Goal: Task Accomplishment & Management: Manage account settings

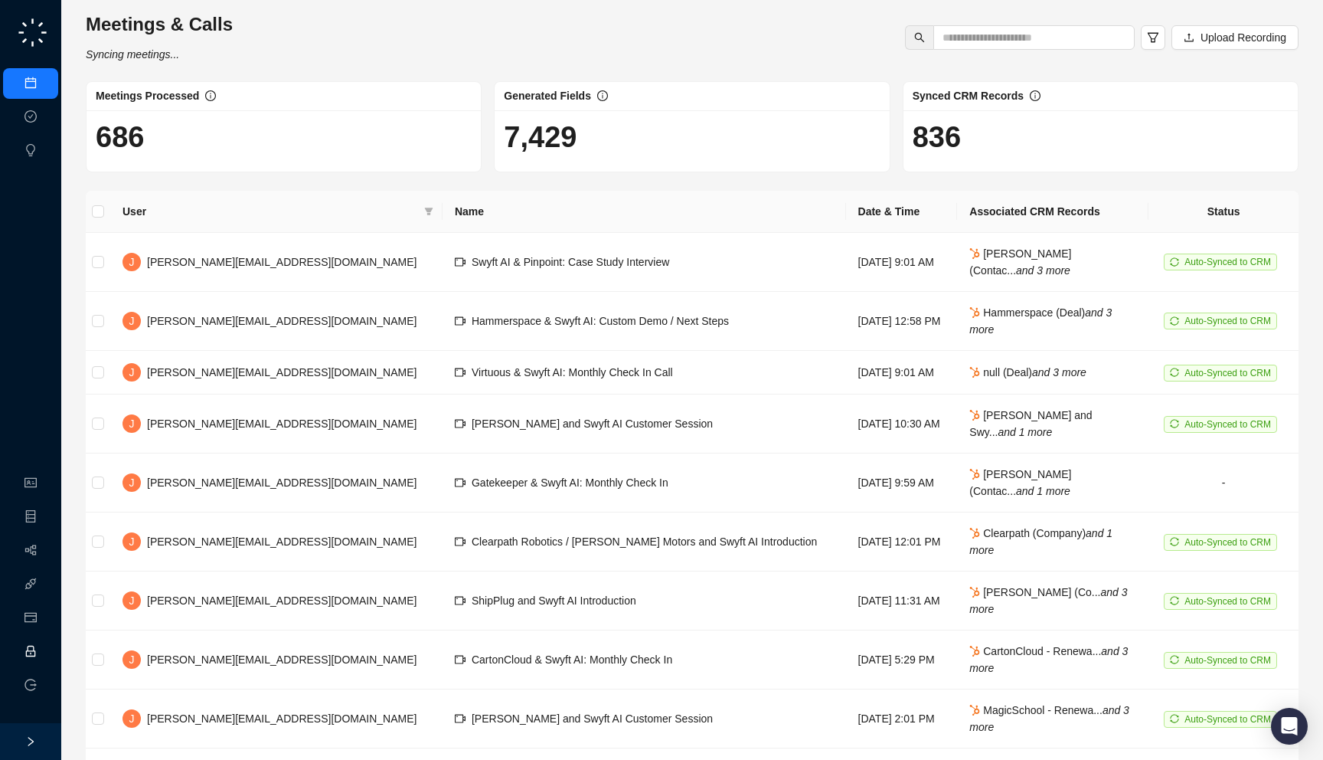
click at [44, 646] on link "Employee" at bounding box center [67, 652] width 47 height 12
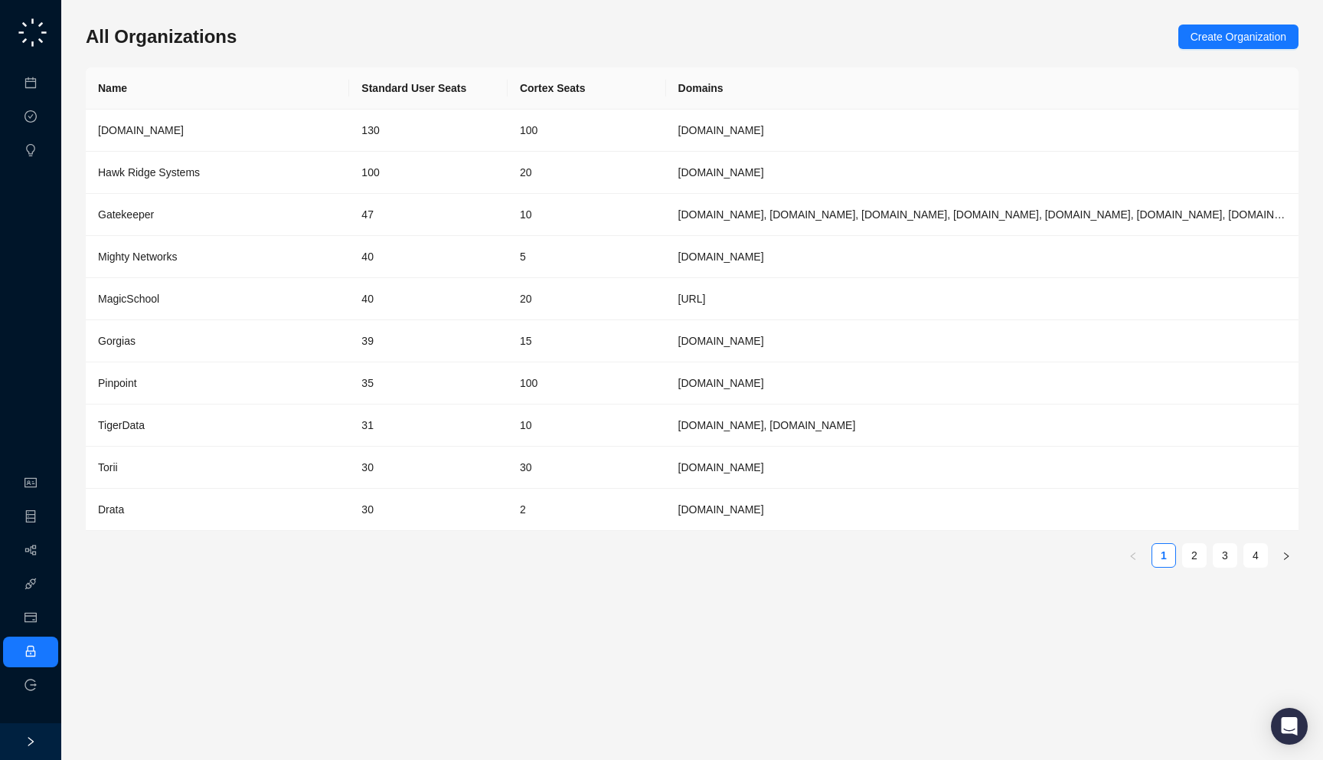
click at [1238, 559] on ul "1 2 3 4" at bounding box center [692, 555] width 1213 height 25
click at [1225, 559] on link "3" at bounding box center [1225, 555] width 23 height 23
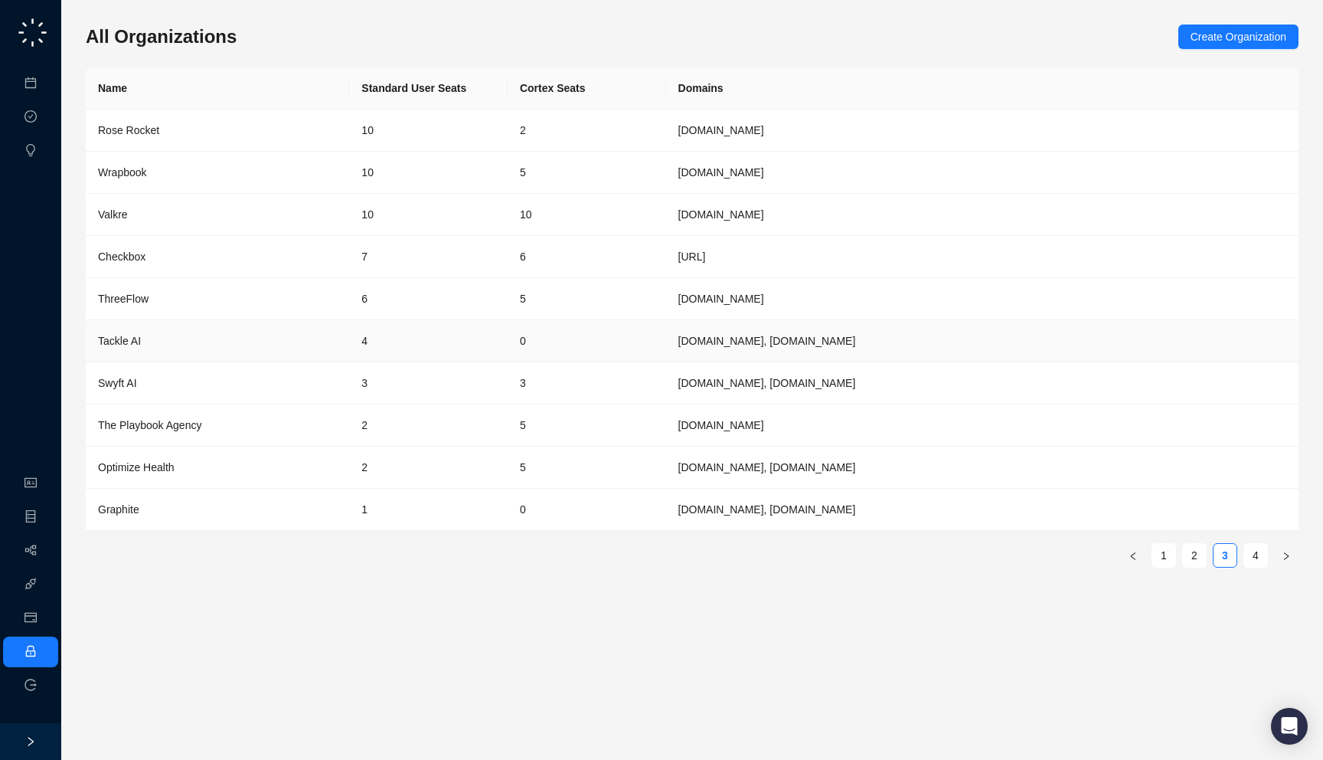
click at [803, 348] on td "[DOMAIN_NAME], [DOMAIN_NAME]" at bounding box center [982, 341] width 633 height 42
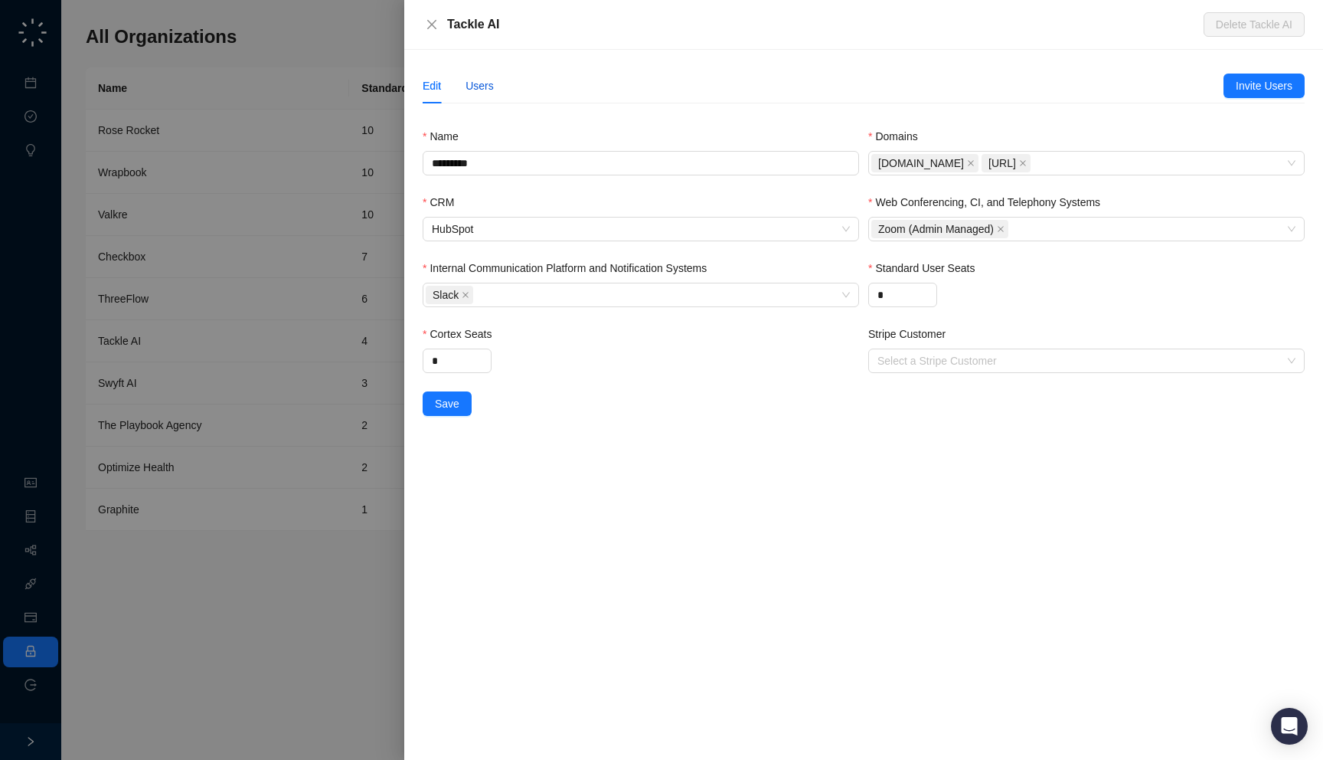
click at [479, 84] on div "Users" at bounding box center [480, 85] width 28 height 17
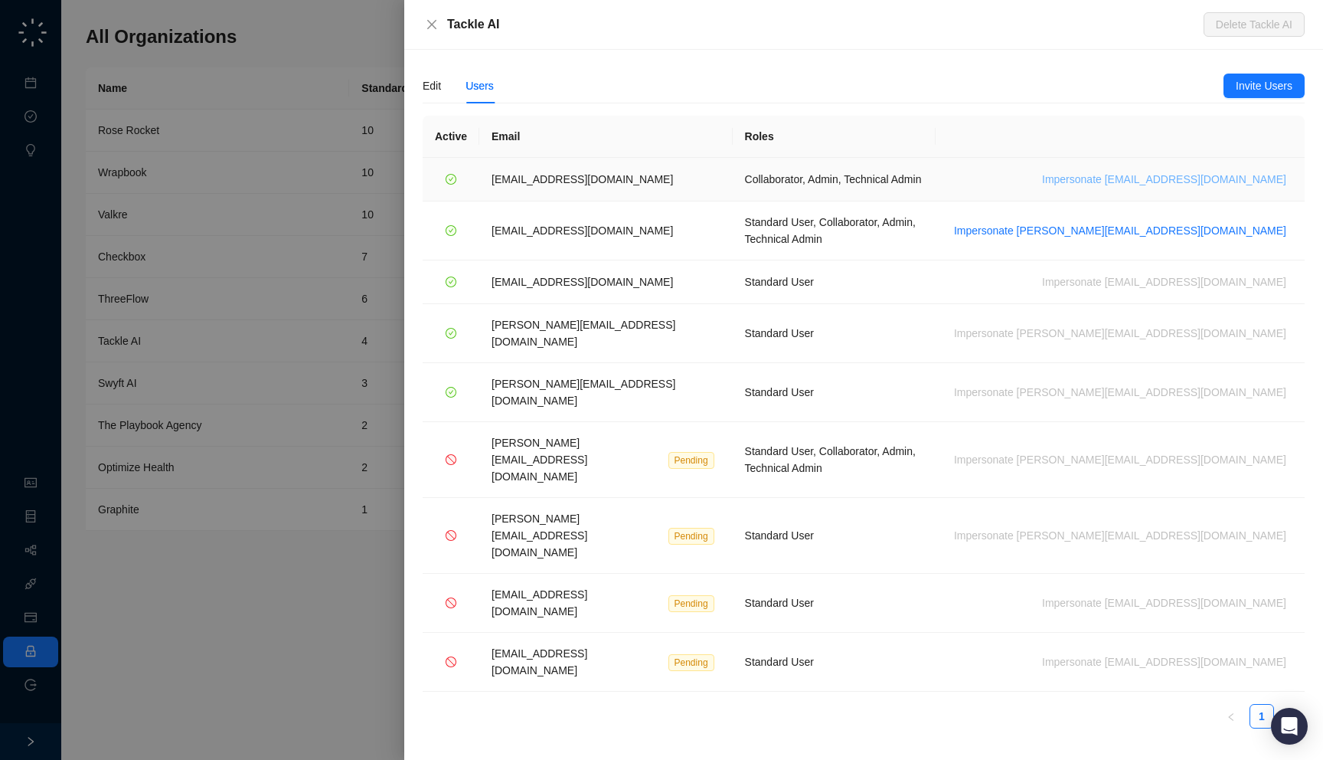
click at [1225, 180] on span "Impersonate rob@tackleai.com" at bounding box center [1164, 179] width 244 height 17
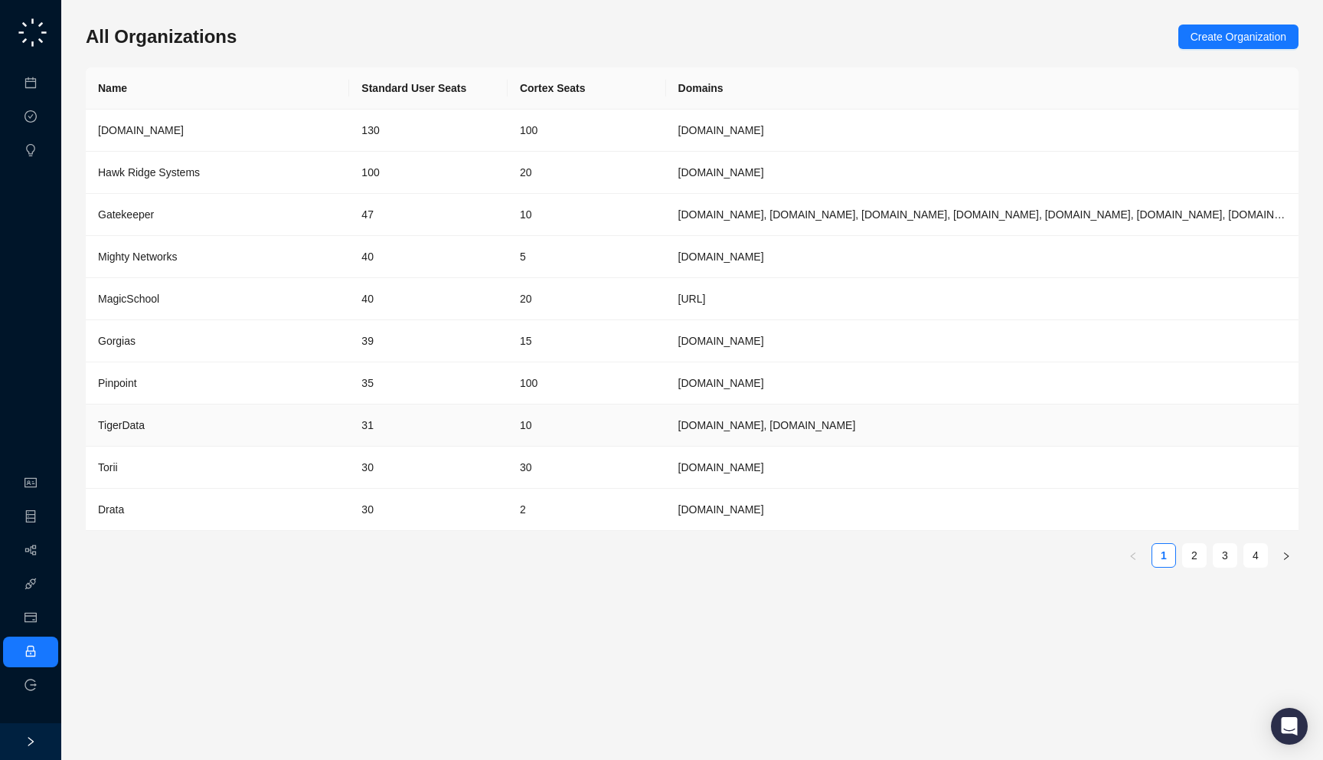
click at [420, 434] on td "31" at bounding box center [428, 425] width 159 height 42
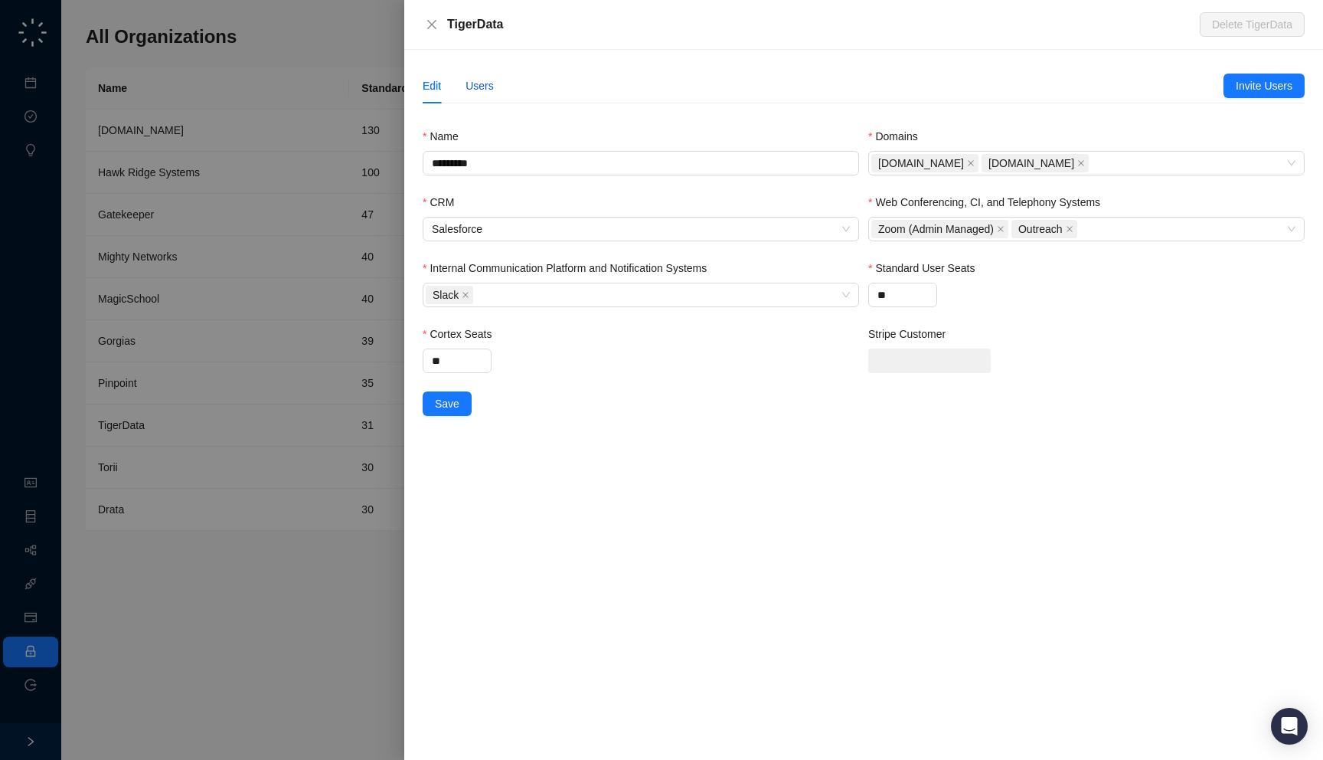
click at [476, 86] on div "Users" at bounding box center [480, 85] width 28 height 17
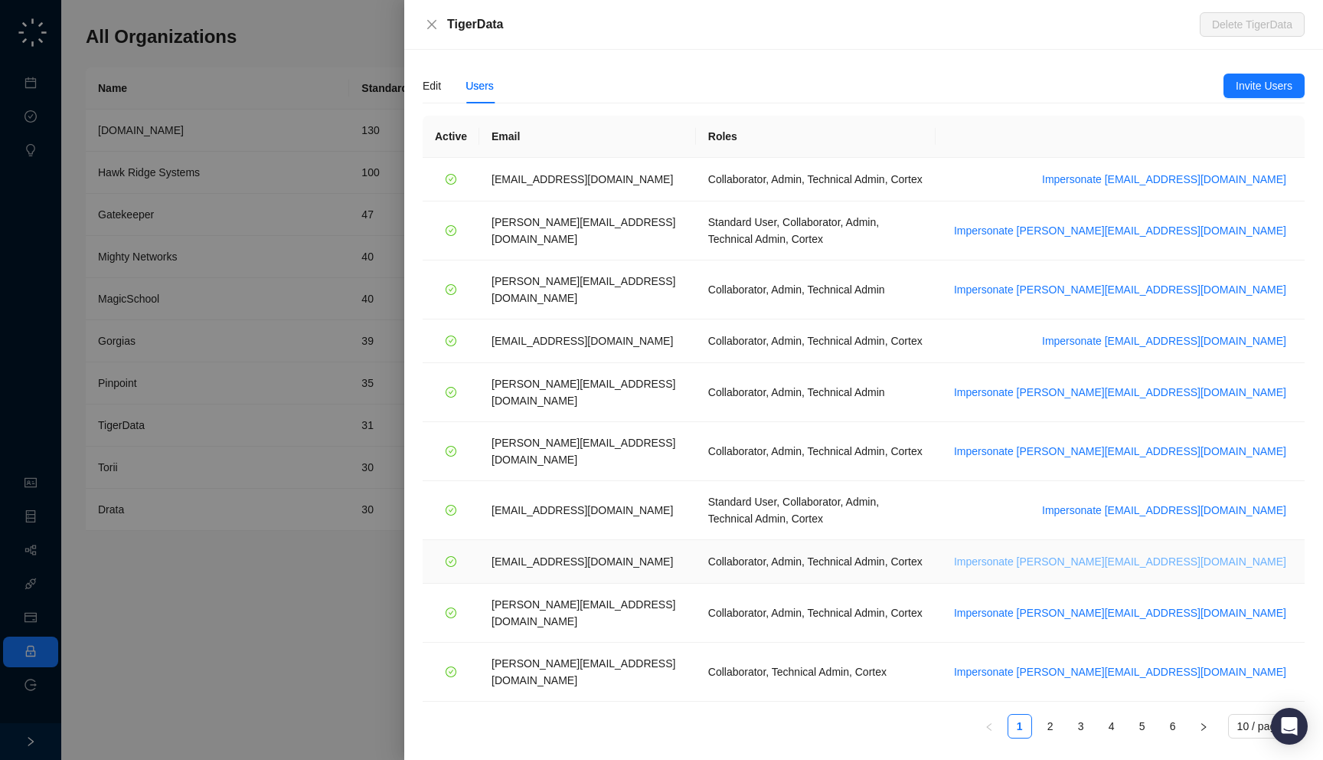
click at [1193, 553] on span "Impersonate ssilverman@tigerdata.com" at bounding box center [1120, 561] width 332 height 17
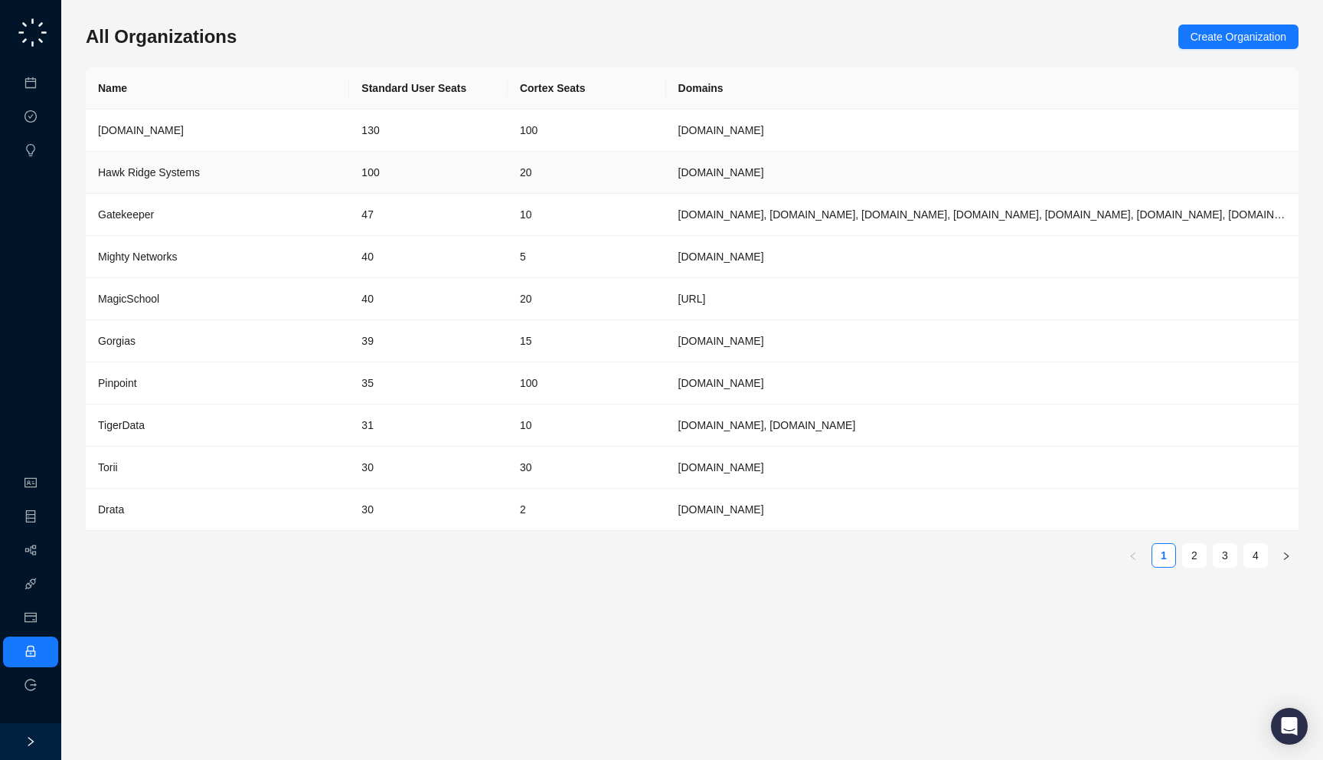
click at [427, 174] on td "100" at bounding box center [428, 173] width 159 height 42
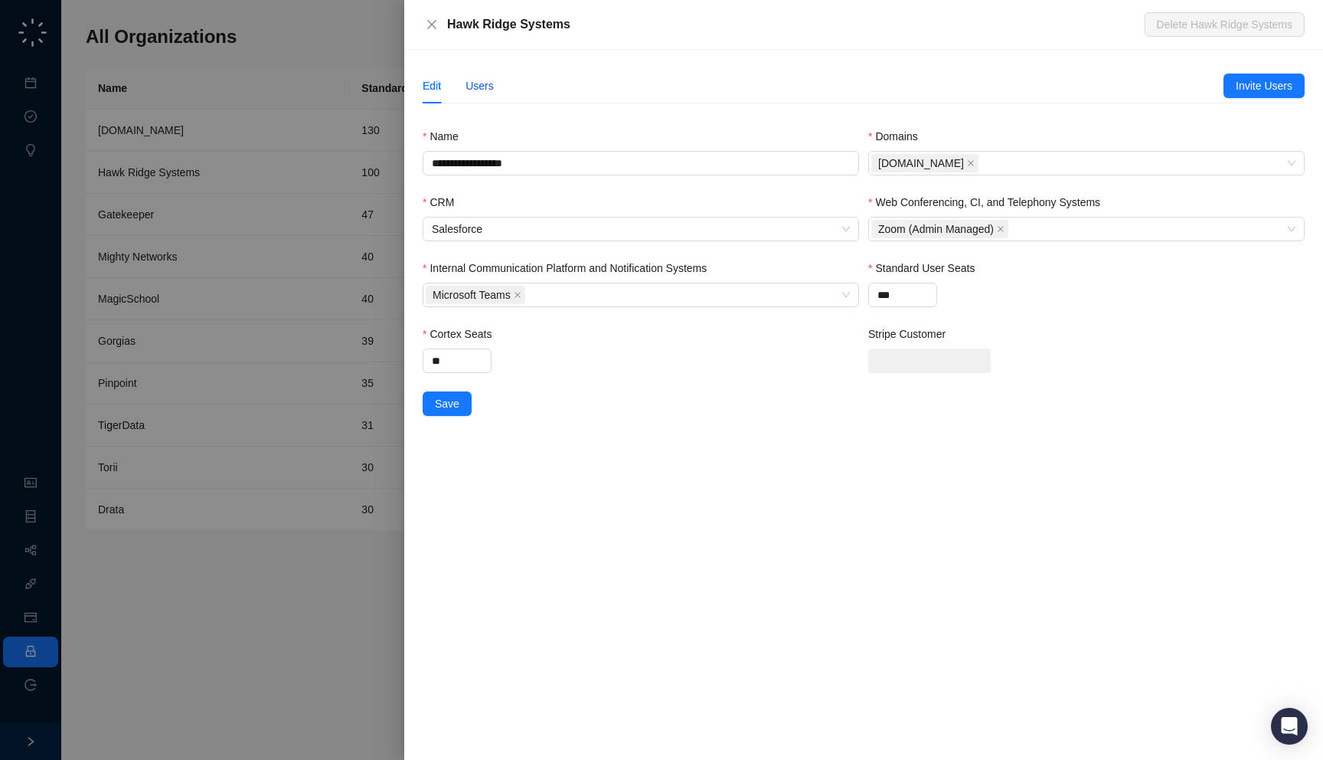
click at [480, 78] on div "Users" at bounding box center [480, 85] width 28 height 17
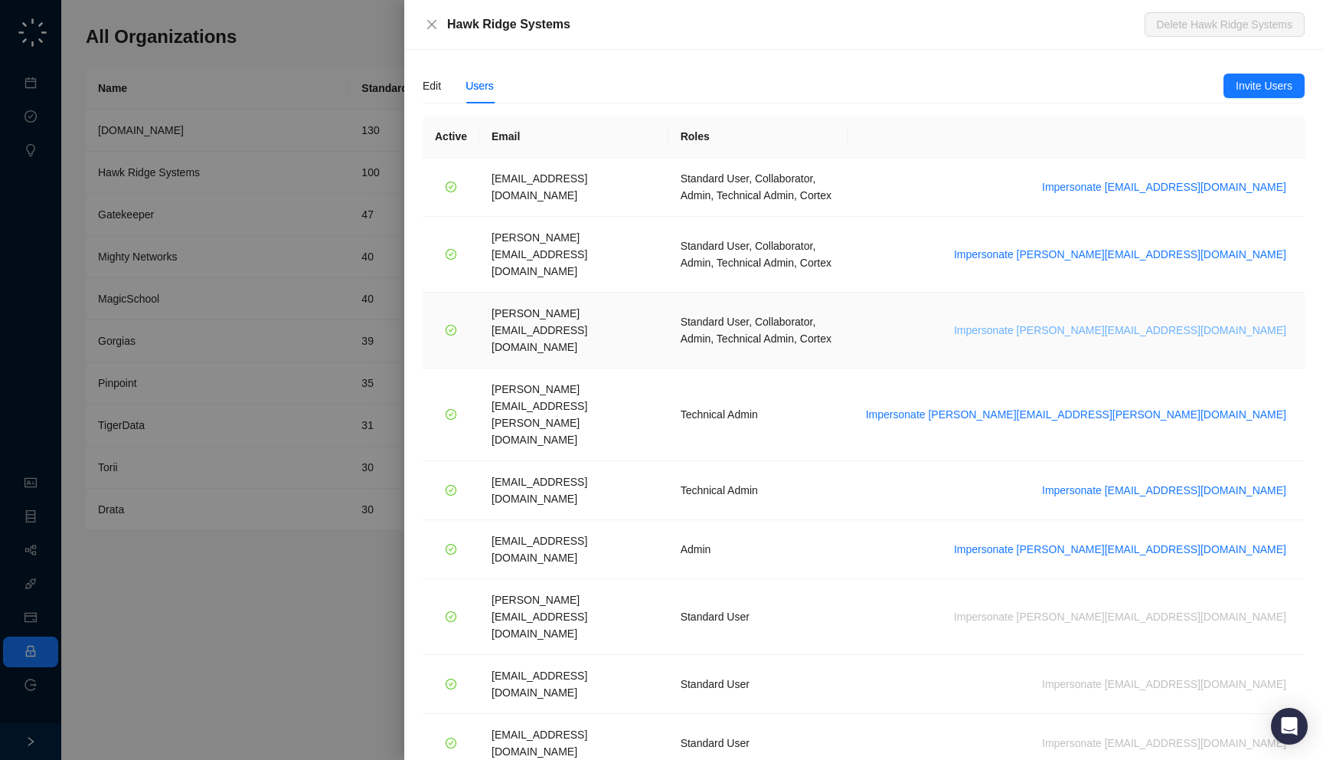
click at [1182, 322] on span "Impersonate sarahr@hawkridgesys.com" at bounding box center [1120, 330] width 332 height 17
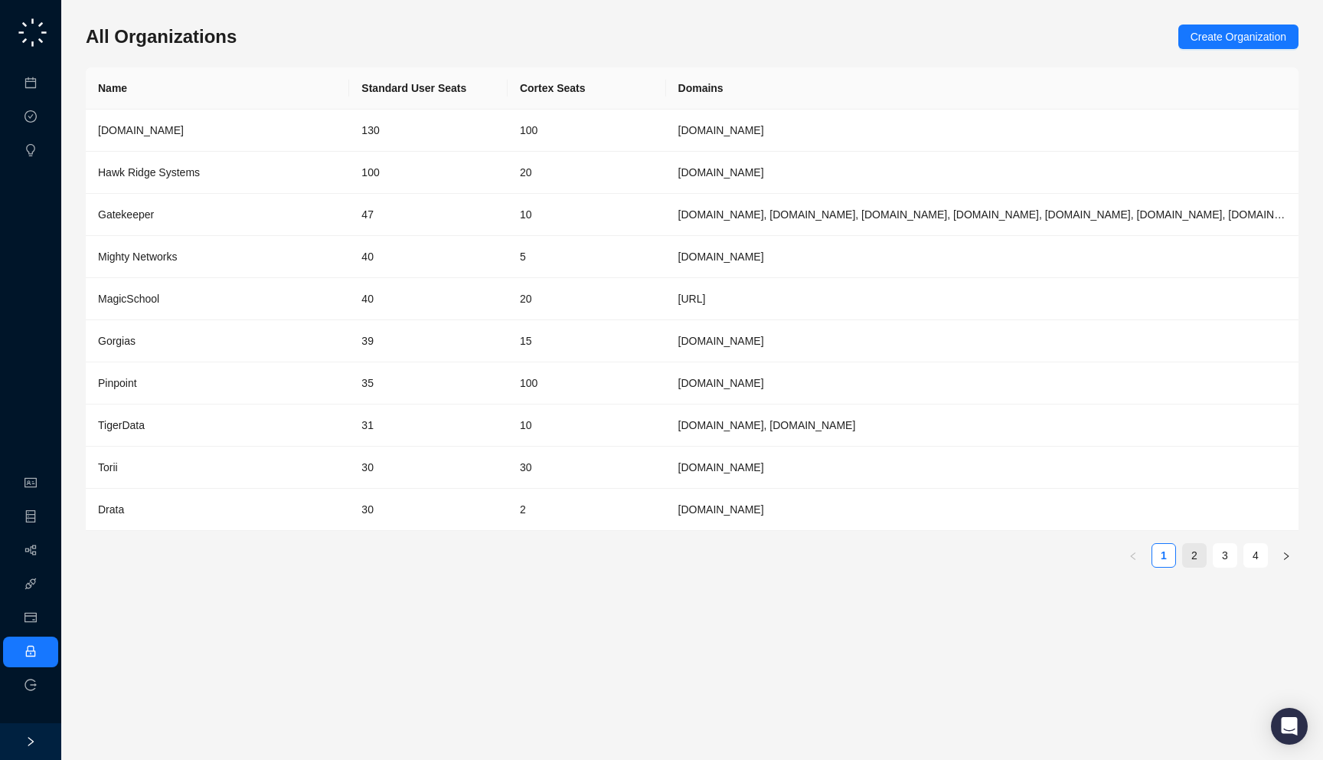
click at [1202, 563] on link "2" at bounding box center [1194, 555] width 23 height 23
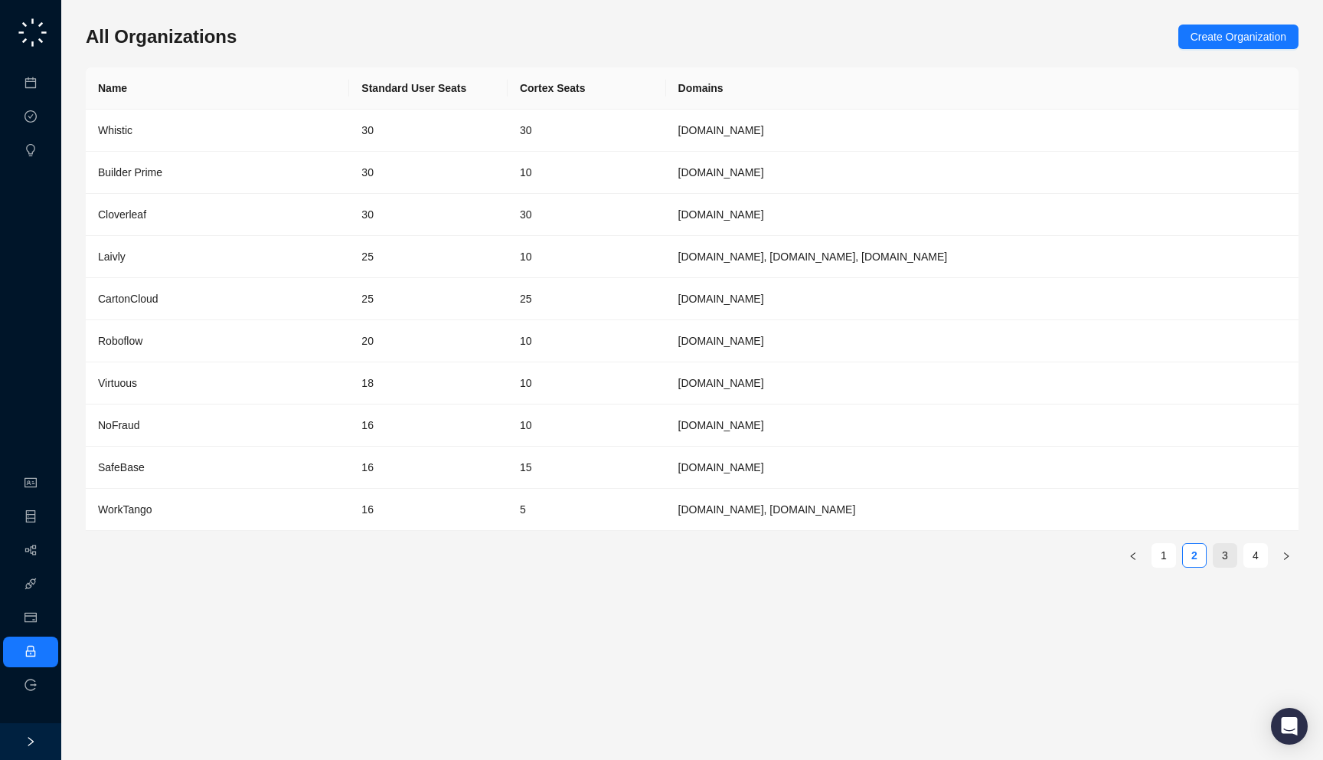
click at [1224, 558] on link "3" at bounding box center [1225, 555] width 23 height 23
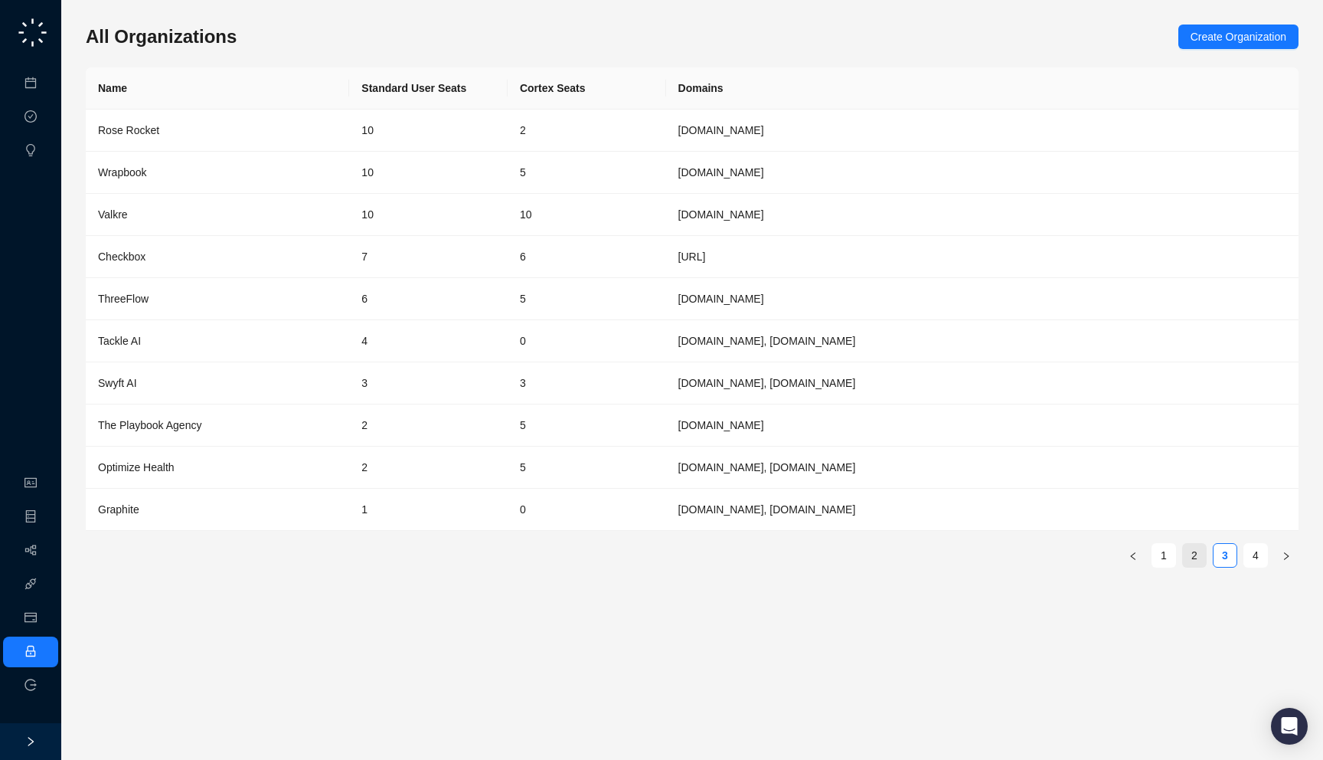
click at [1198, 558] on link "2" at bounding box center [1194, 555] width 23 height 23
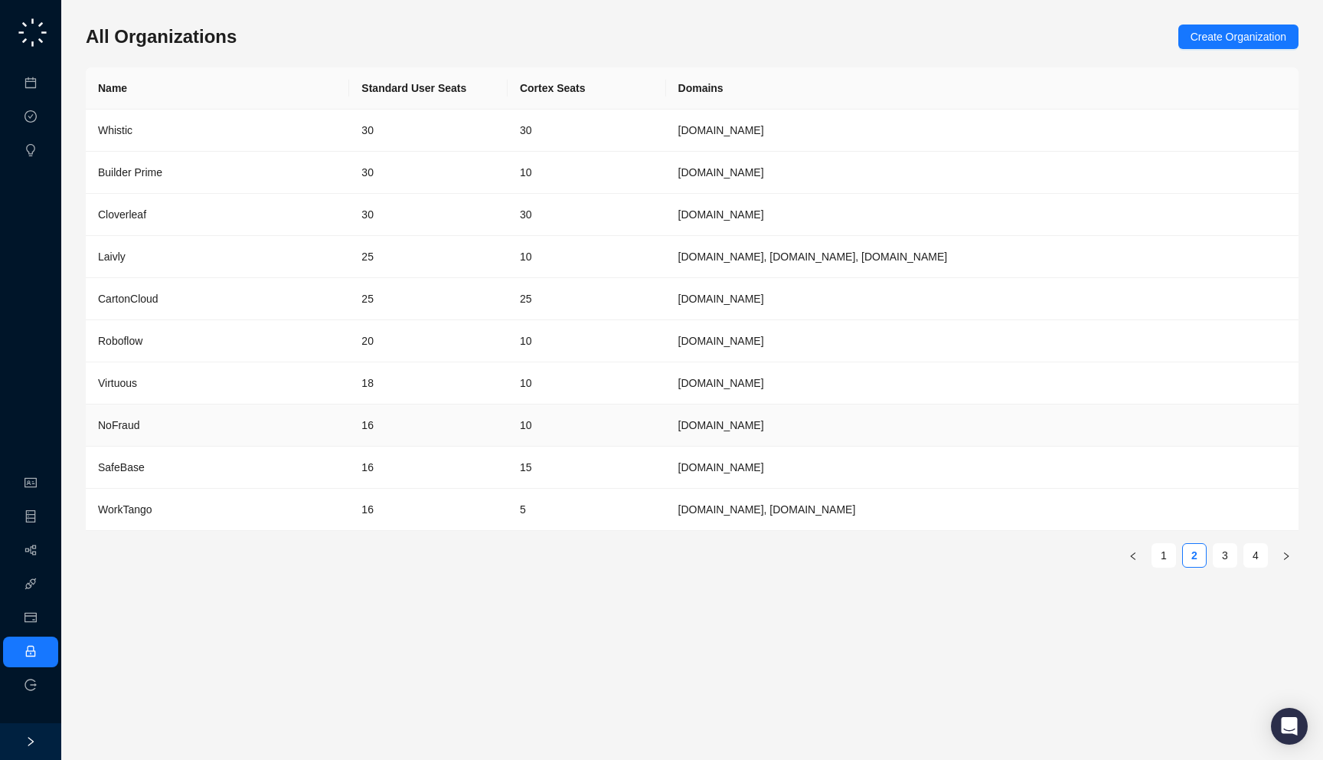
click at [401, 428] on td "16" at bounding box center [428, 425] width 159 height 42
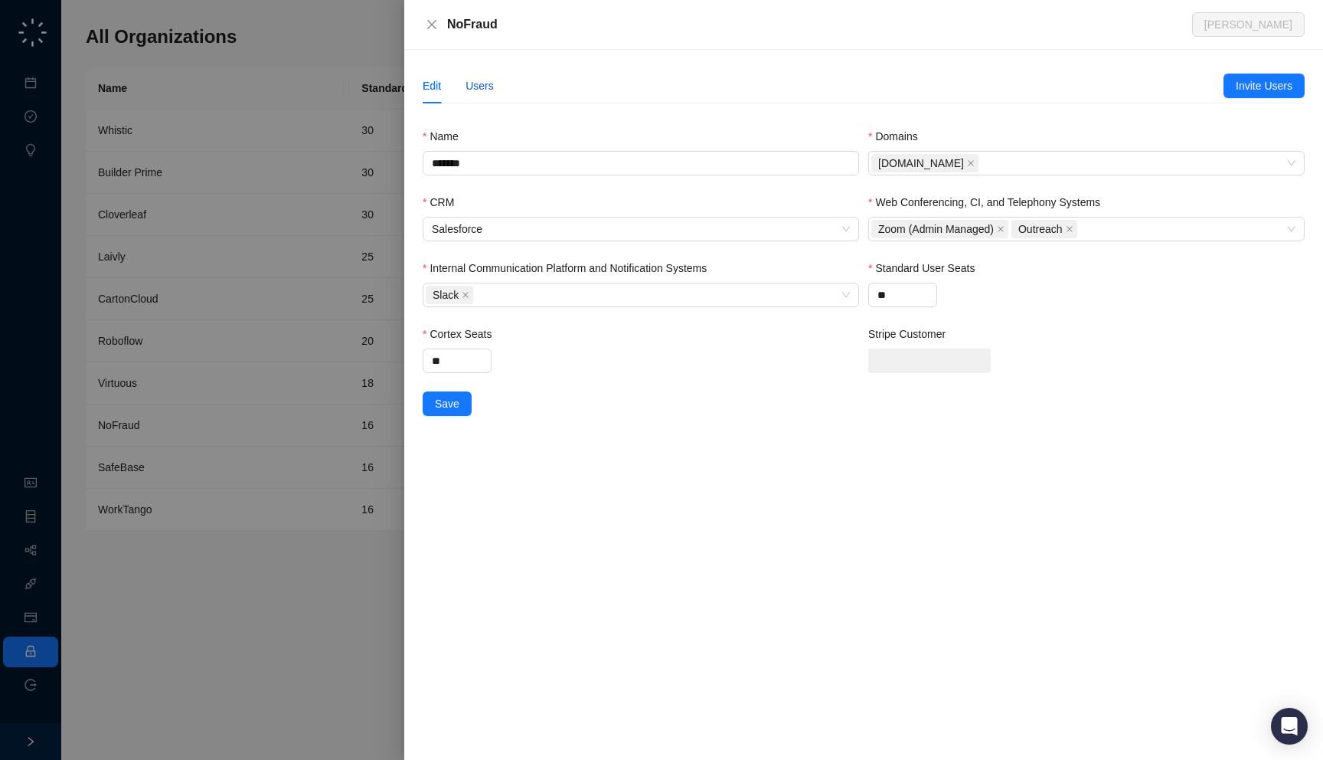
click at [492, 85] on div "Users" at bounding box center [480, 85] width 28 height 17
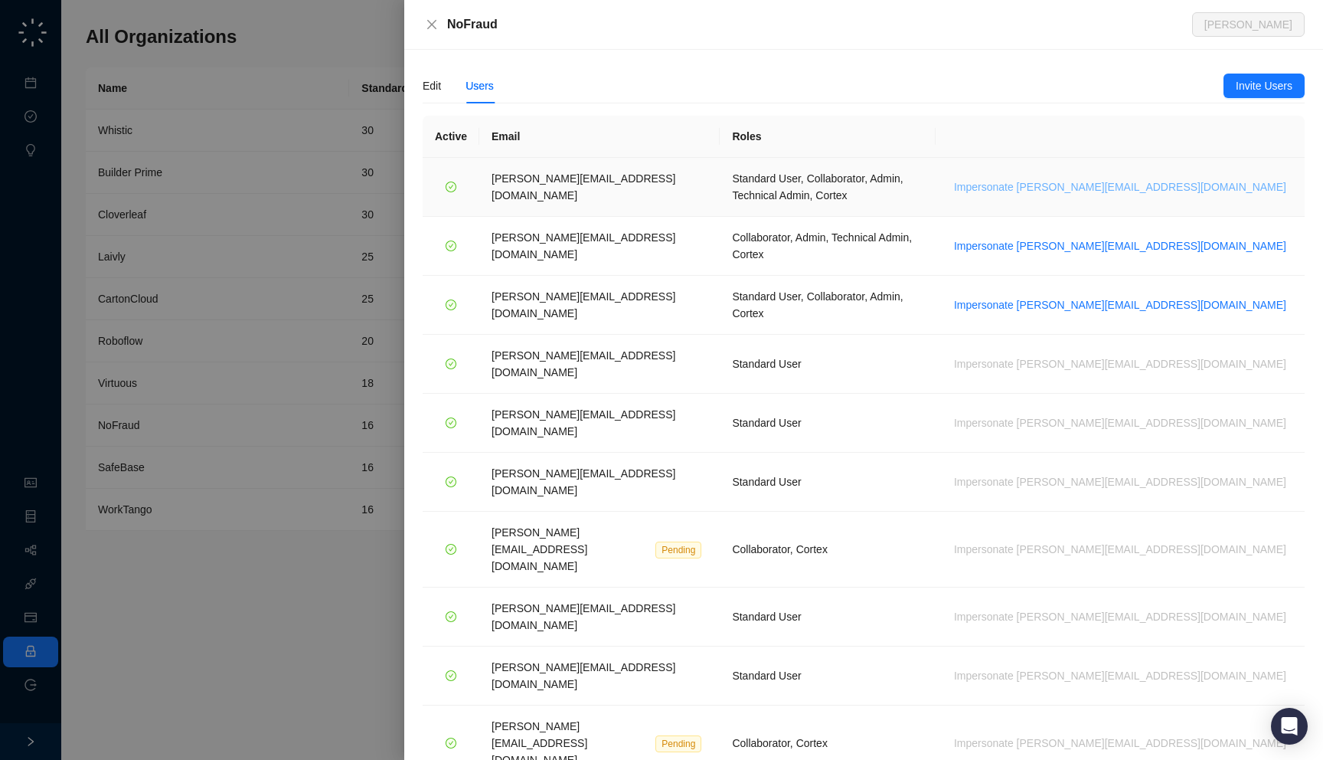
click at [1237, 184] on span "Impersonate h.cline@nofraud.com" at bounding box center [1120, 186] width 332 height 17
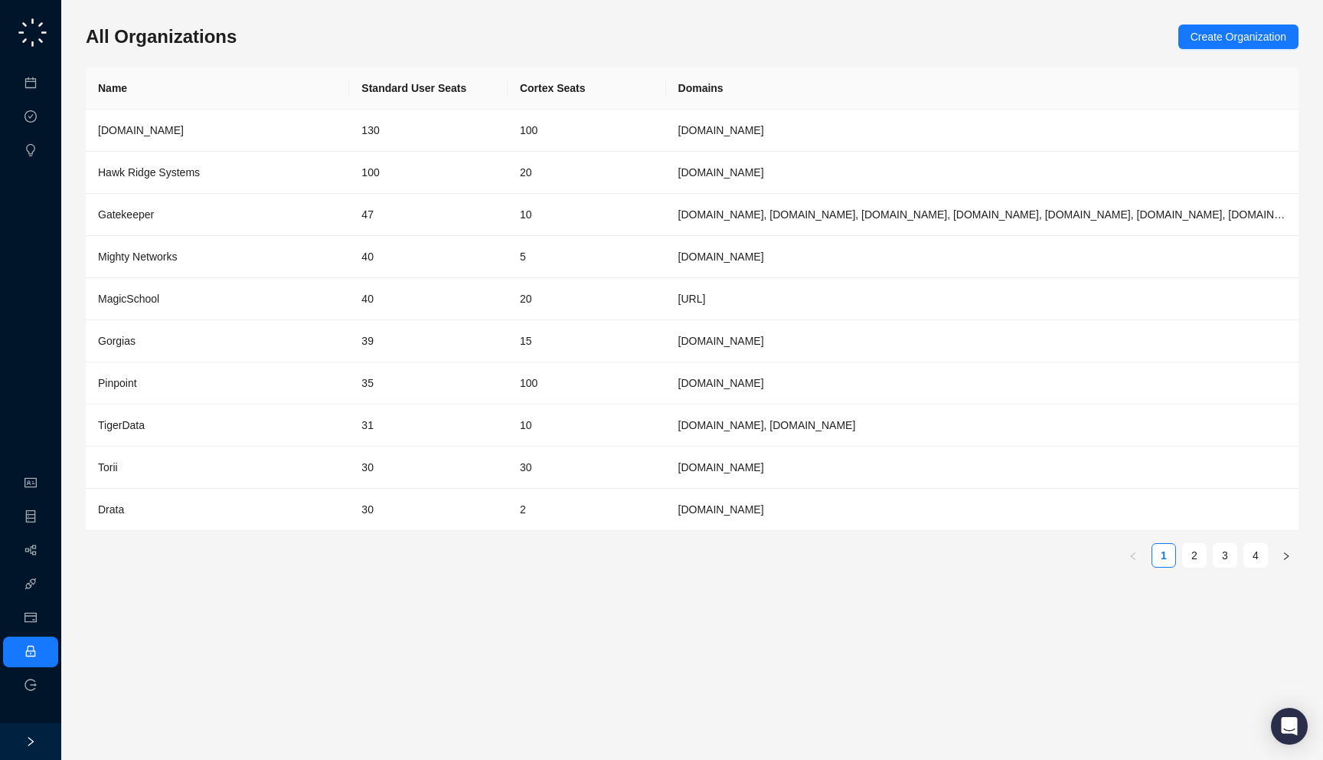
click at [250, 47] on div "All Organizations Create Organization Name Standard User Seats Cortex Seats Dom…" at bounding box center [692, 302] width 1213 height 555
click at [1202, 561] on link "2" at bounding box center [1194, 555] width 23 height 23
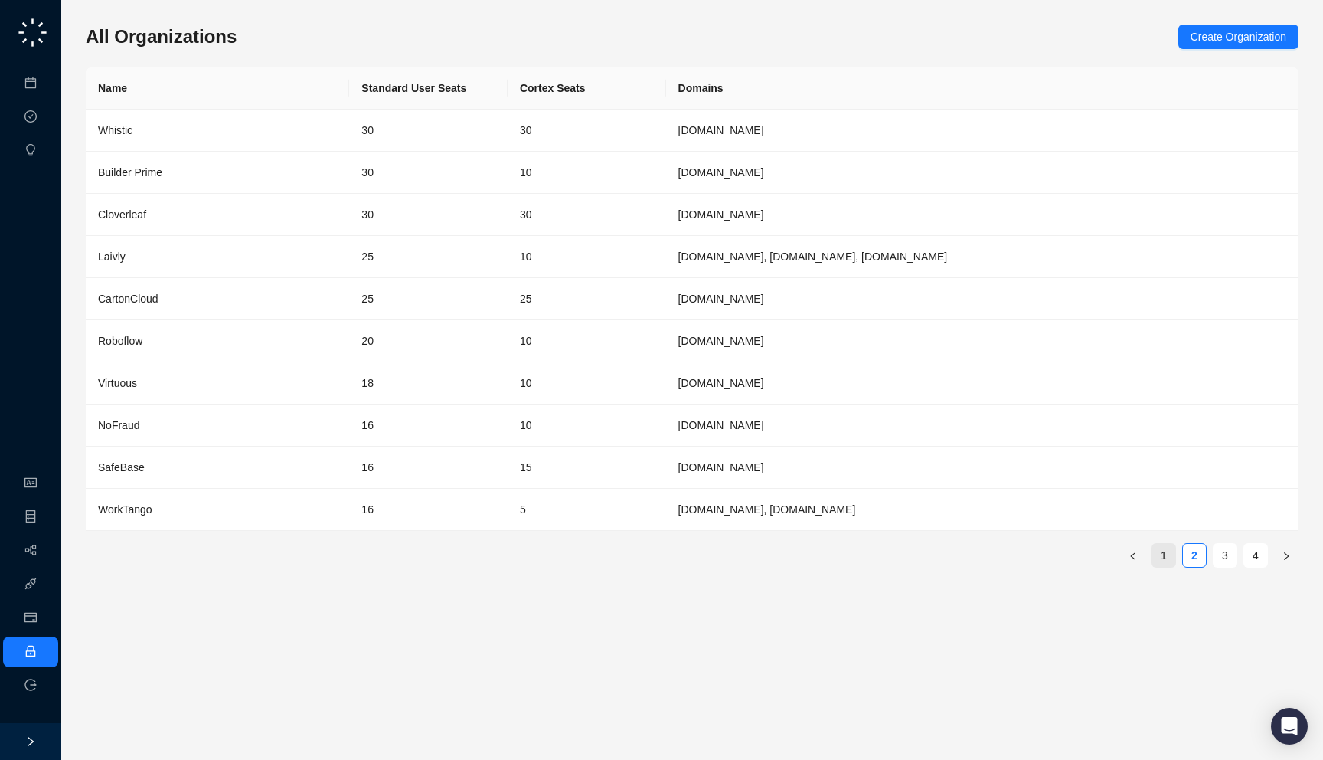
click at [1163, 561] on link "1" at bounding box center [1164, 555] width 23 height 23
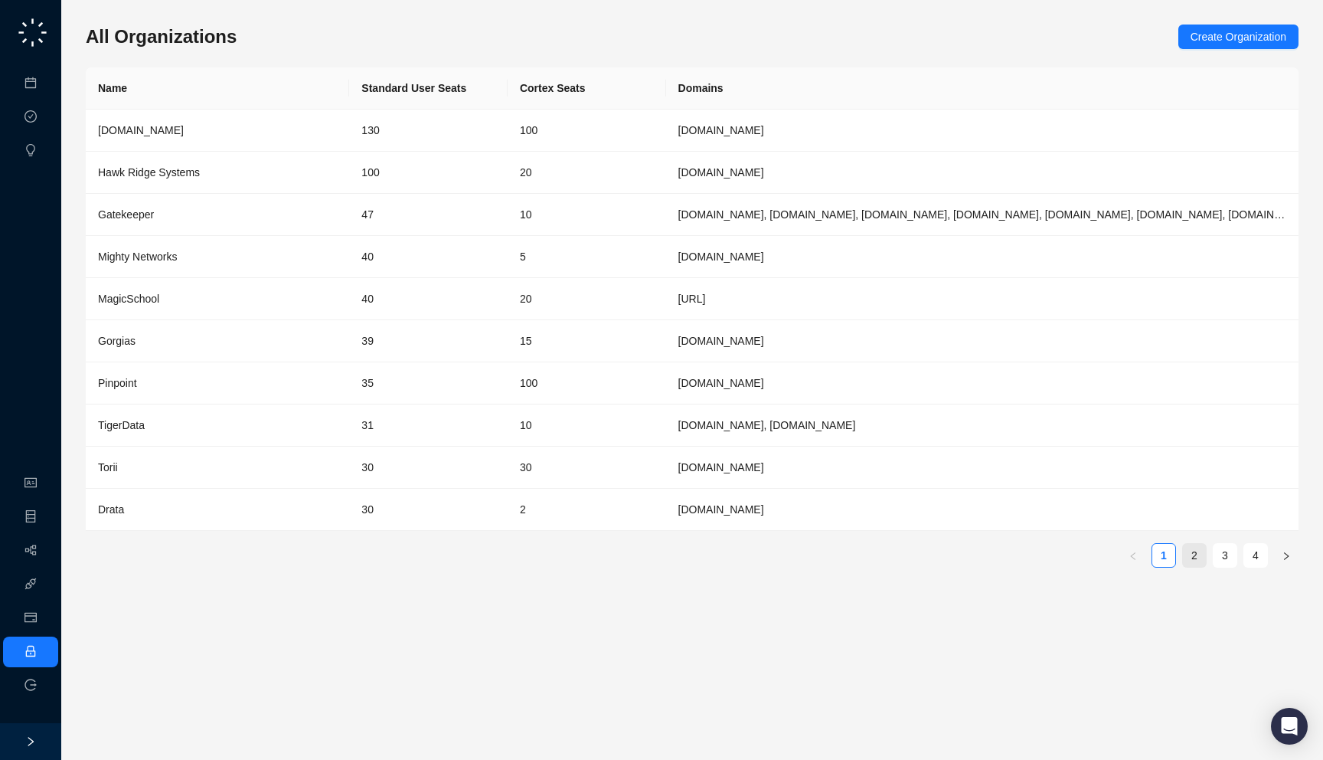
click at [1192, 560] on link "2" at bounding box center [1194, 555] width 23 height 23
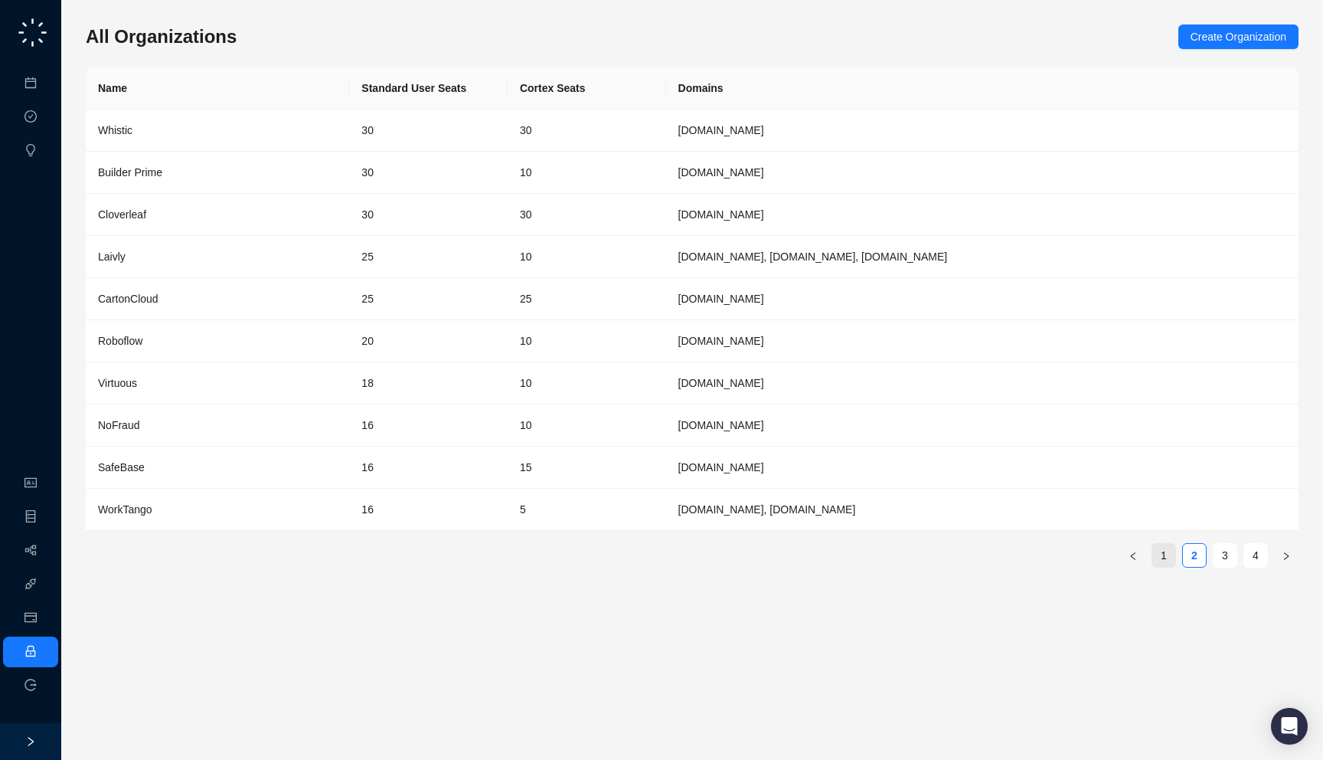
click at [1163, 560] on link "1" at bounding box center [1164, 555] width 23 height 23
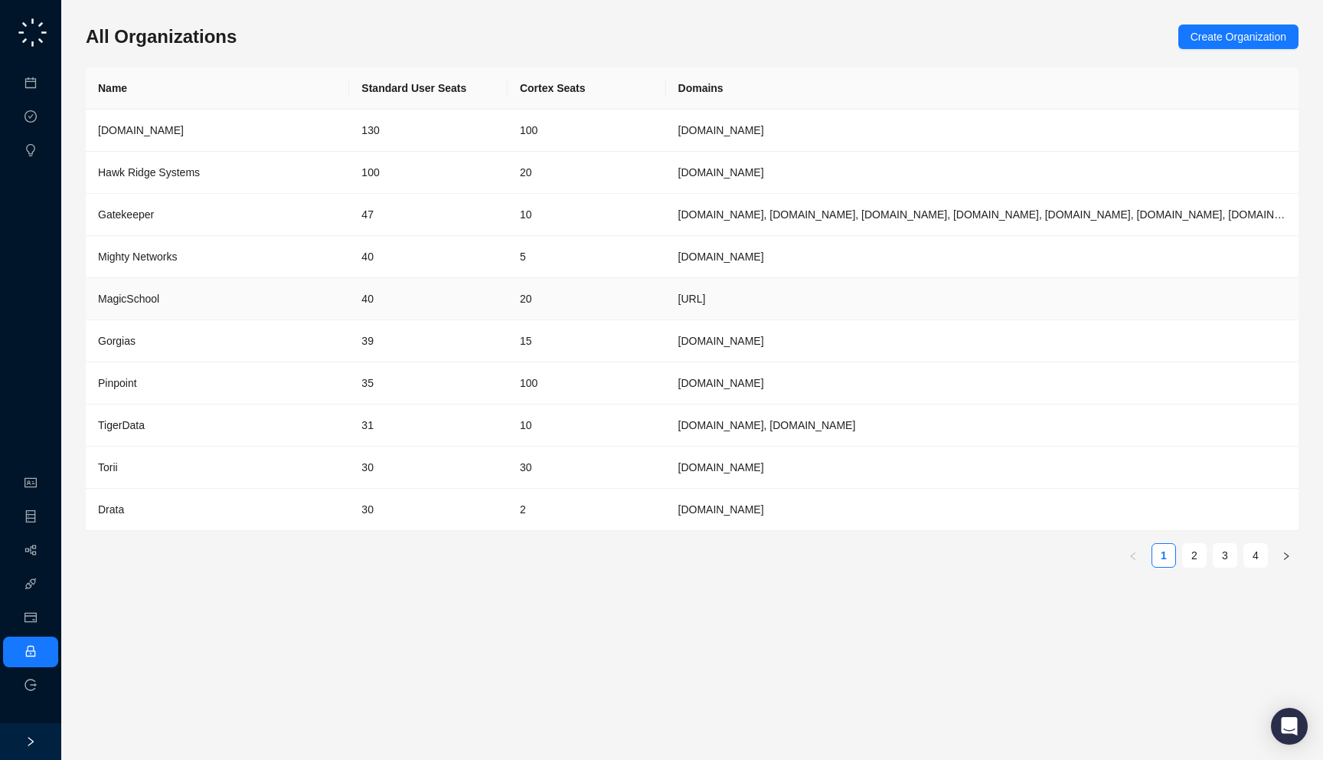
click at [780, 297] on td "[URL]" at bounding box center [982, 299] width 633 height 42
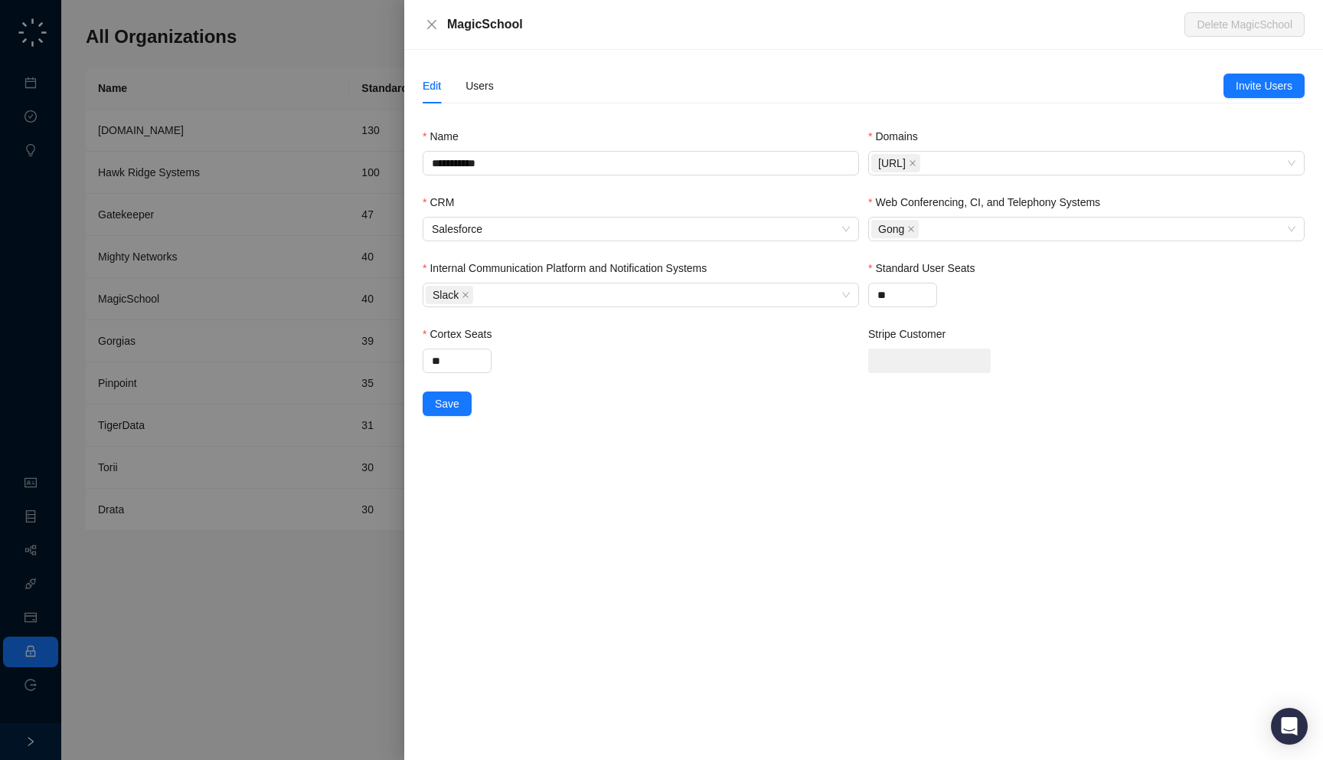
click at [465, 85] on div "Edit Users" at bounding box center [458, 85] width 71 height 35
click at [478, 85] on div "Users" at bounding box center [480, 85] width 28 height 17
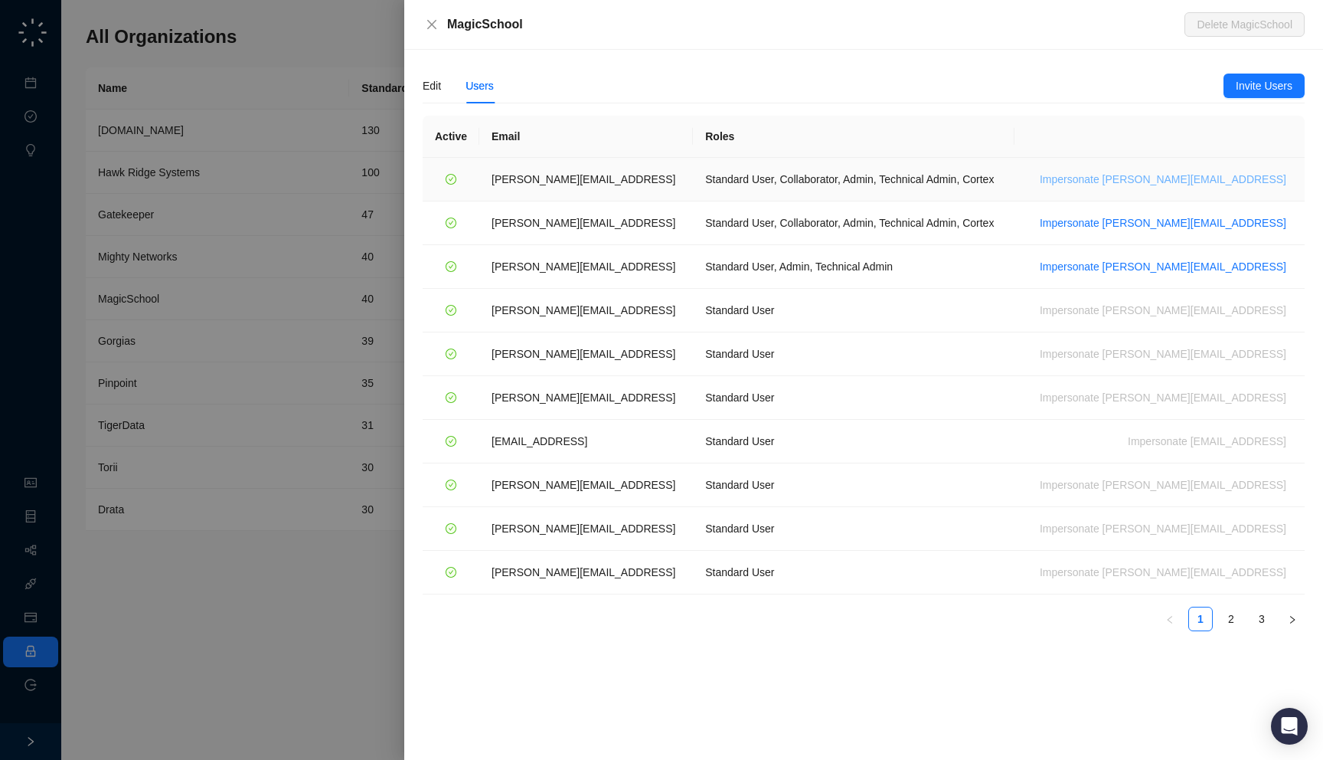
click at [1225, 174] on span "Impersonate [PERSON_NAME][EMAIL_ADDRESS]" at bounding box center [1163, 179] width 247 height 17
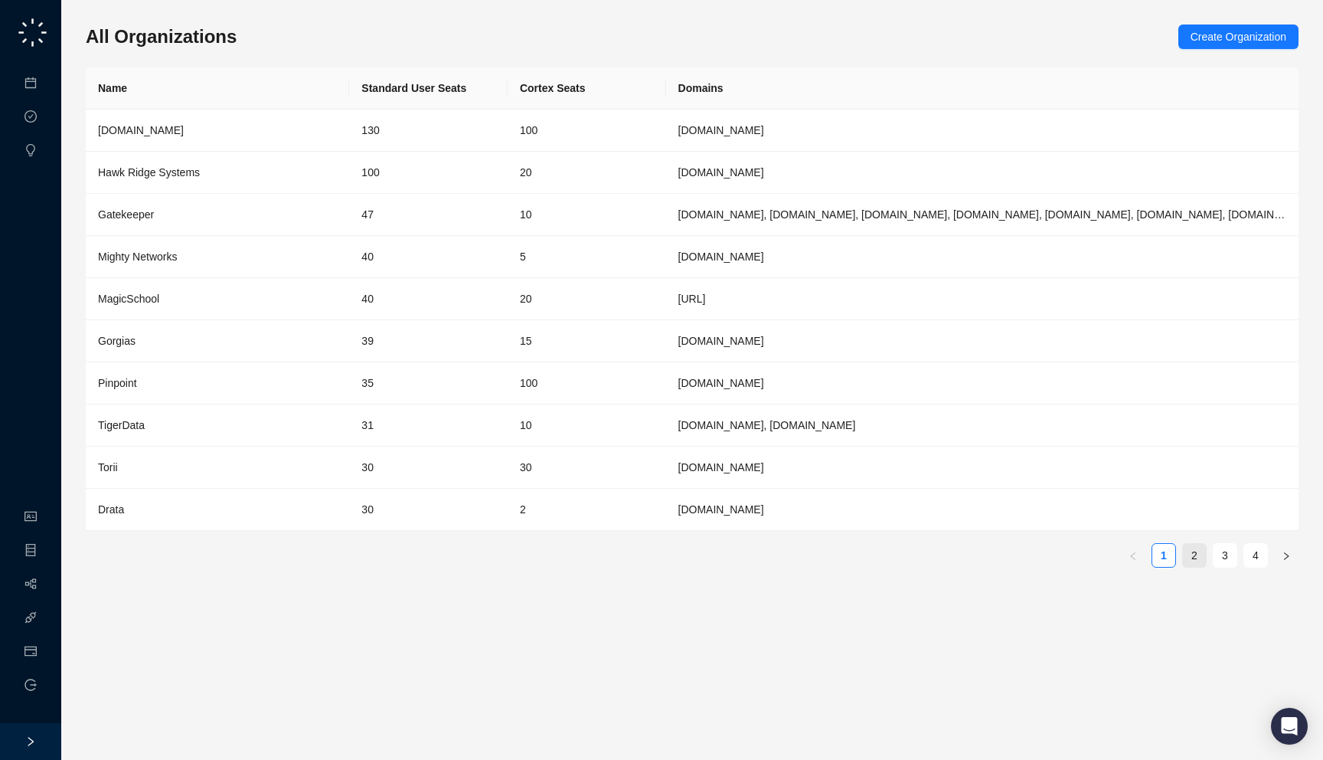
click at [1195, 557] on link "2" at bounding box center [1194, 555] width 23 height 23
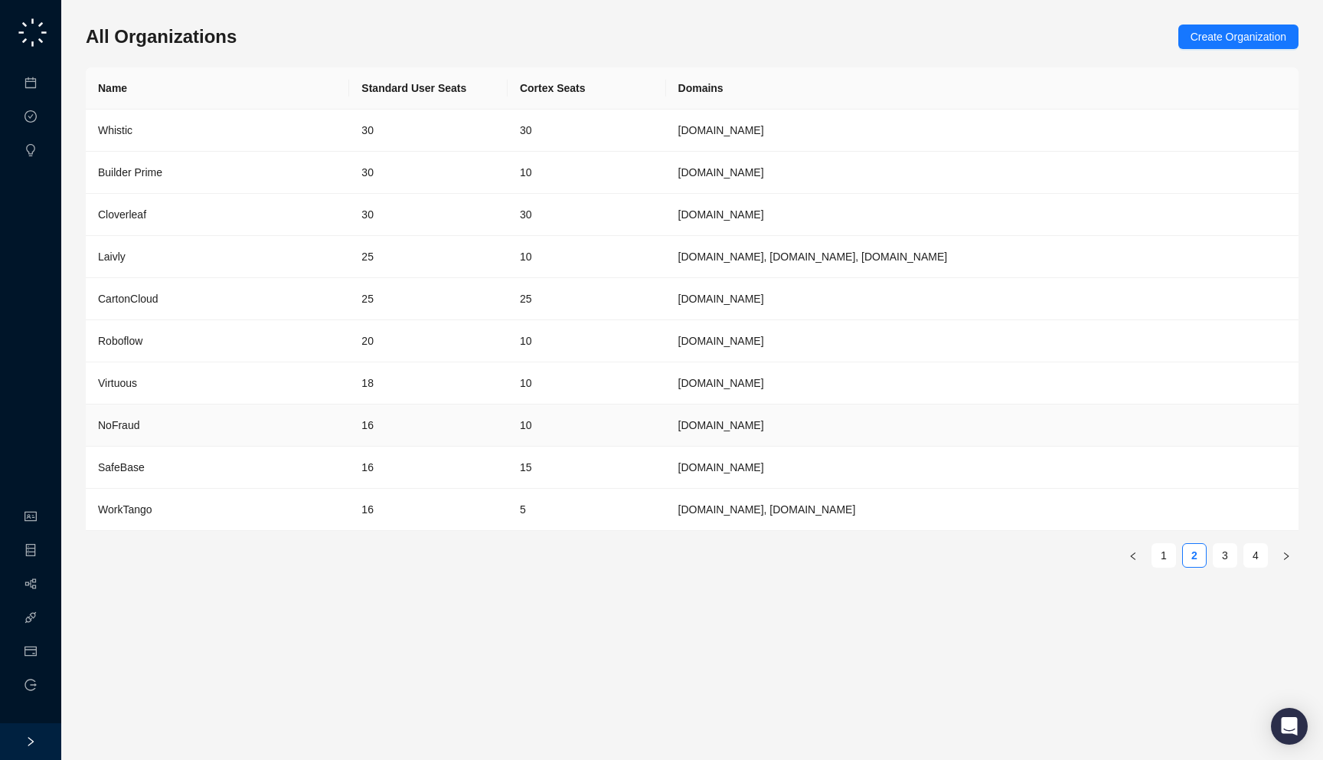
click at [364, 413] on td "16" at bounding box center [428, 425] width 159 height 42
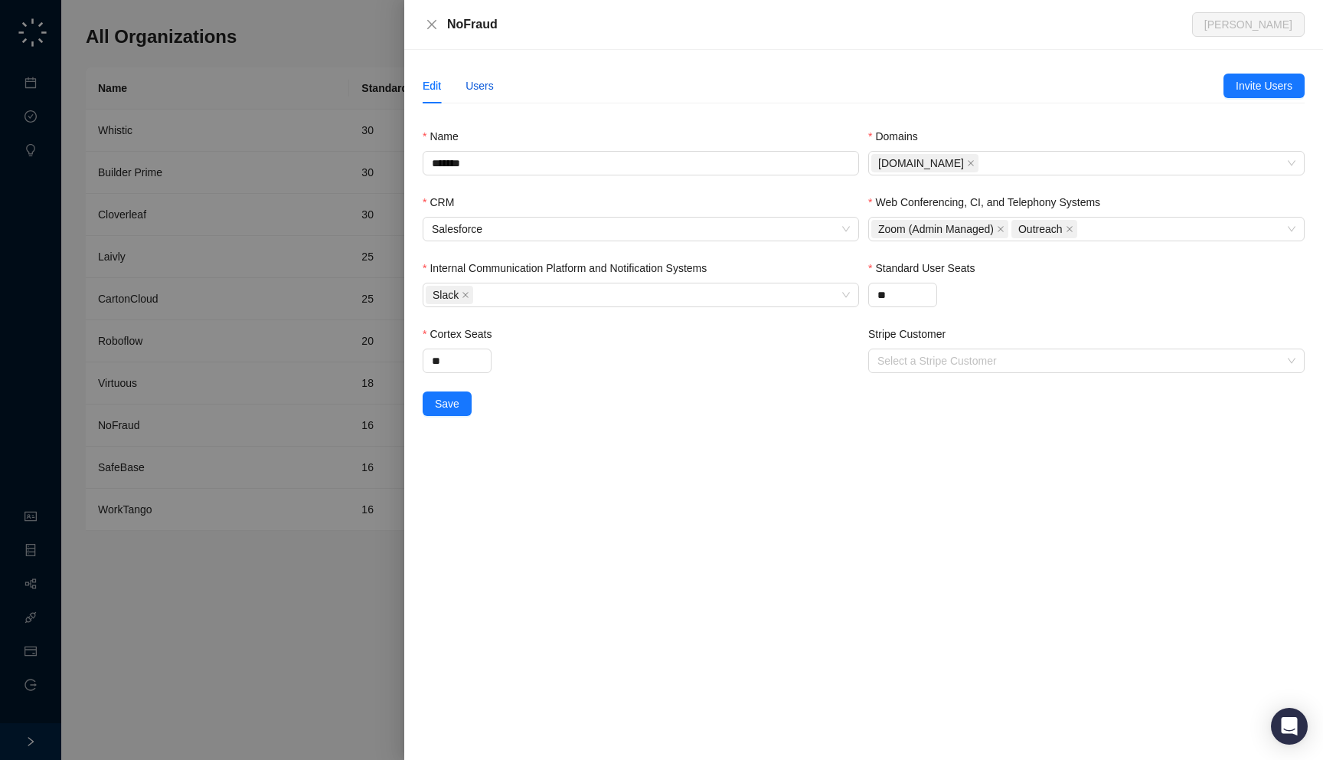
click at [476, 93] on div "Users" at bounding box center [480, 85] width 28 height 17
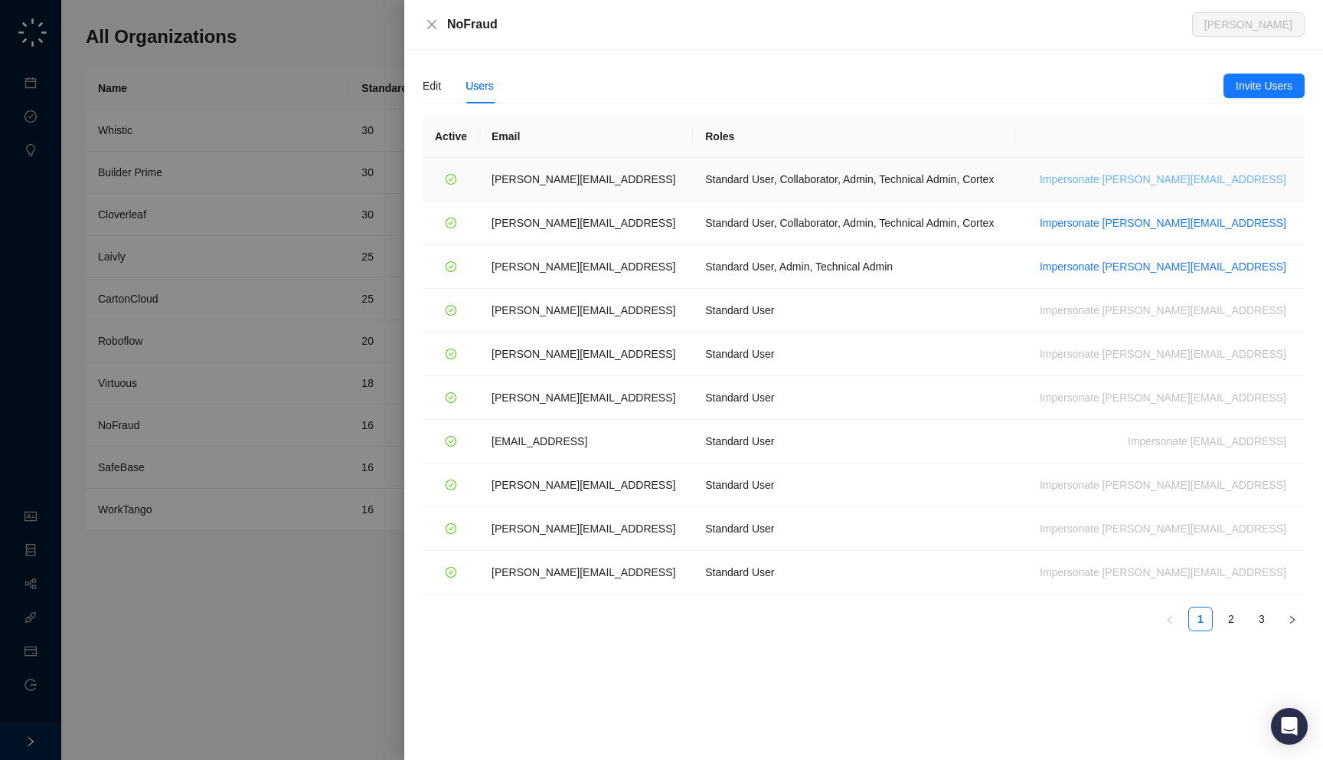
click at [1157, 170] on button "Impersonate [PERSON_NAME][EMAIL_ADDRESS]" at bounding box center [1163, 179] width 259 height 18
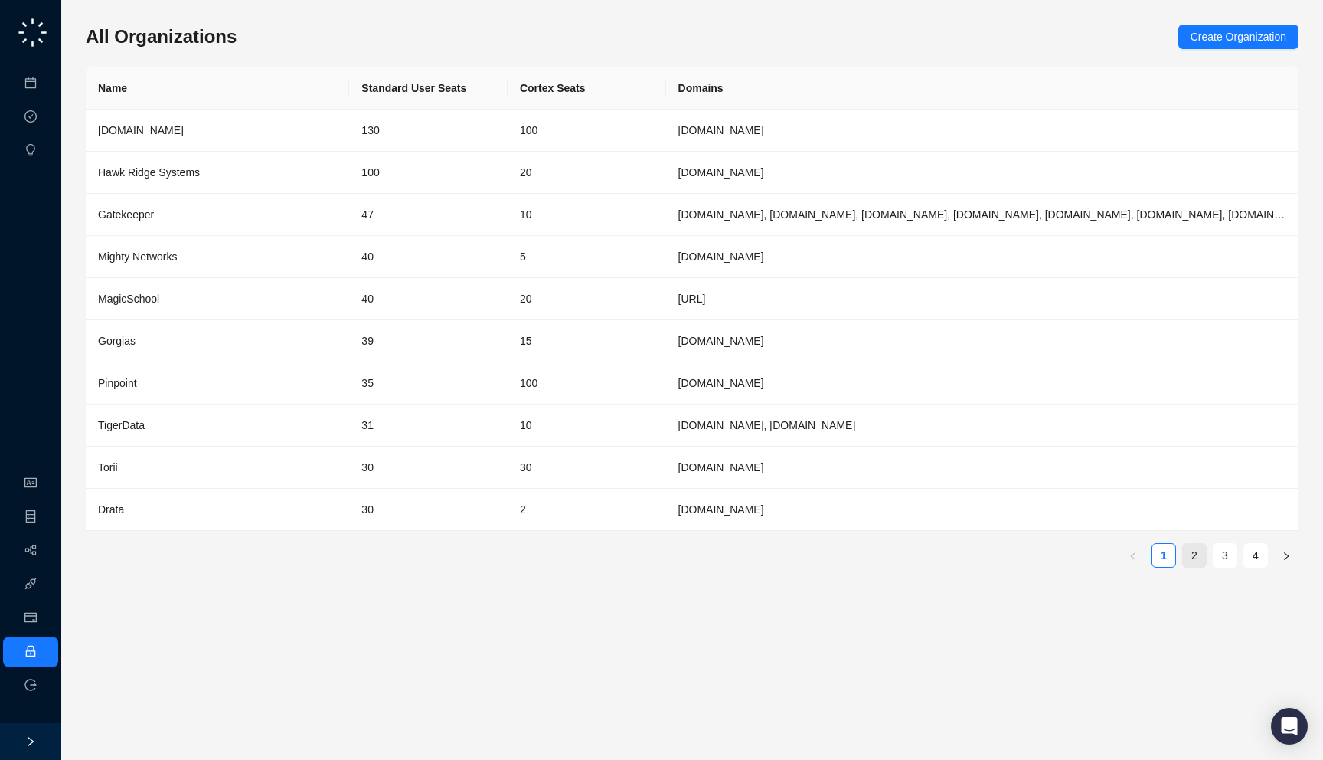
click at [1191, 561] on link "2" at bounding box center [1194, 555] width 23 height 23
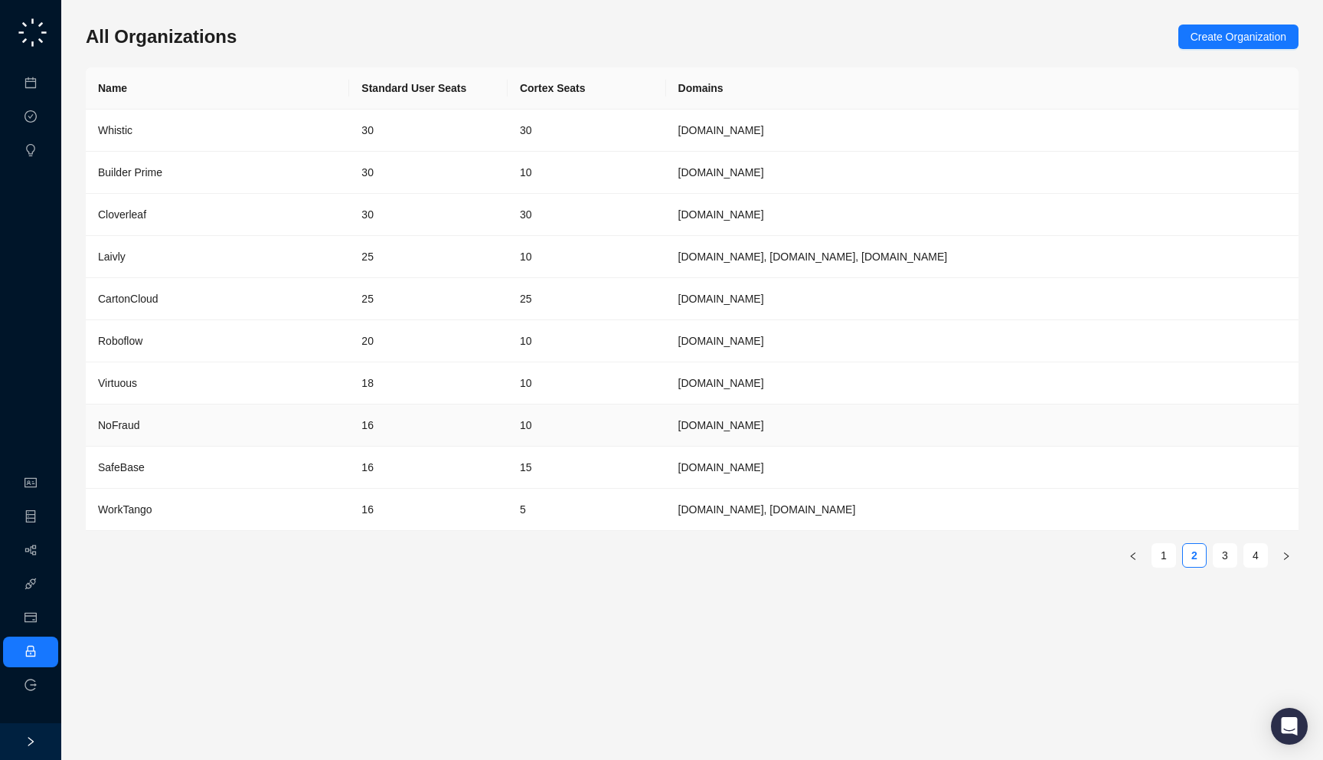
click at [381, 417] on td "16" at bounding box center [428, 425] width 159 height 42
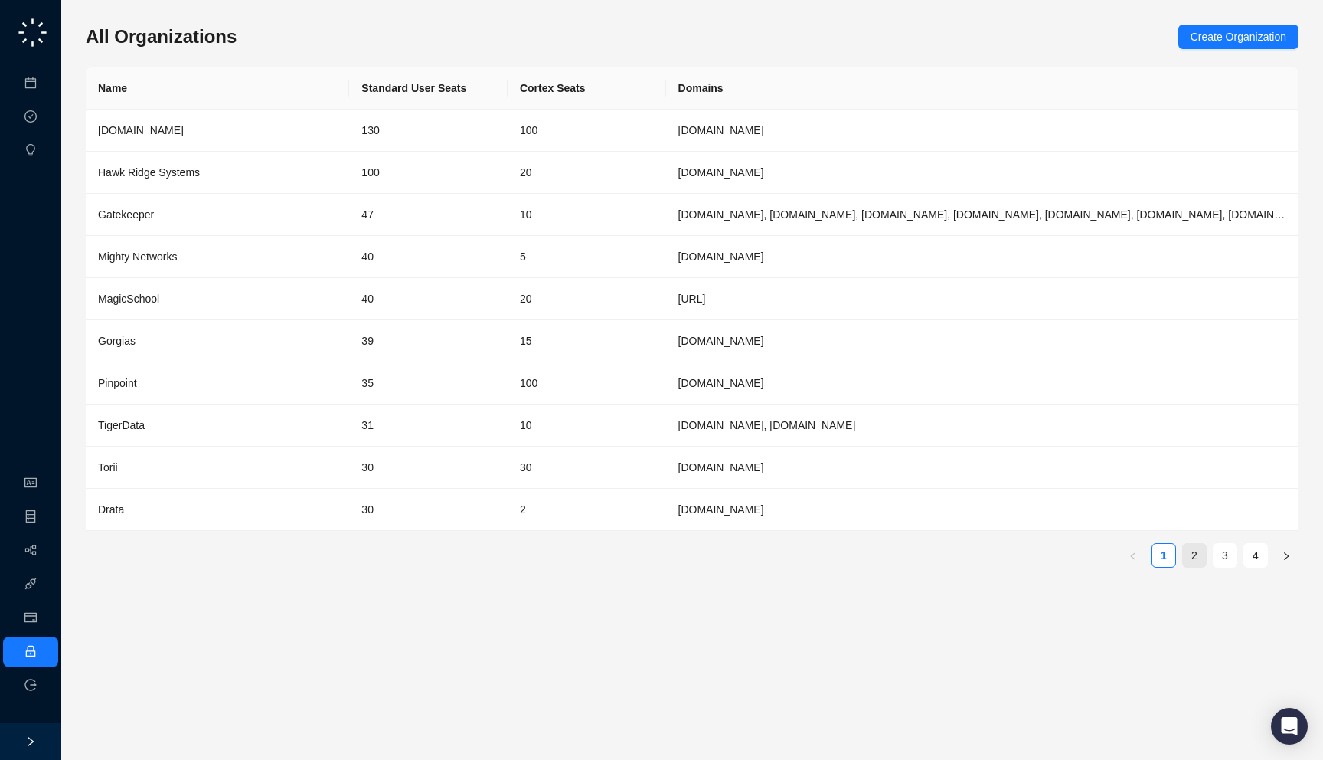
click at [1192, 554] on link "2" at bounding box center [1194, 555] width 23 height 23
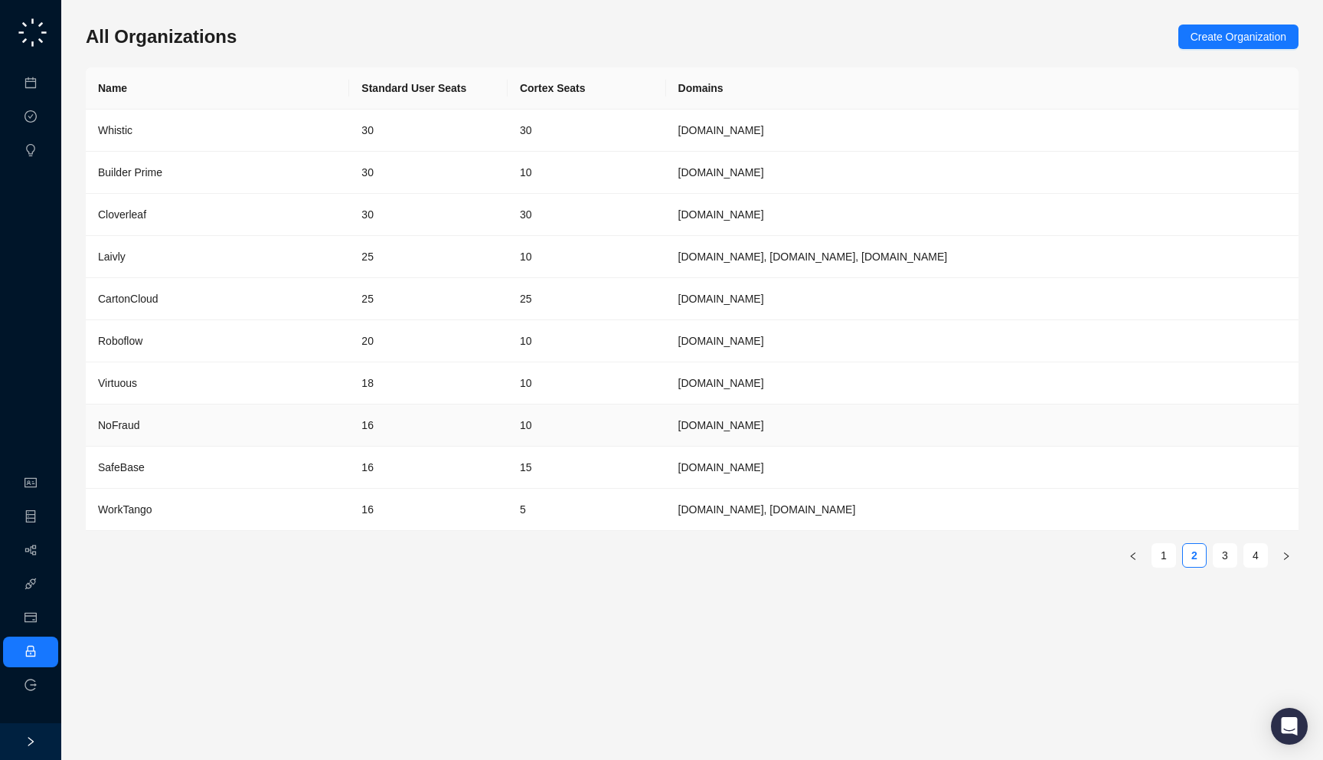
click at [456, 414] on td "16" at bounding box center [428, 425] width 159 height 42
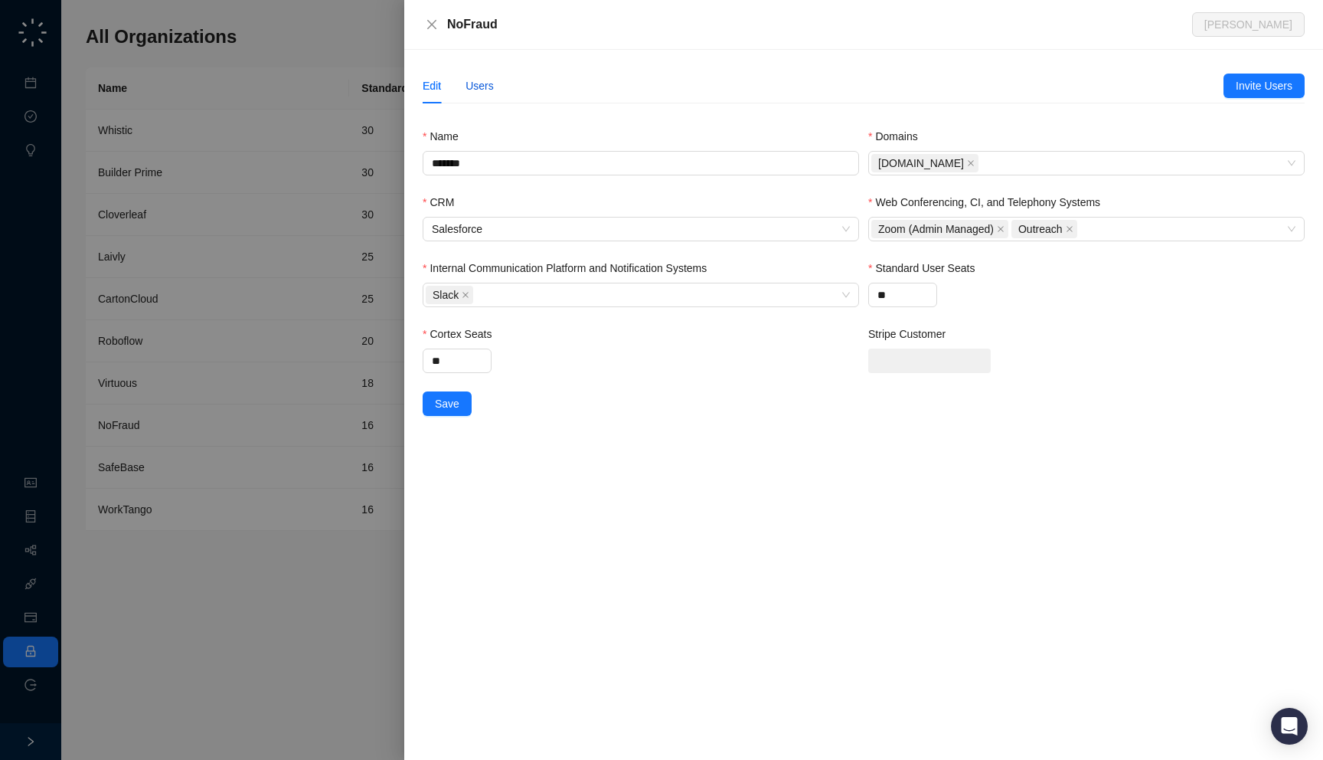
click at [476, 84] on div "Users" at bounding box center [480, 85] width 28 height 17
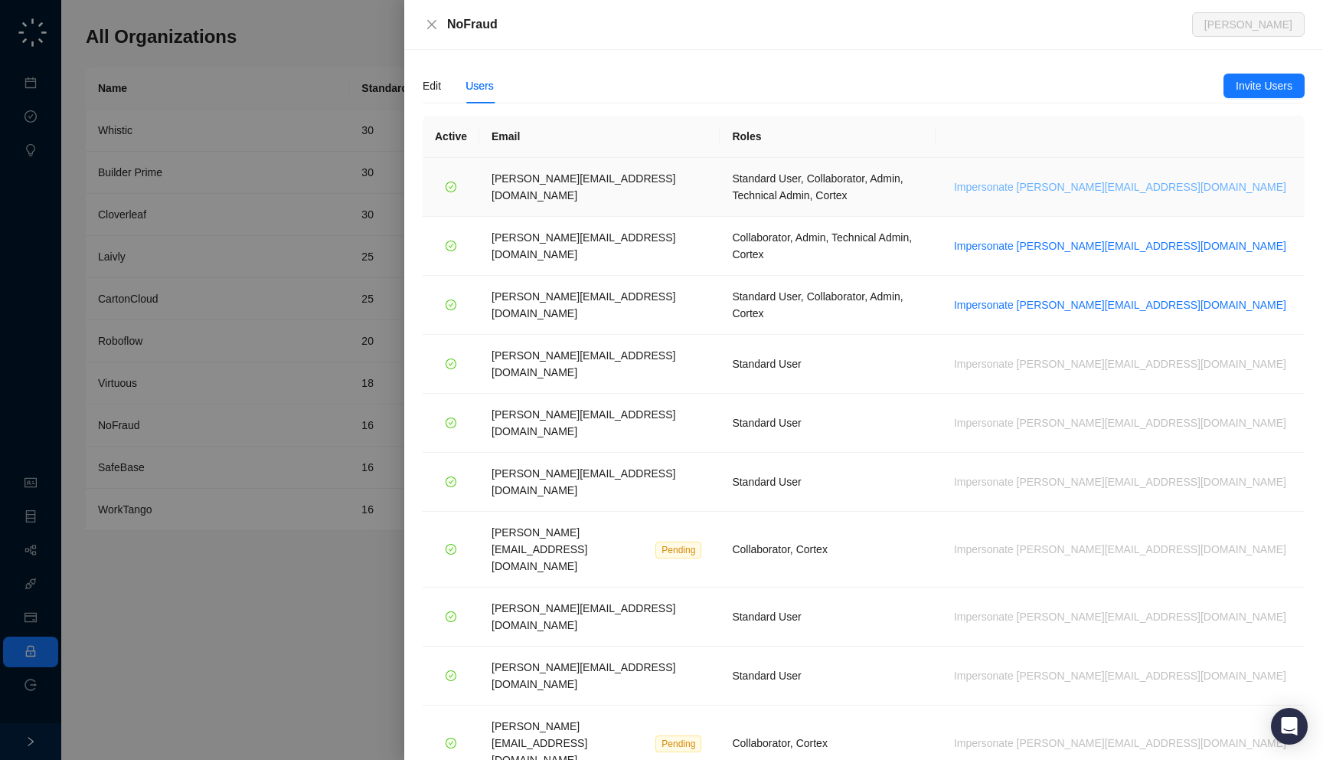
click at [1179, 182] on span "Impersonate h.cline@nofraud.com" at bounding box center [1120, 186] width 332 height 17
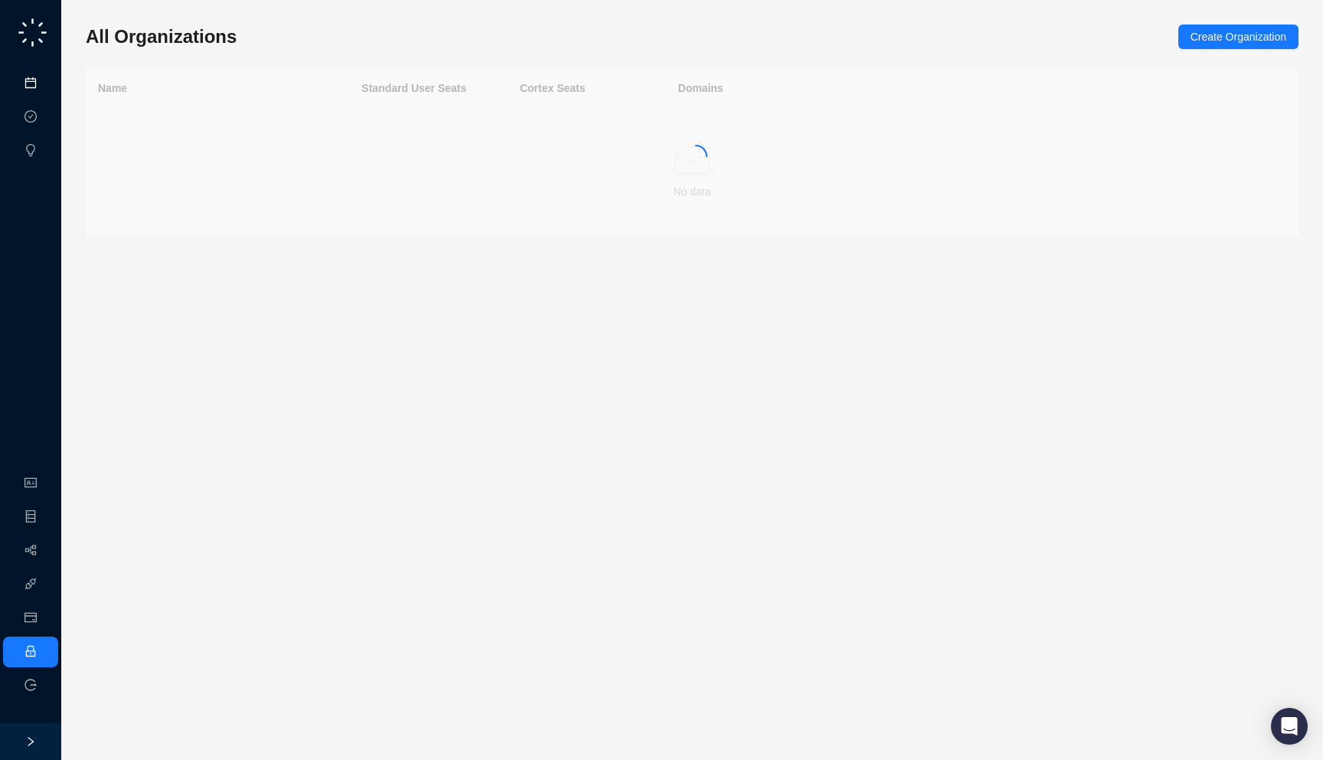
click at [44, 84] on link "Meetings & Calls" at bounding box center [84, 83] width 80 height 12
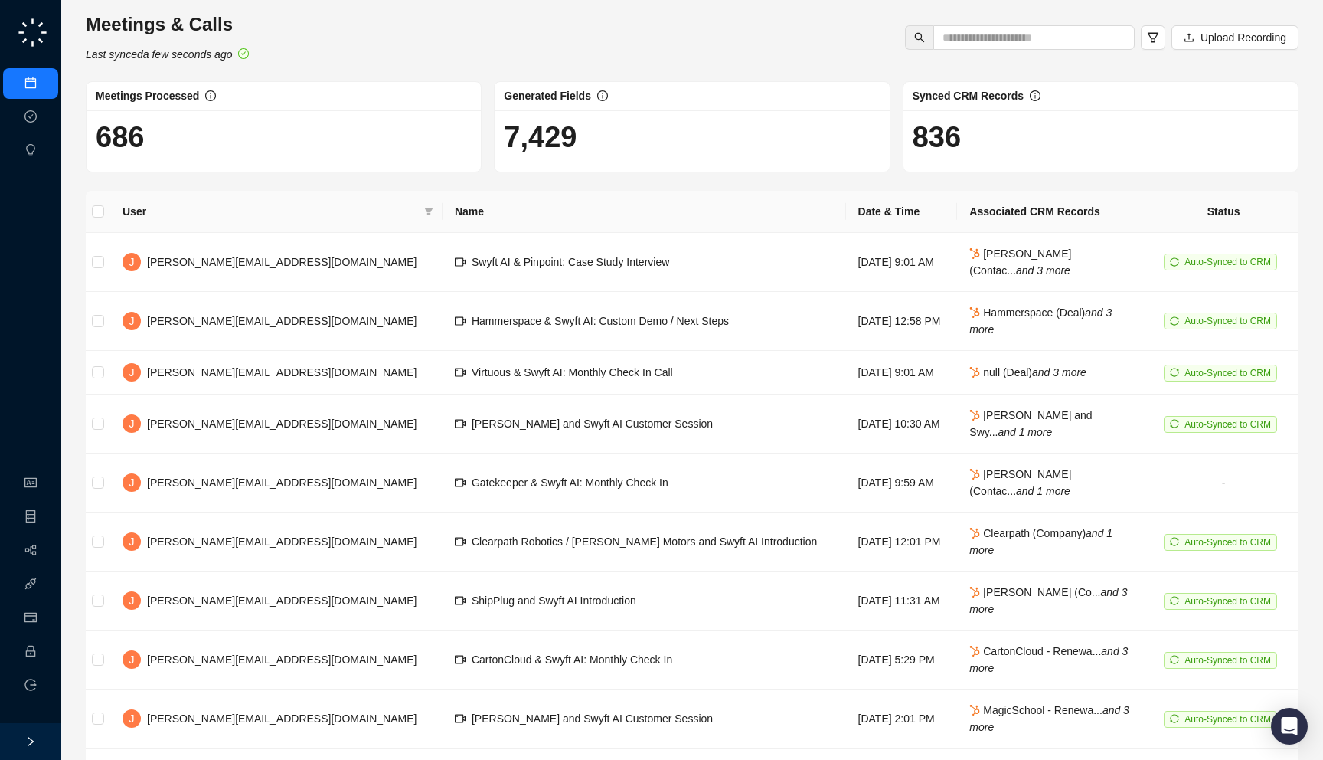
drag, startPoint x: 271, startPoint y: 142, endPoint x: 204, endPoint y: 170, distance: 72.4
click at [204, 170] on div "686" at bounding box center [284, 140] width 394 height 61
click at [44, 647] on link "Employee" at bounding box center [67, 652] width 47 height 12
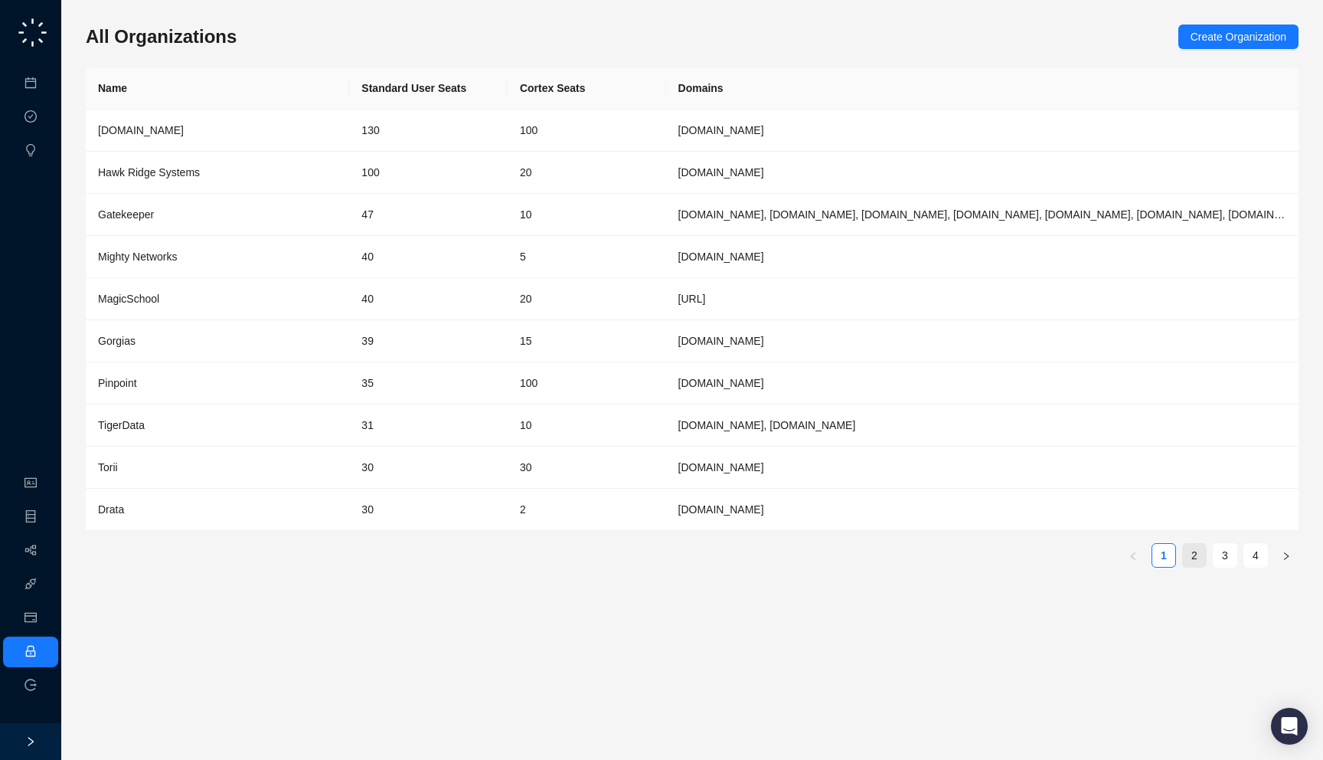
click at [1199, 554] on link "2" at bounding box center [1194, 555] width 23 height 23
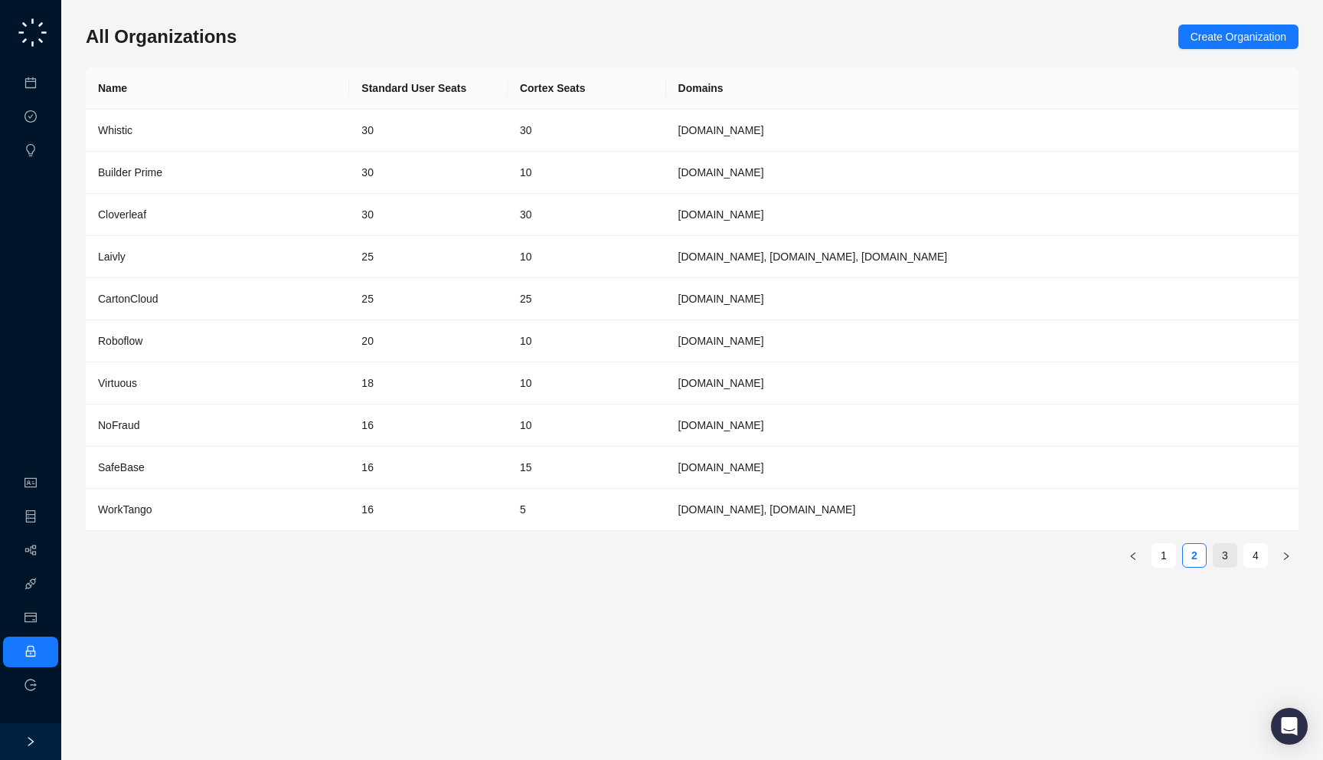
click at [1221, 553] on link "3" at bounding box center [1225, 555] width 23 height 23
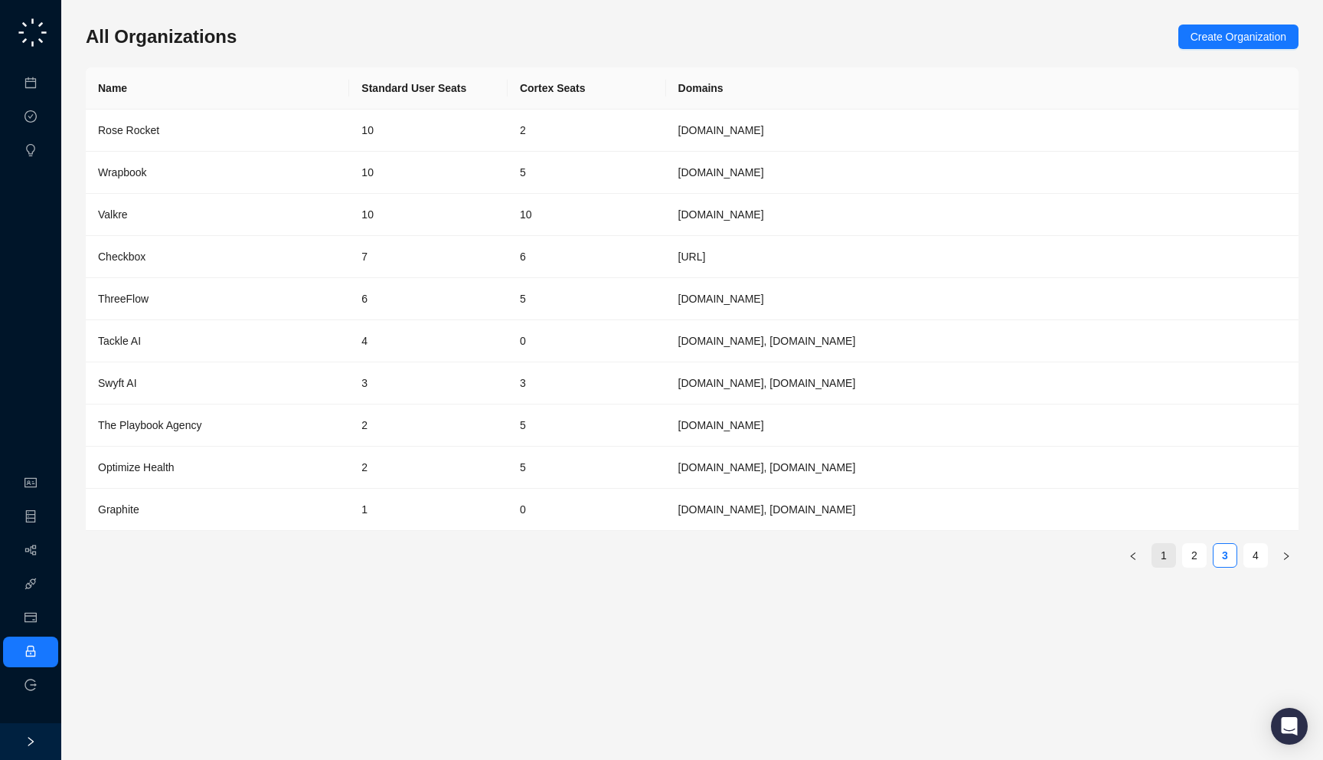
click at [1166, 561] on link "1" at bounding box center [1164, 555] width 23 height 23
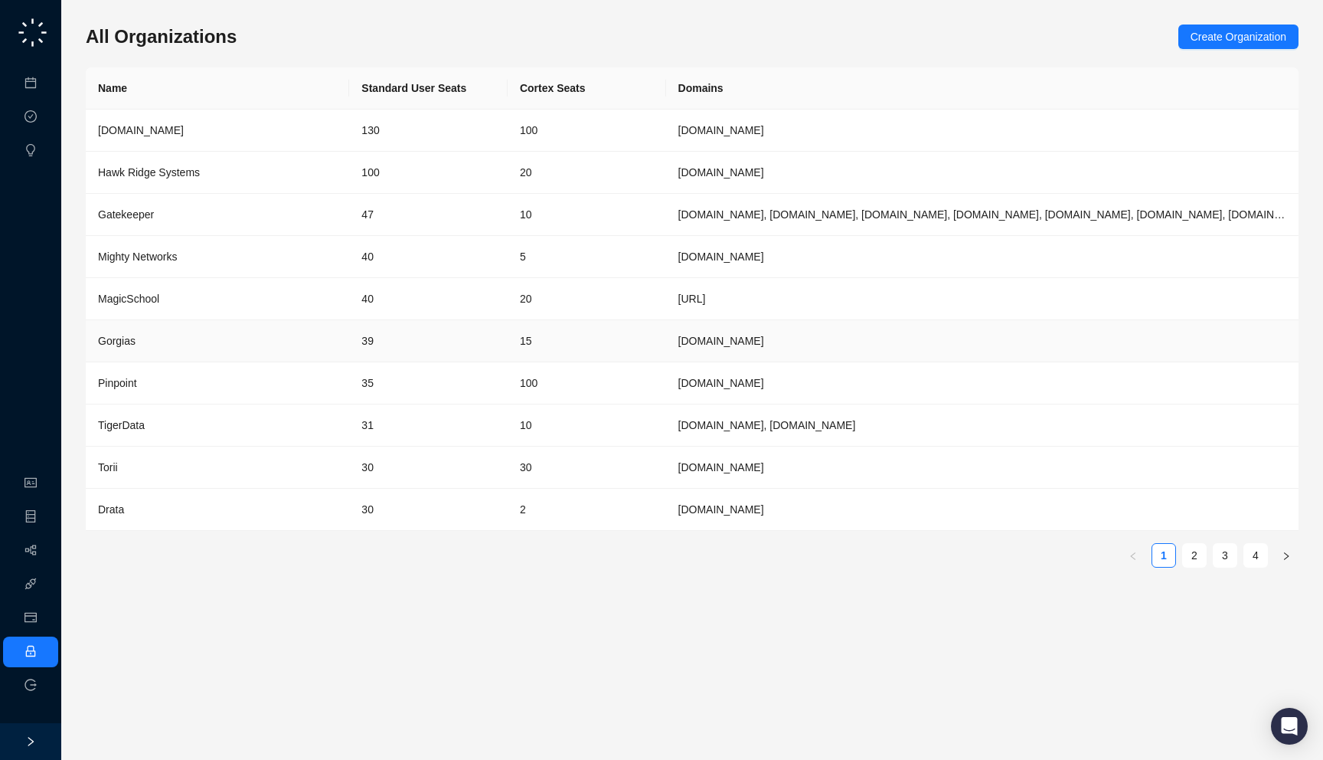
click at [644, 342] on td "15" at bounding box center [587, 341] width 159 height 42
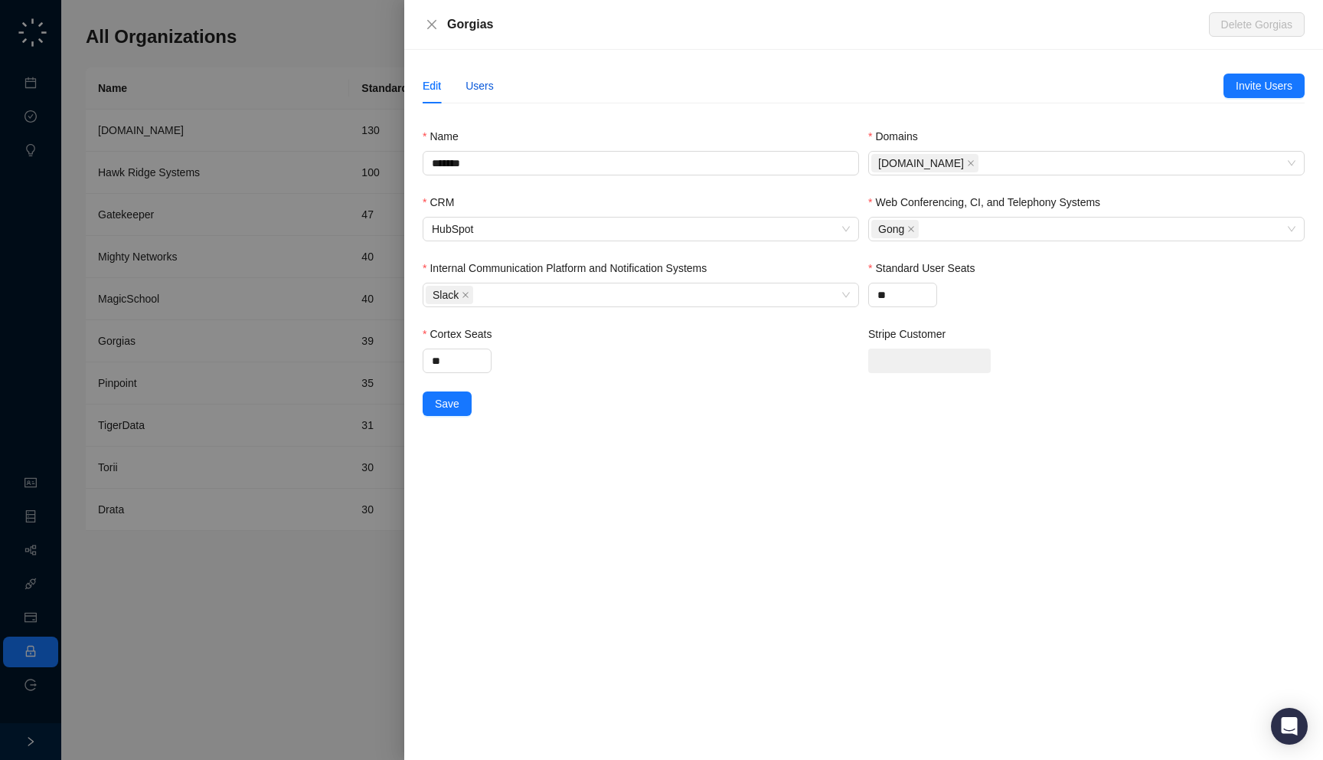
click at [476, 87] on div "Users" at bounding box center [480, 85] width 28 height 17
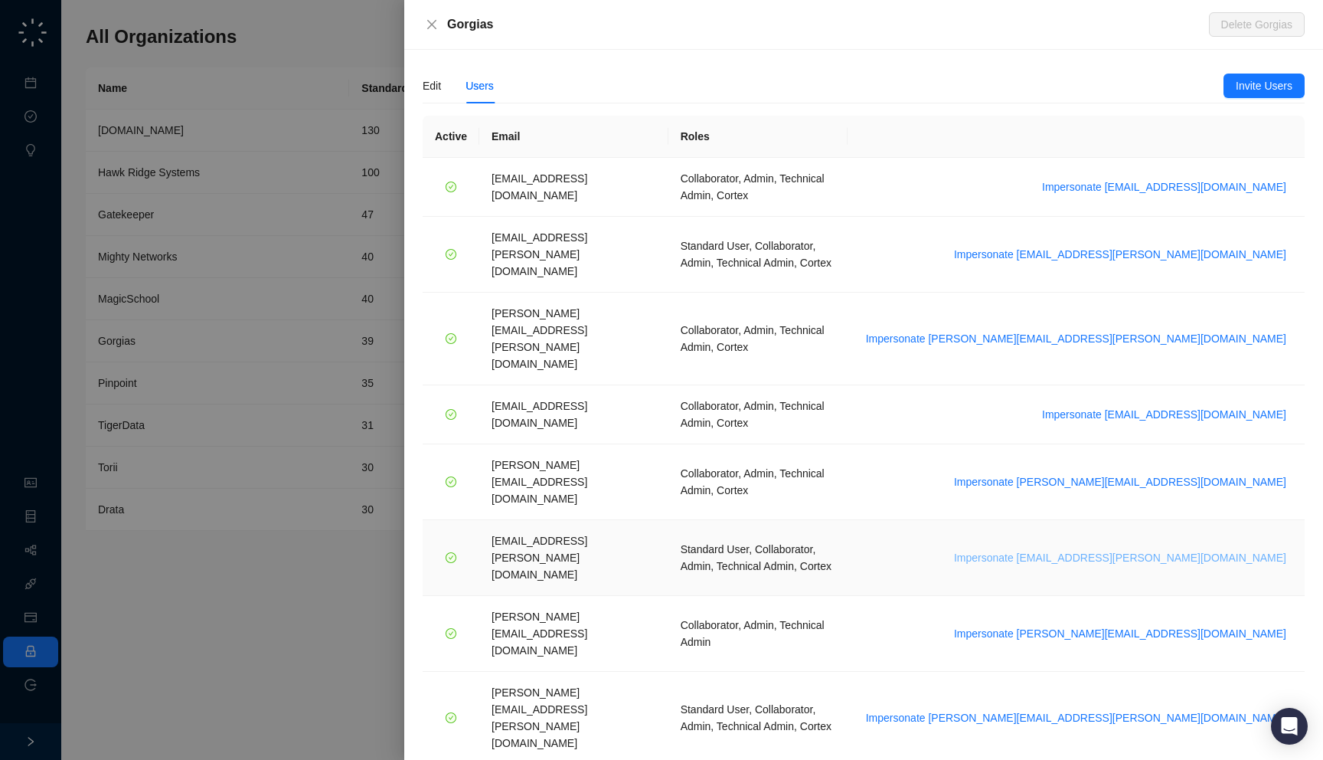
click at [1154, 549] on span "Impersonate [EMAIL_ADDRESS][PERSON_NAME][DOMAIN_NAME]" at bounding box center [1120, 557] width 332 height 17
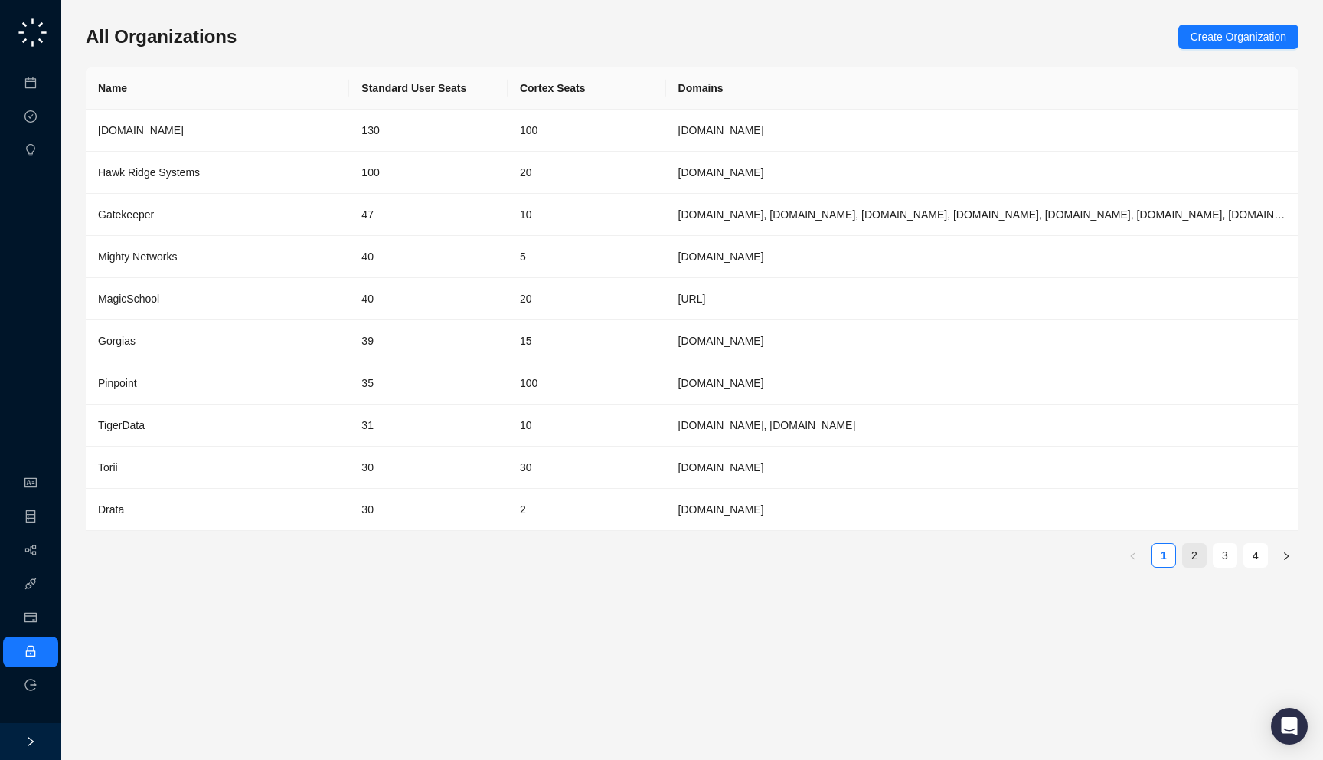
click at [1186, 551] on link "2" at bounding box center [1194, 555] width 23 height 23
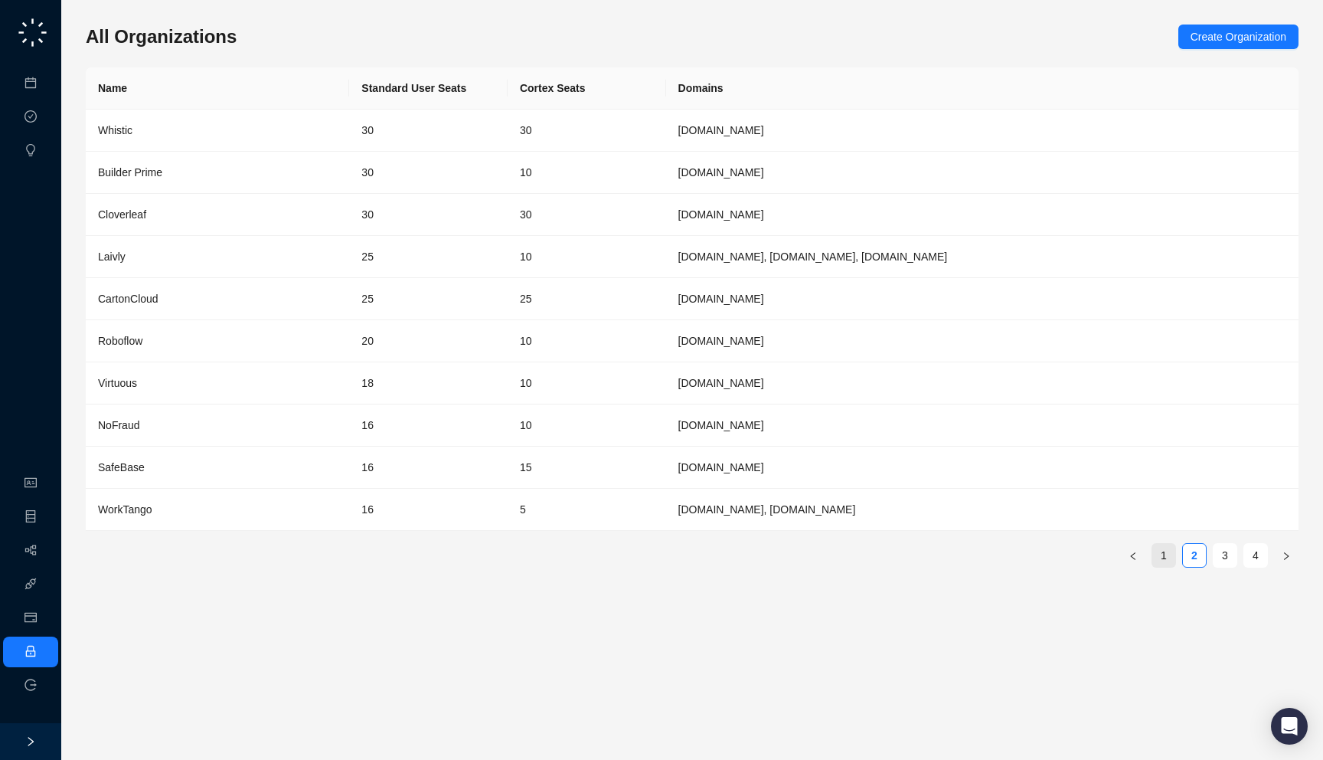
click at [1170, 558] on link "1" at bounding box center [1164, 555] width 23 height 23
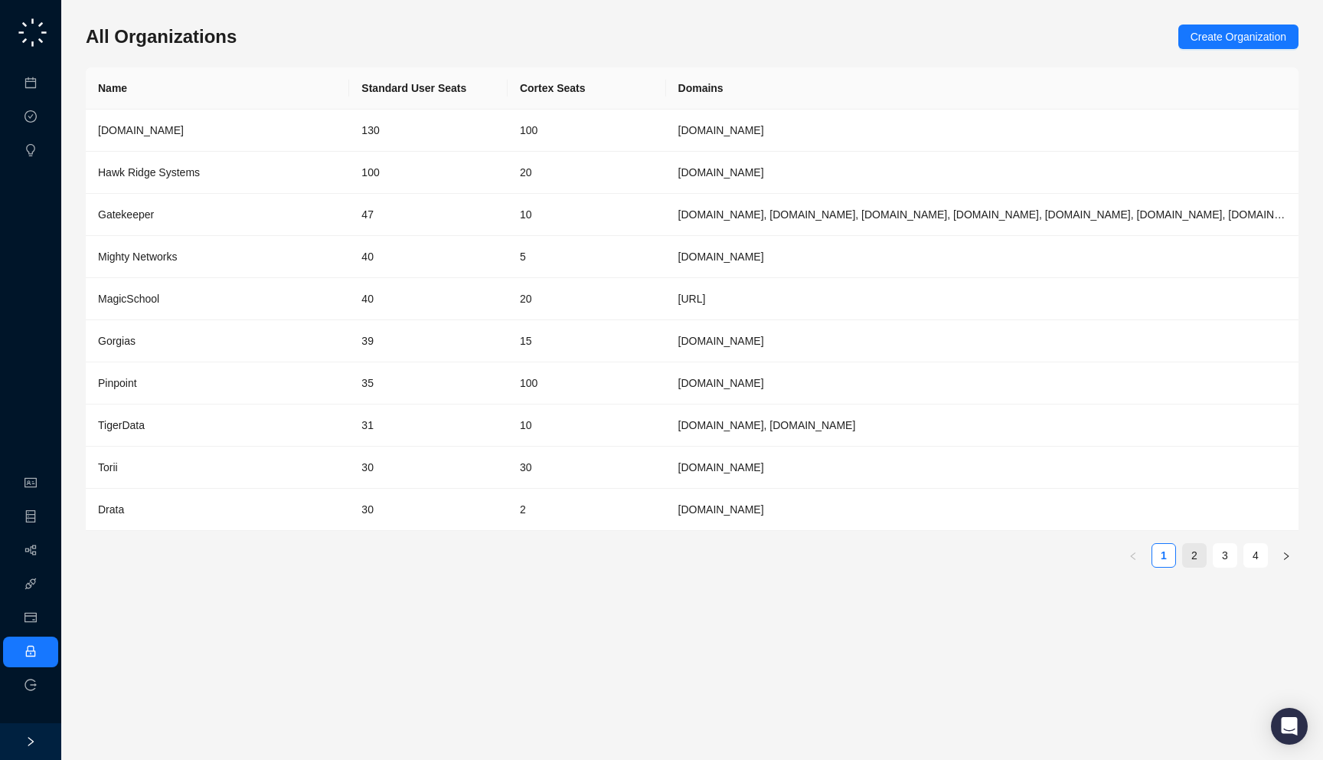
click at [1201, 558] on link "2" at bounding box center [1194, 555] width 23 height 23
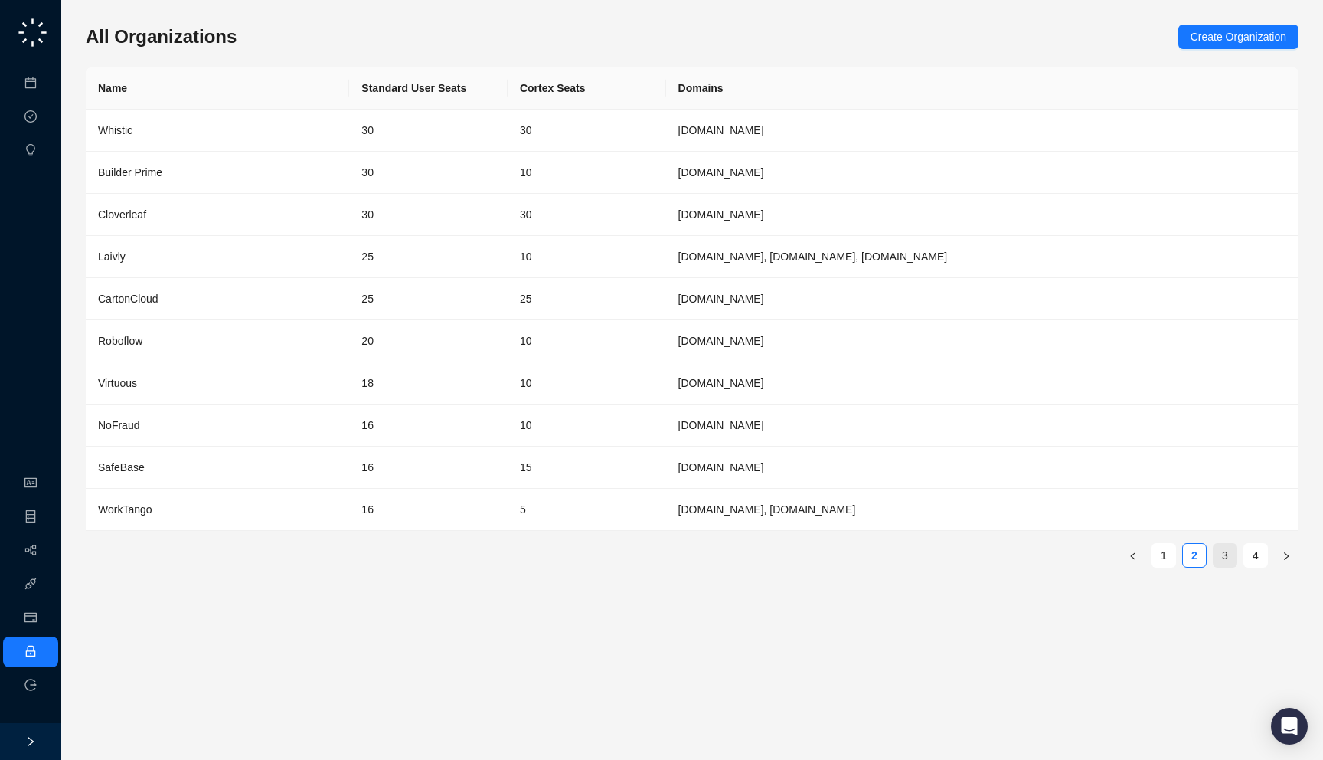
click at [1233, 557] on link "3" at bounding box center [1225, 555] width 23 height 23
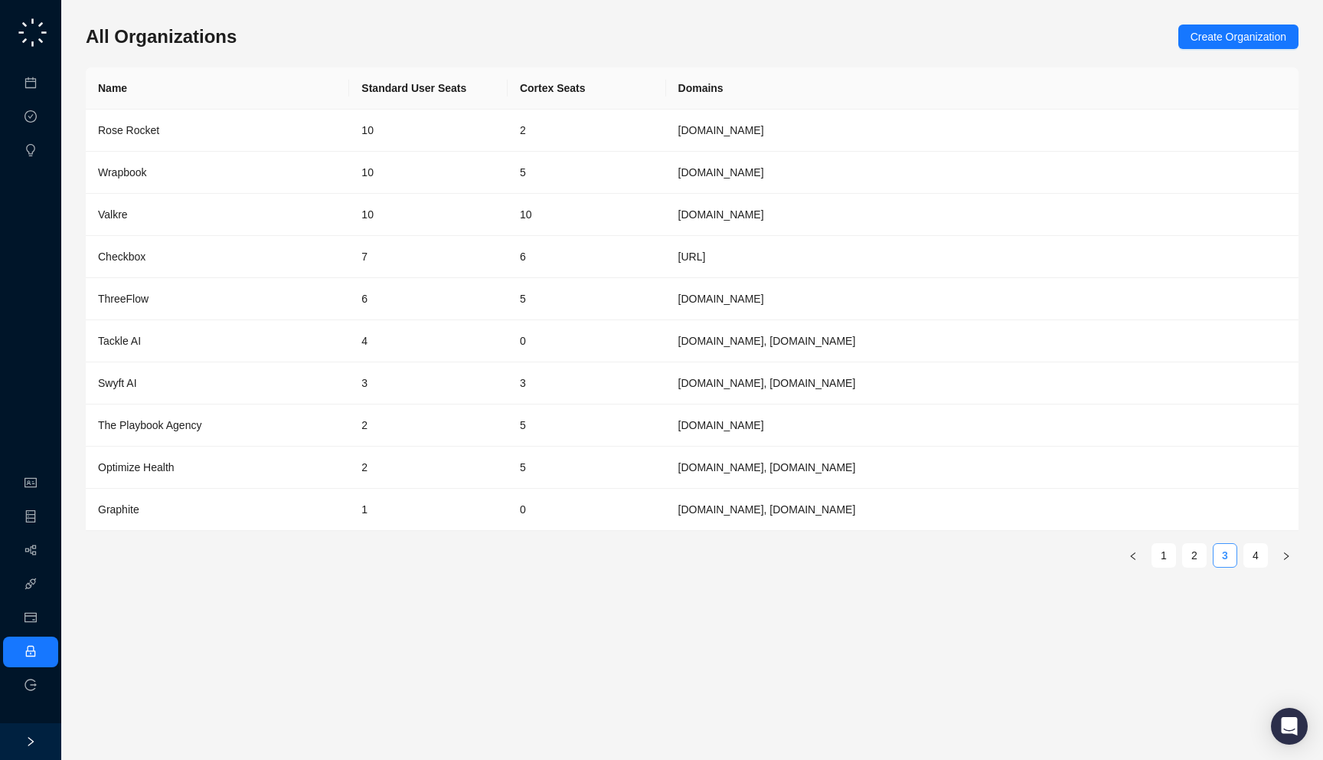
click at [1227, 557] on link "3" at bounding box center [1225, 555] width 23 height 23
click at [639, 212] on td "10" at bounding box center [587, 215] width 159 height 42
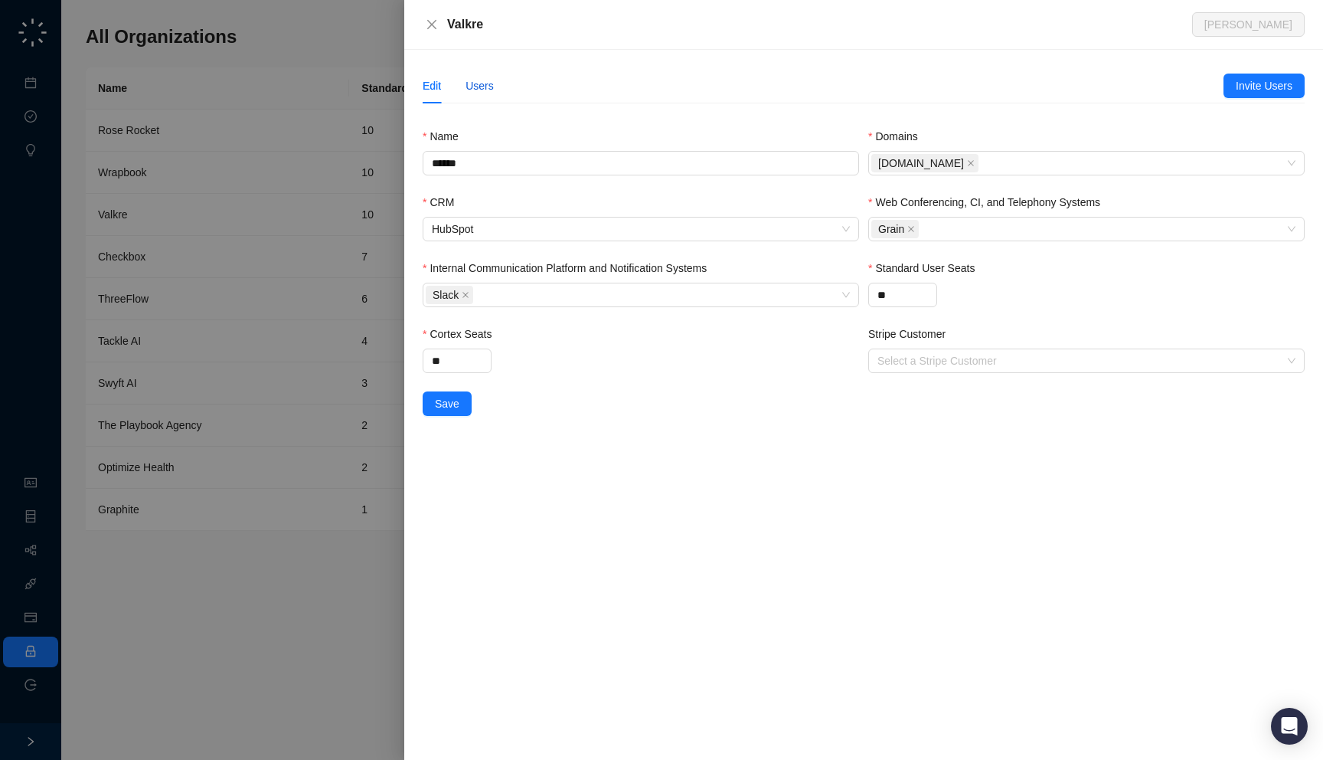
click at [488, 88] on div "Users" at bounding box center [480, 85] width 28 height 17
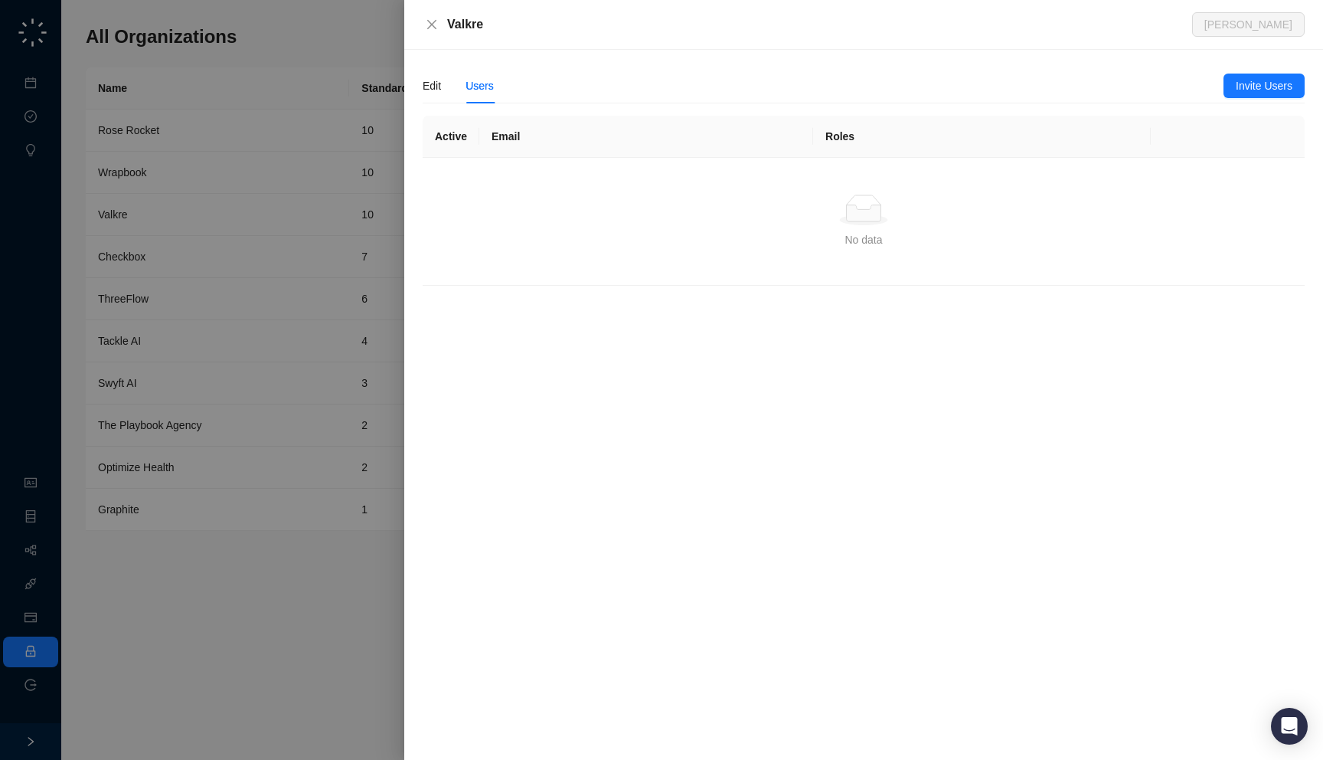
click at [443, 95] on div "Edit Users" at bounding box center [458, 85] width 71 height 35
click at [429, 89] on div "Edit" at bounding box center [432, 85] width 18 height 17
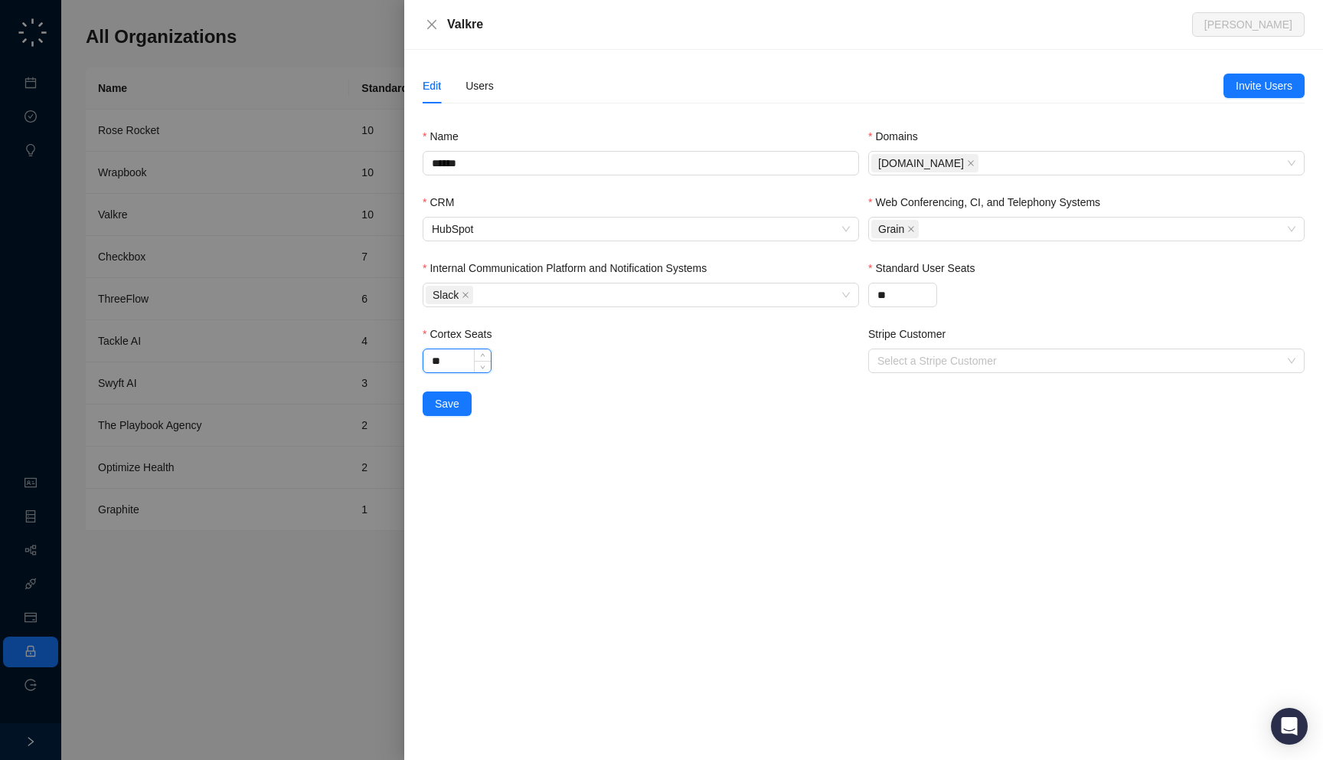
click at [441, 360] on input "**" at bounding box center [456, 360] width 67 height 23
type input "*"
click at [882, 294] on input "**" at bounding box center [902, 294] width 67 height 23
type input "*"
click at [489, 103] on div "Edit Users Invite Users Name ****** Domains valkre.com CRM HubSpot Web Conferen…" at bounding box center [864, 242] width 882 height 348
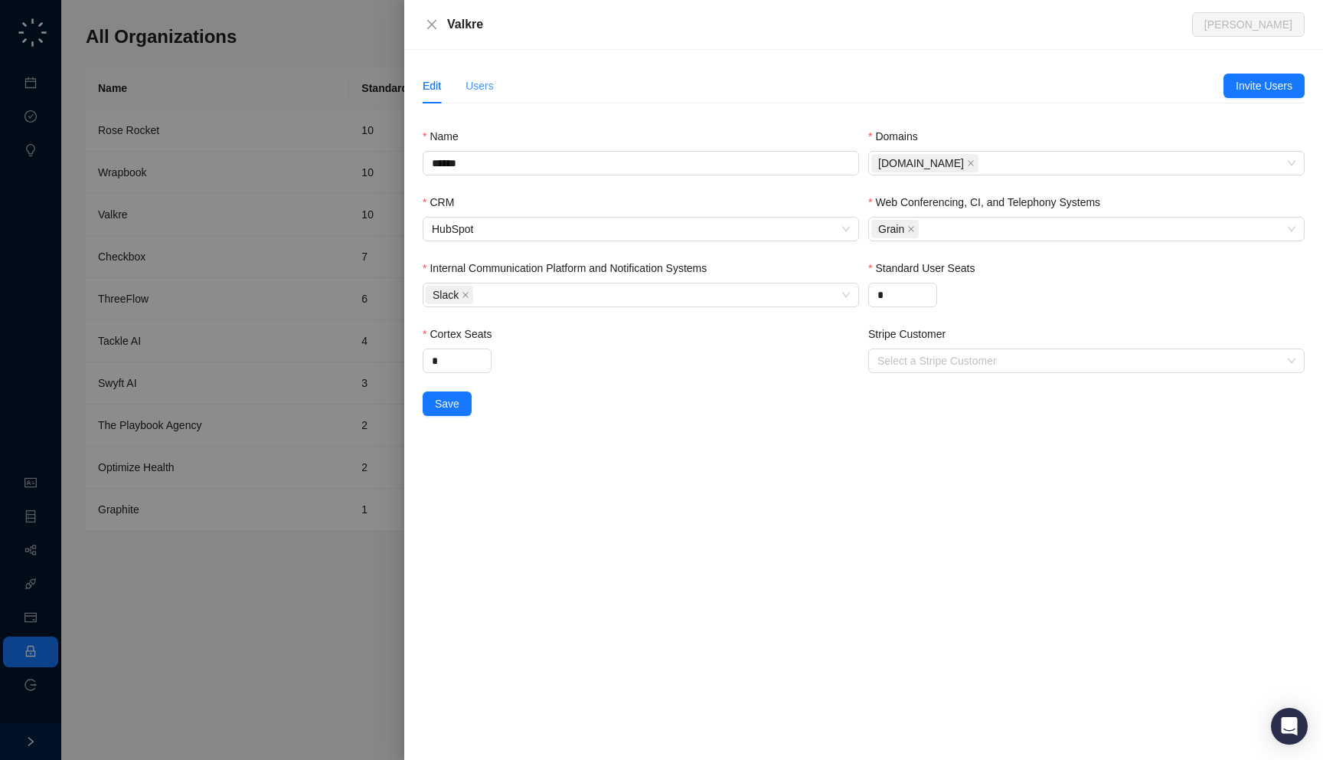
click at [489, 96] on div "Users" at bounding box center [480, 85] width 28 height 35
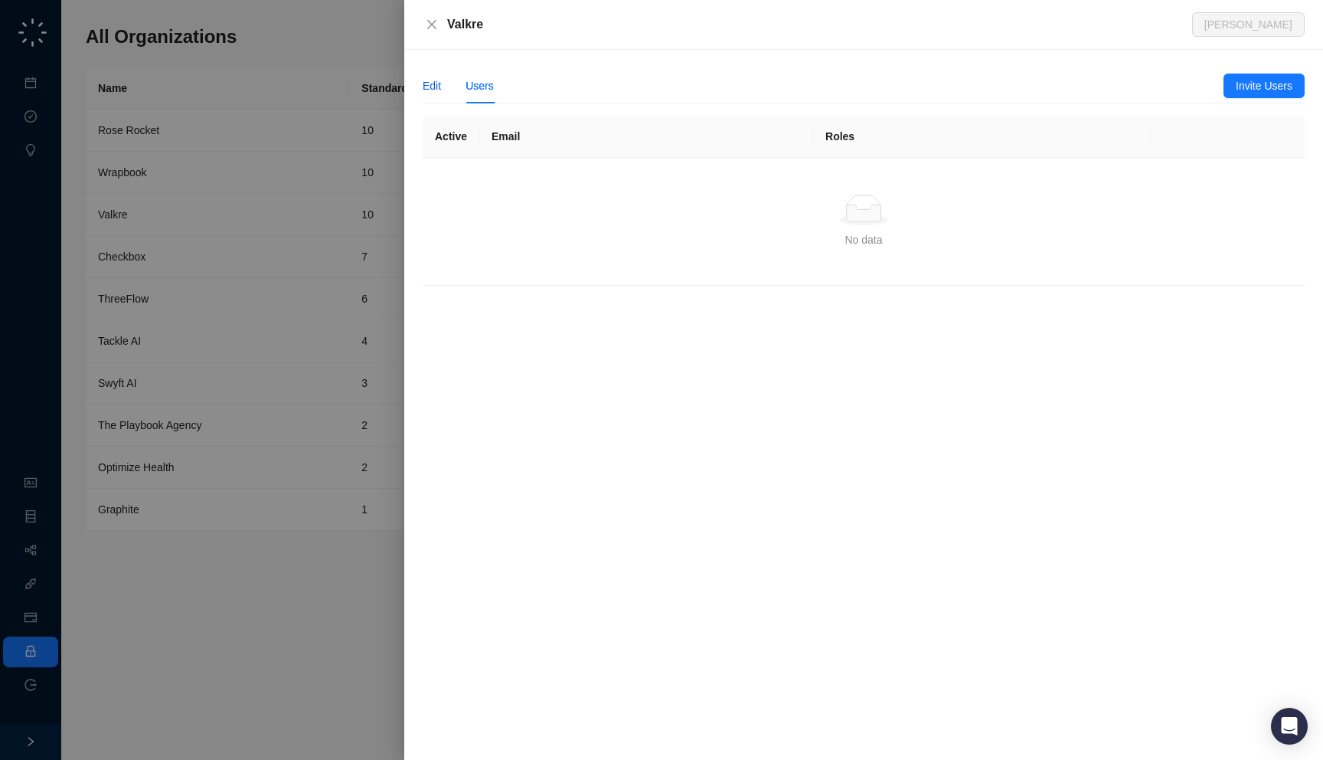
click at [436, 90] on div "Edit" at bounding box center [432, 85] width 18 height 17
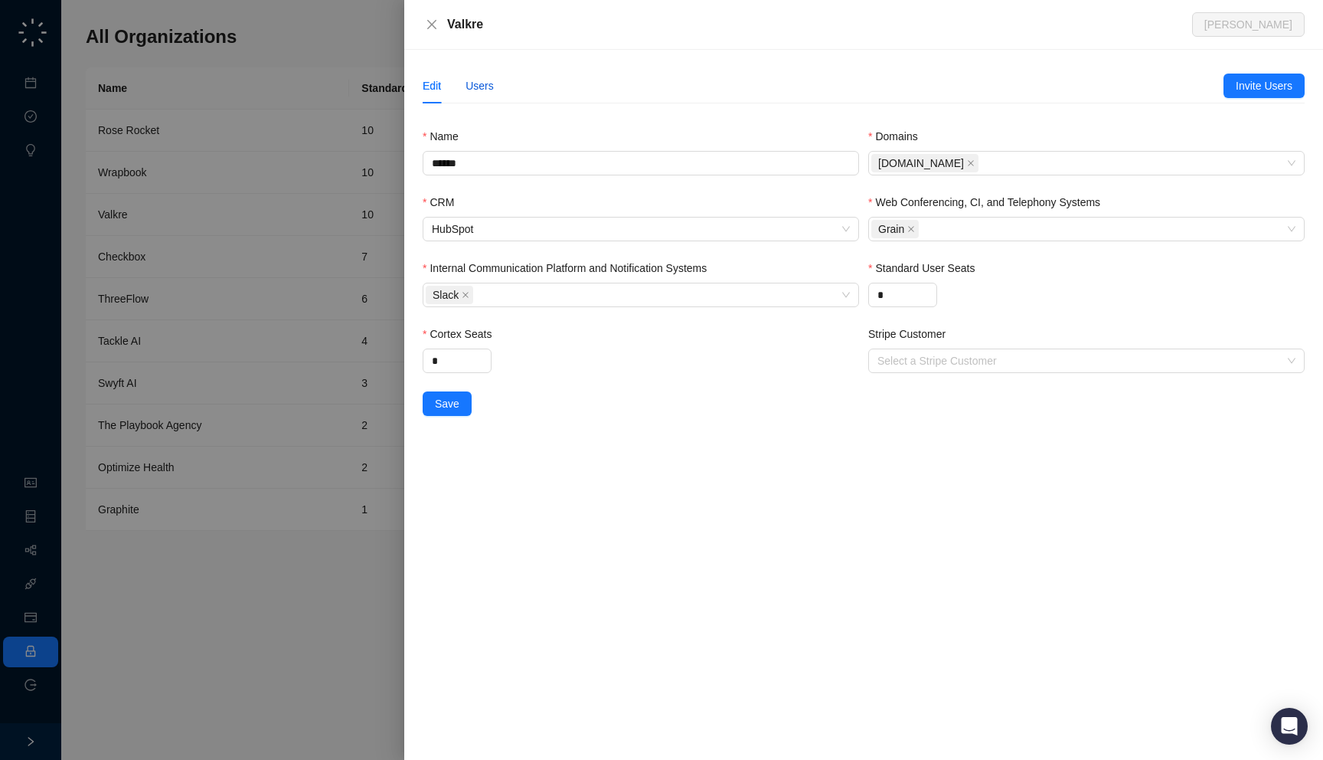
click at [481, 85] on div "Users" at bounding box center [480, 85] width 28 height 17
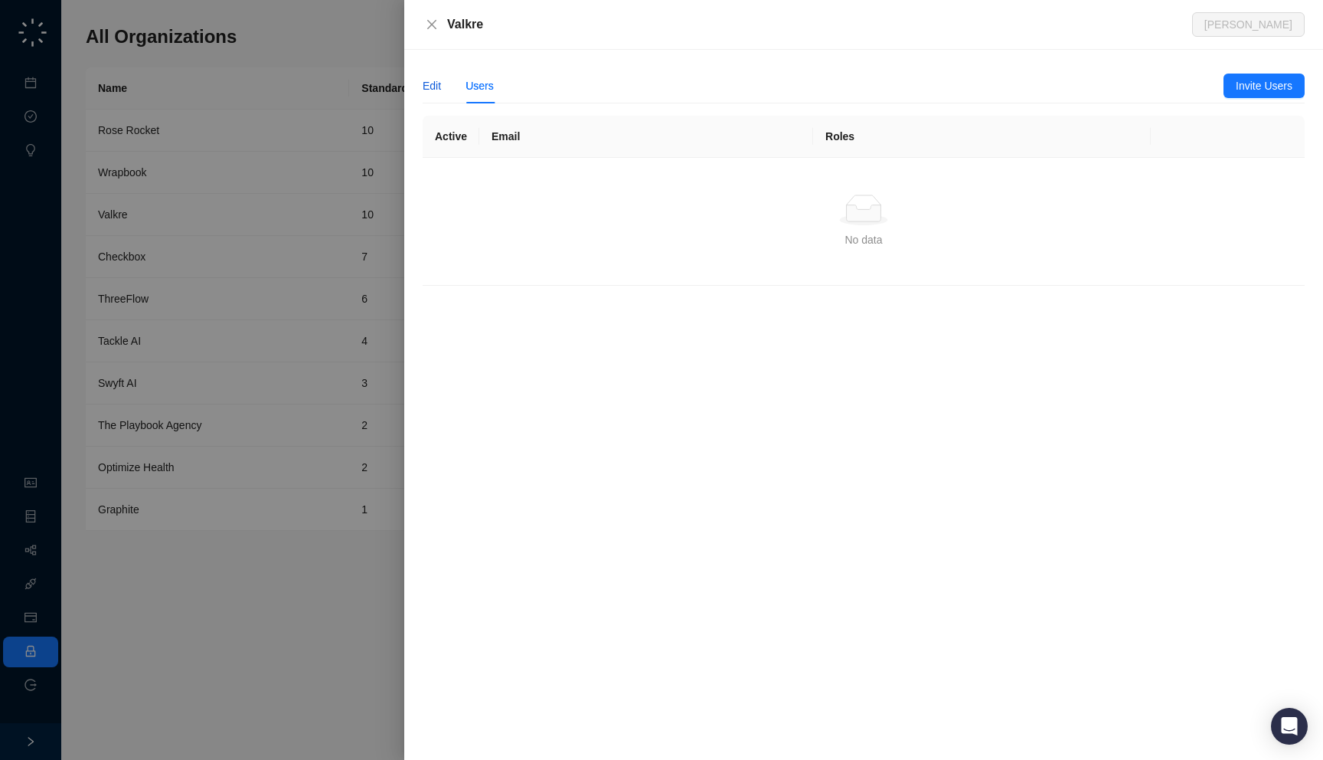
click at [426, 80] on div "Edit" at bounding box center [432, 85] width 18 height 17
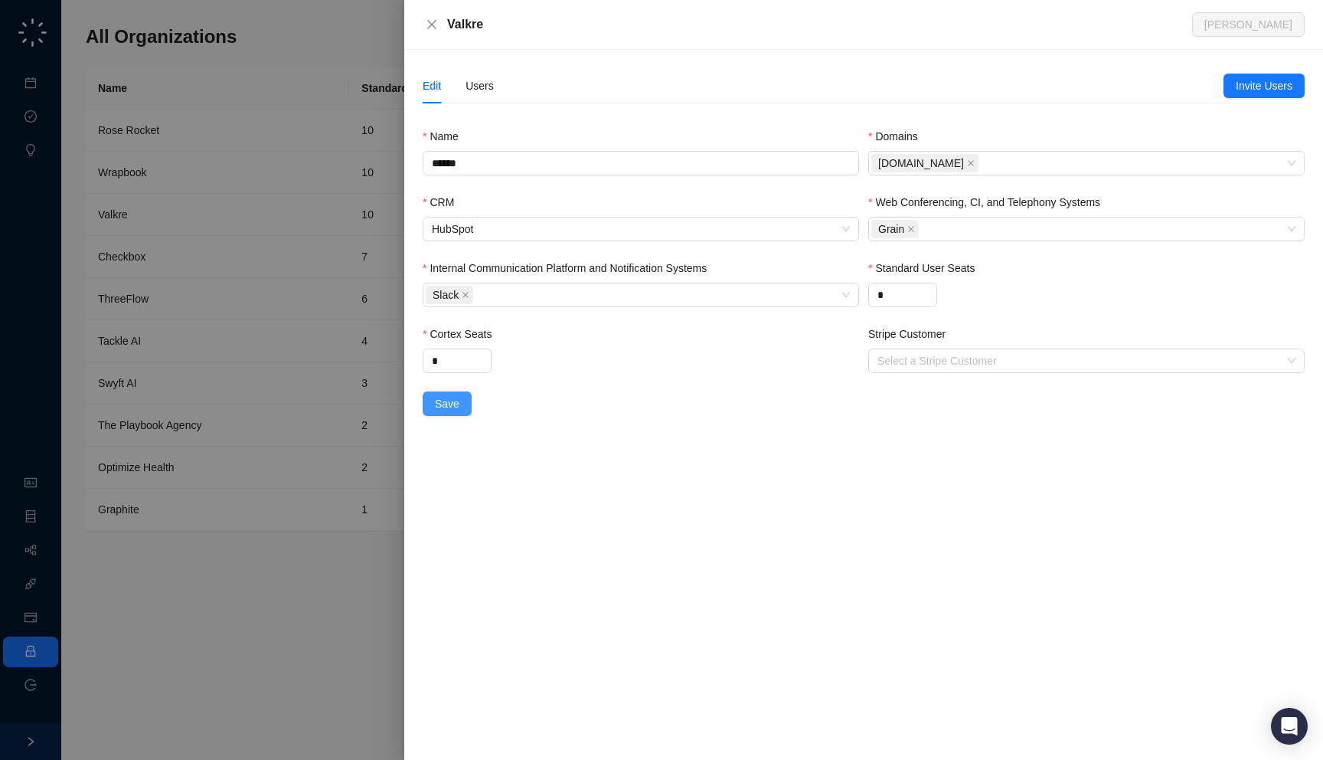
click at [452, 407] on span "Save" at bounding box center [447, 403] width 25 height 17
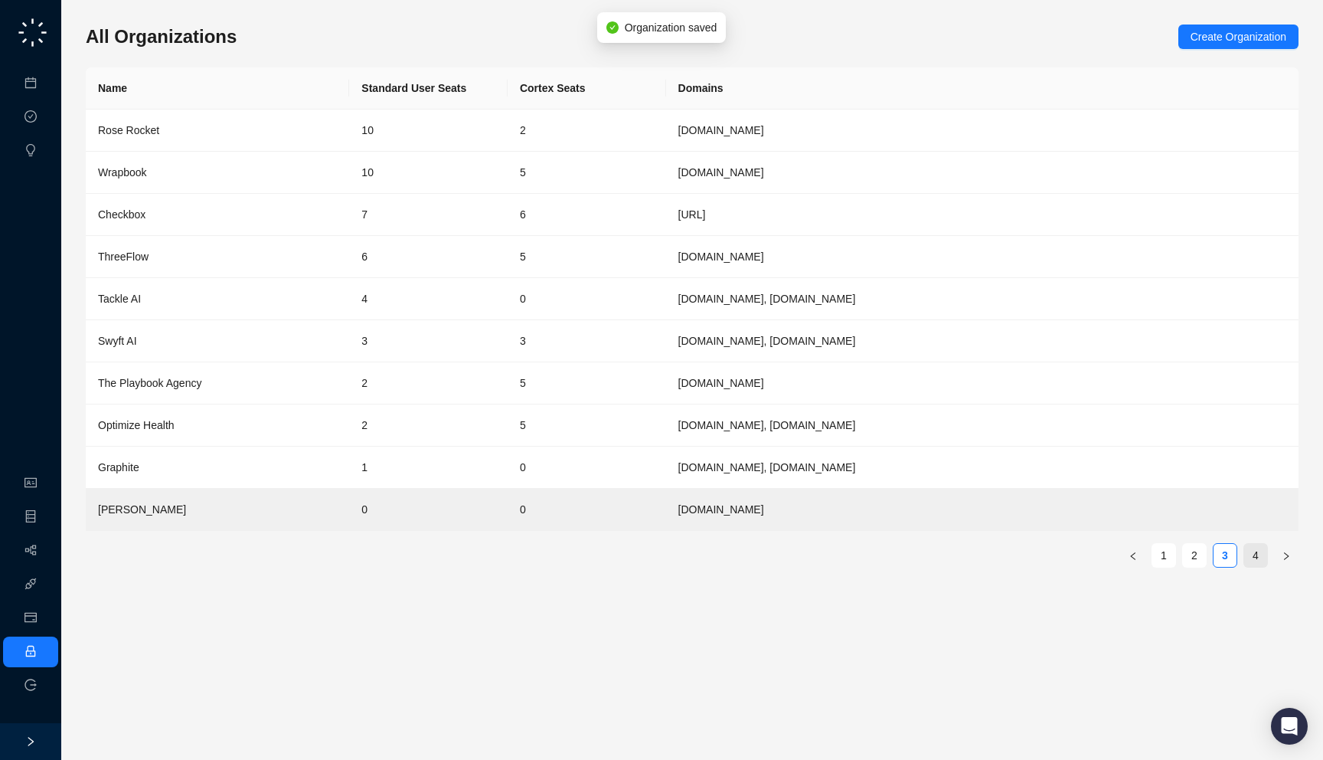
click at [1256, 553] on link "4" at bounding box center [1255, 555] width 23 height 23
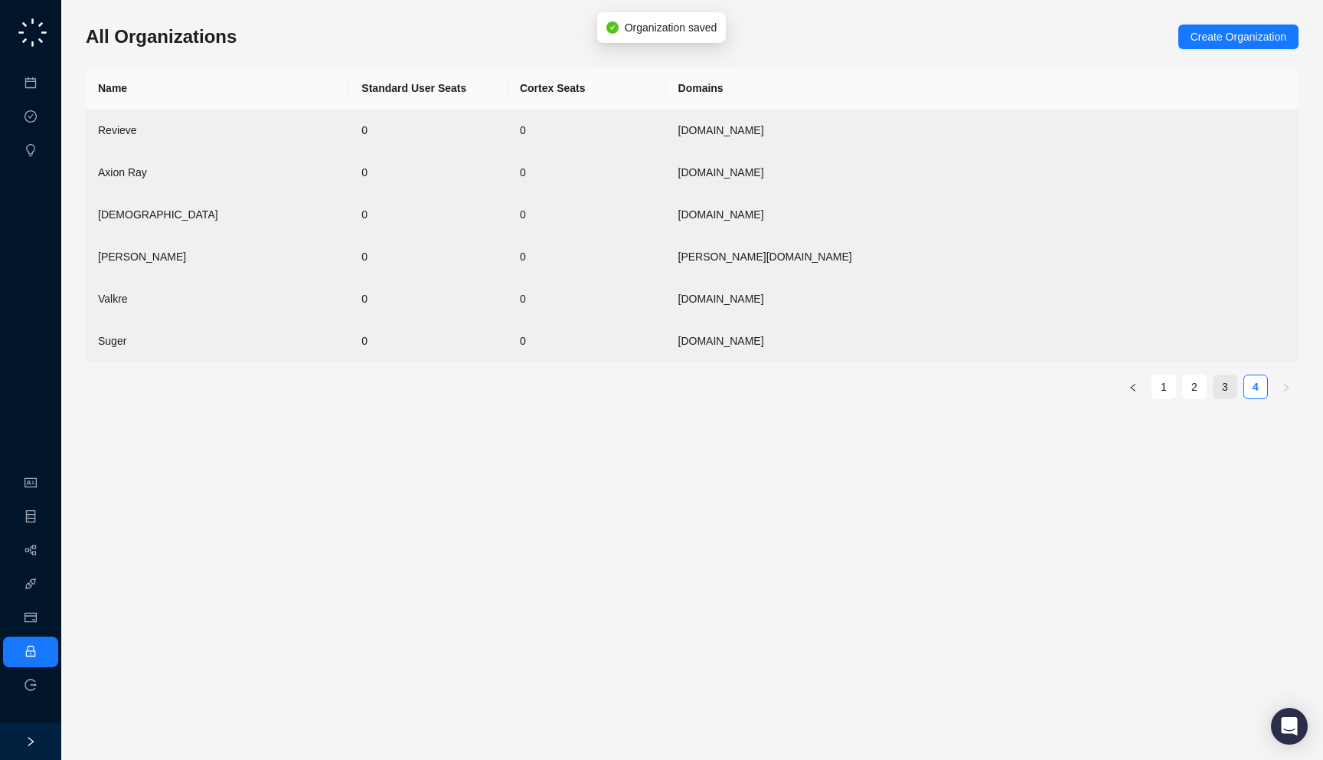
click at [1220, 389] on link "3" at bounding box center [1225, 386] width 23 height 23
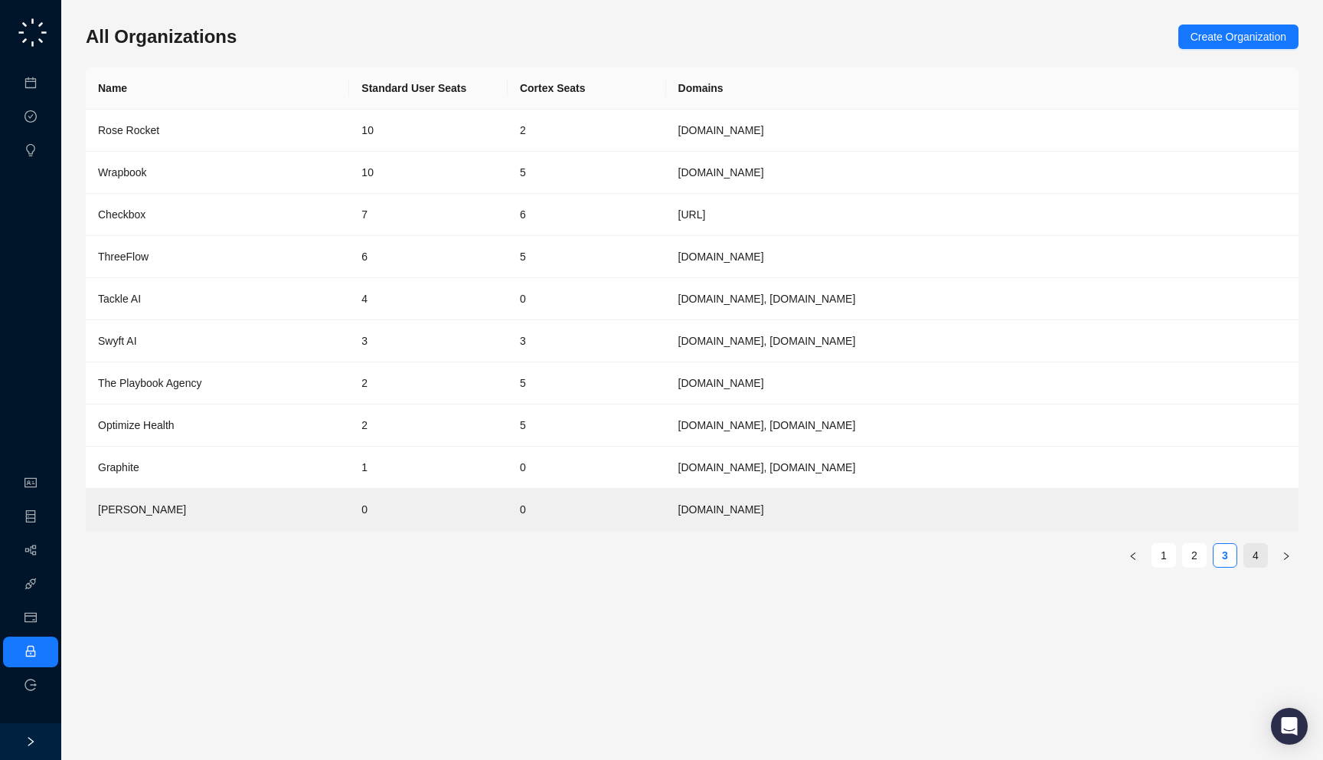
click at [1249, 558] on link "4" at bounding box center [1255, 555] width 23 height 23
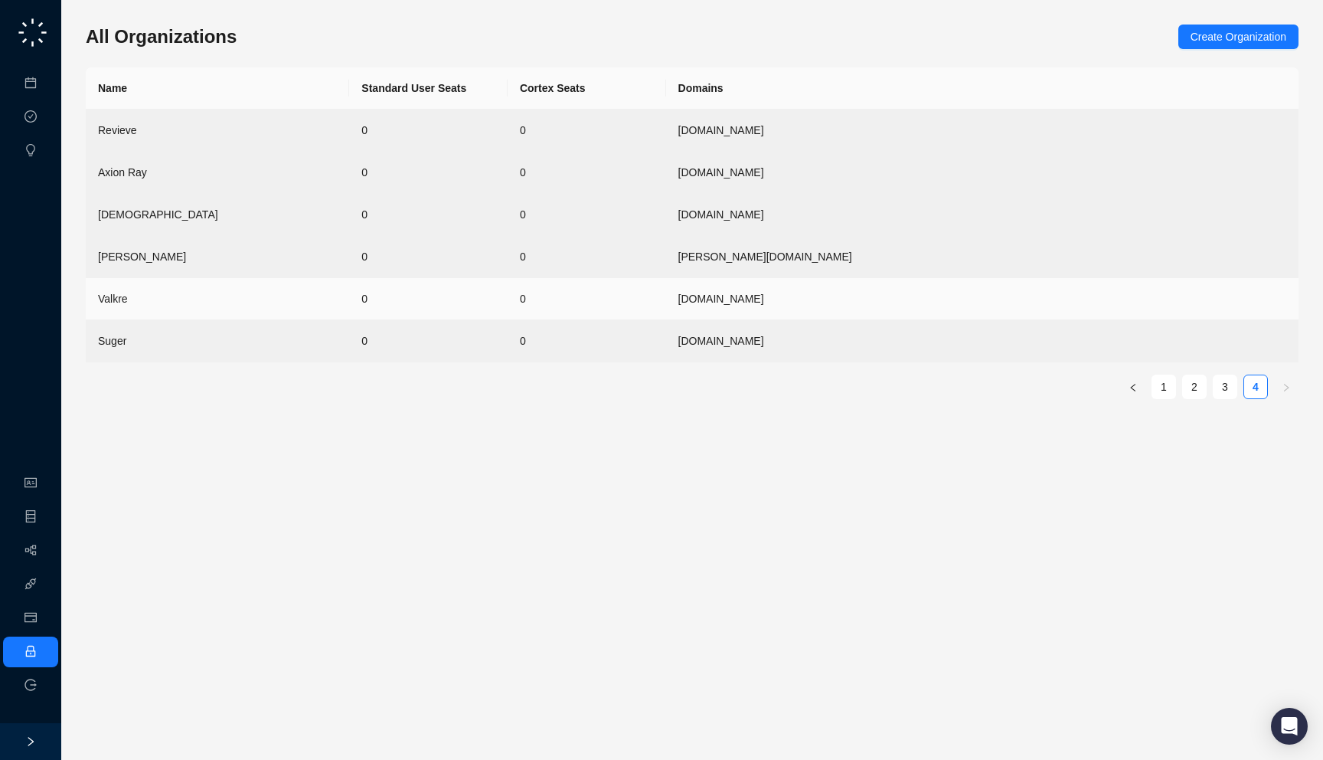
click at [414, 308] on td "0" at bounding box center [428, 299] width 159 height 42
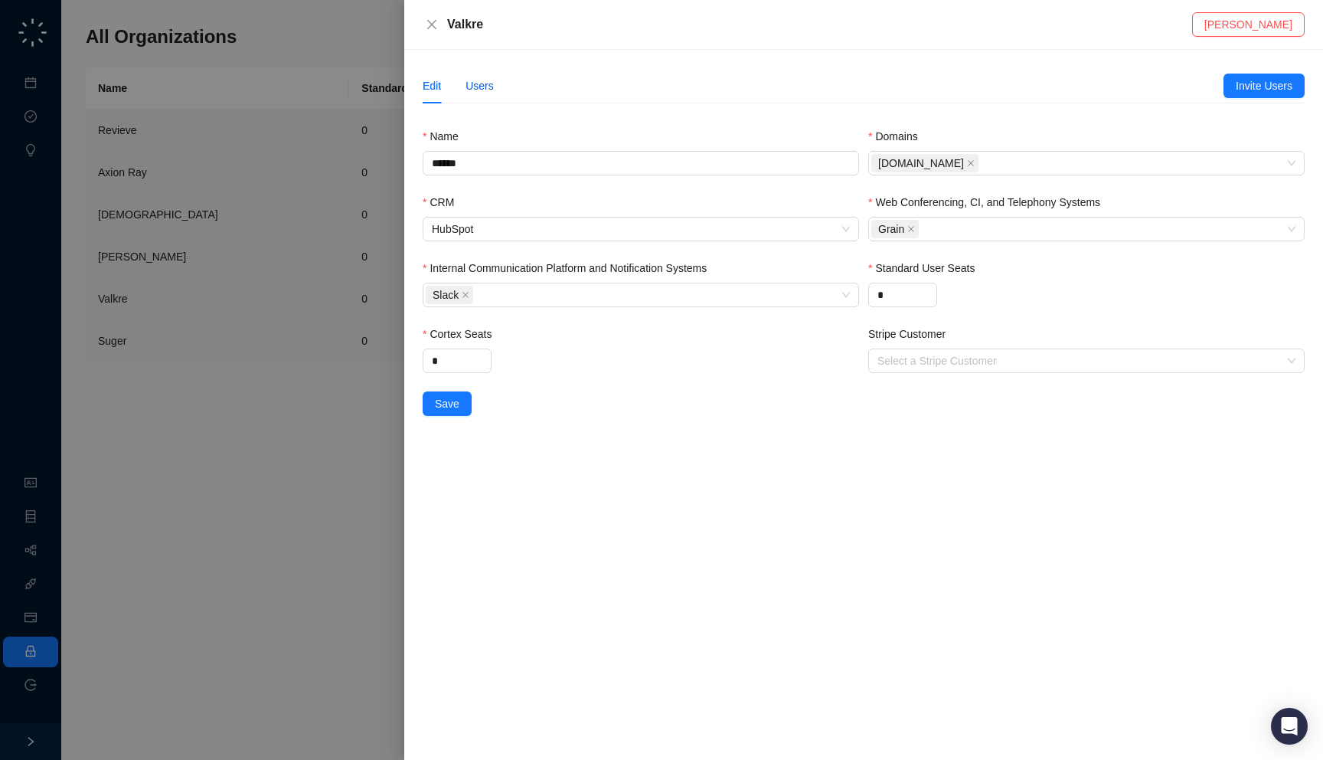
click at [480, 86] on div "Users" at bounding box center [480, 85] width 28 height 17
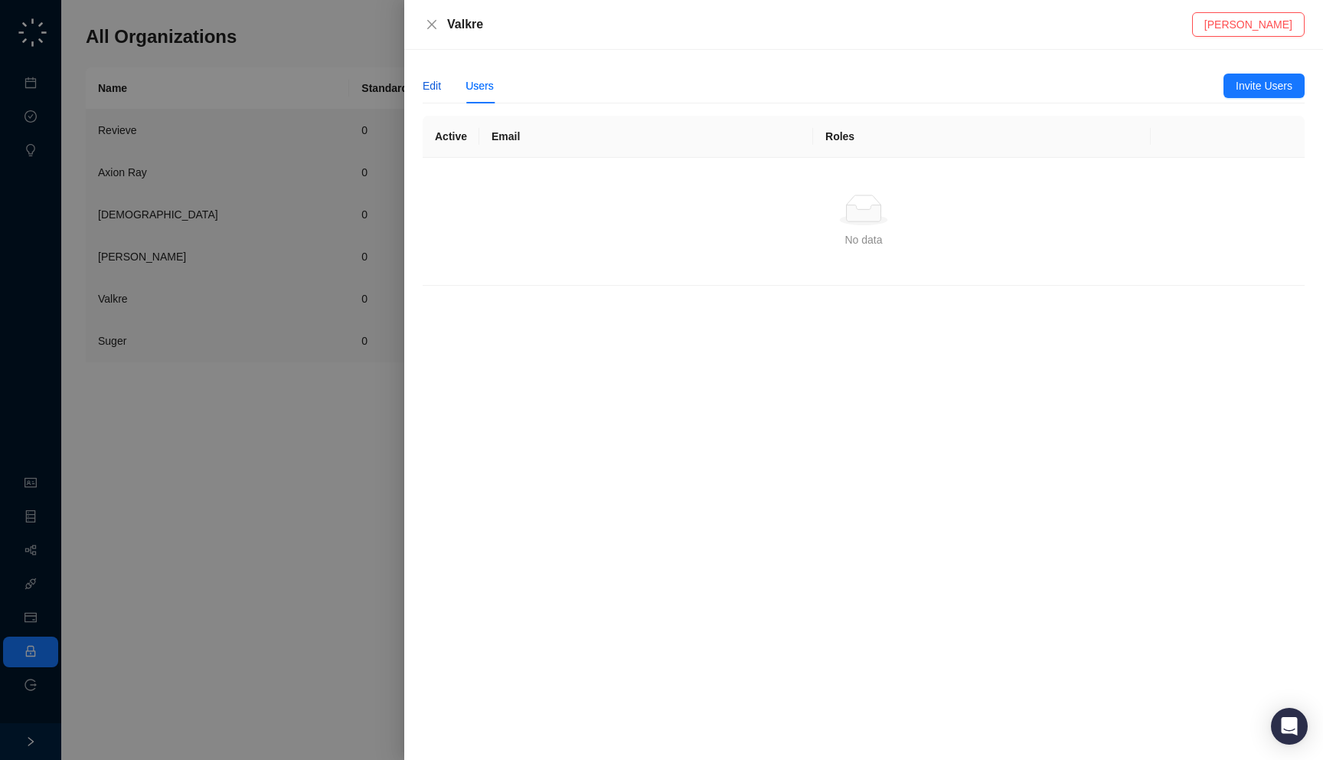
click at [429, 82] on div "Edit" at bounding box center [432, 85] width 18 height 17
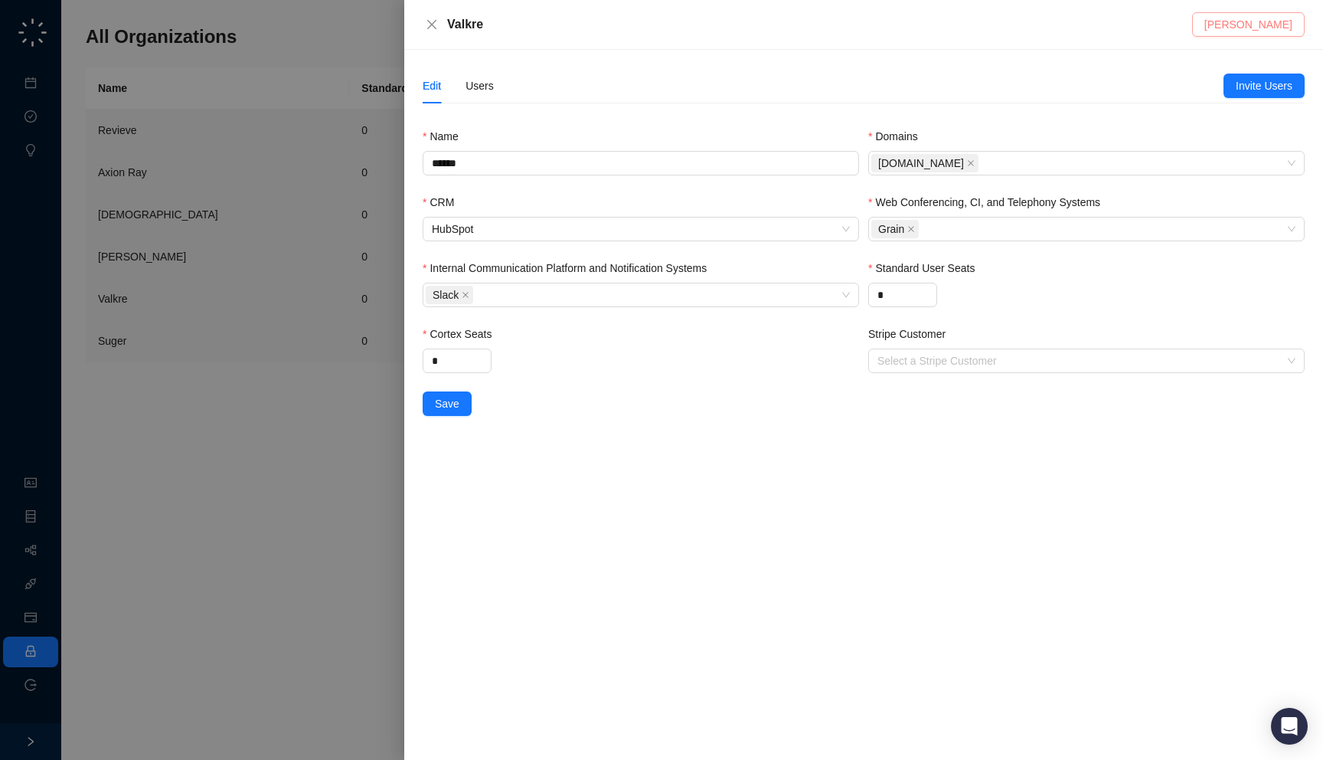
click at [1252, 30] on span "Delete Valkre" at bounding box center [1249, 24] width 88 height 17
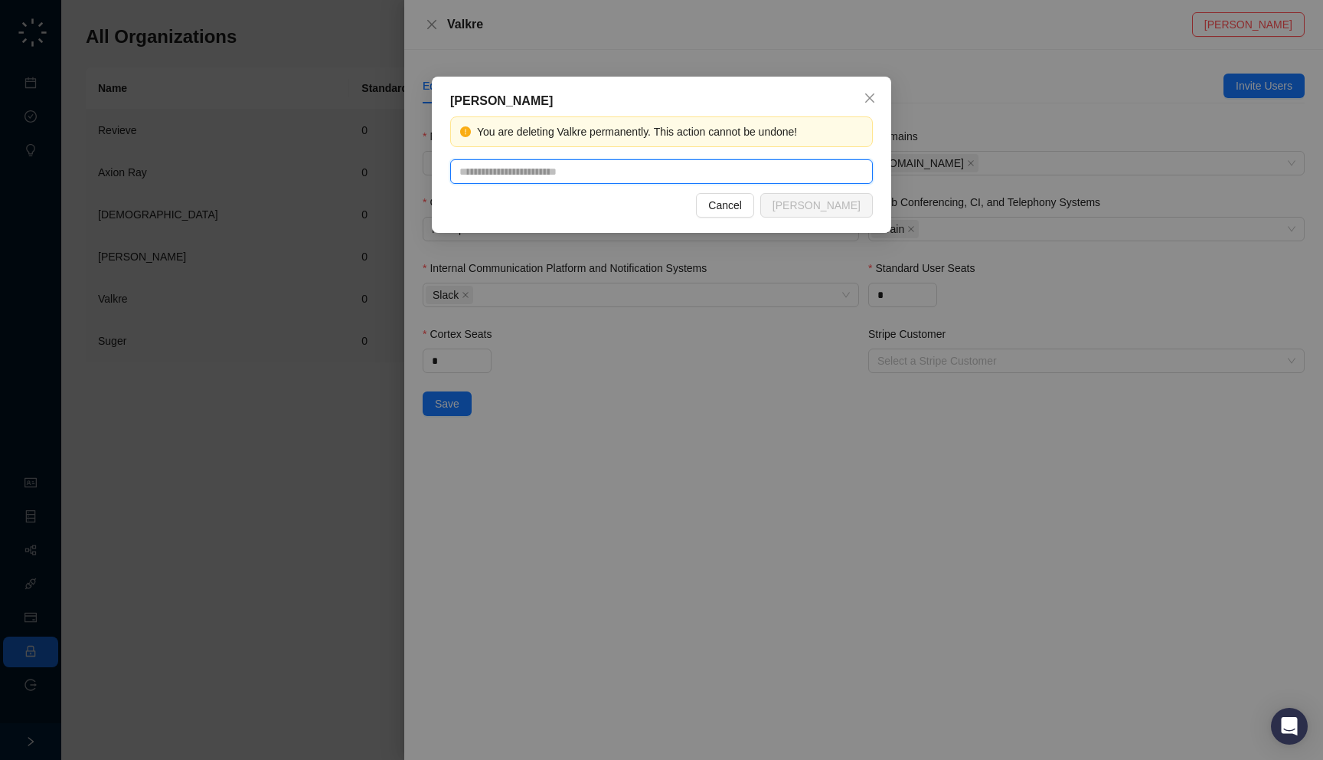
click at [619, 173] on input "text" at bounding box center [661, 171] width 423 height 25
type input "******"
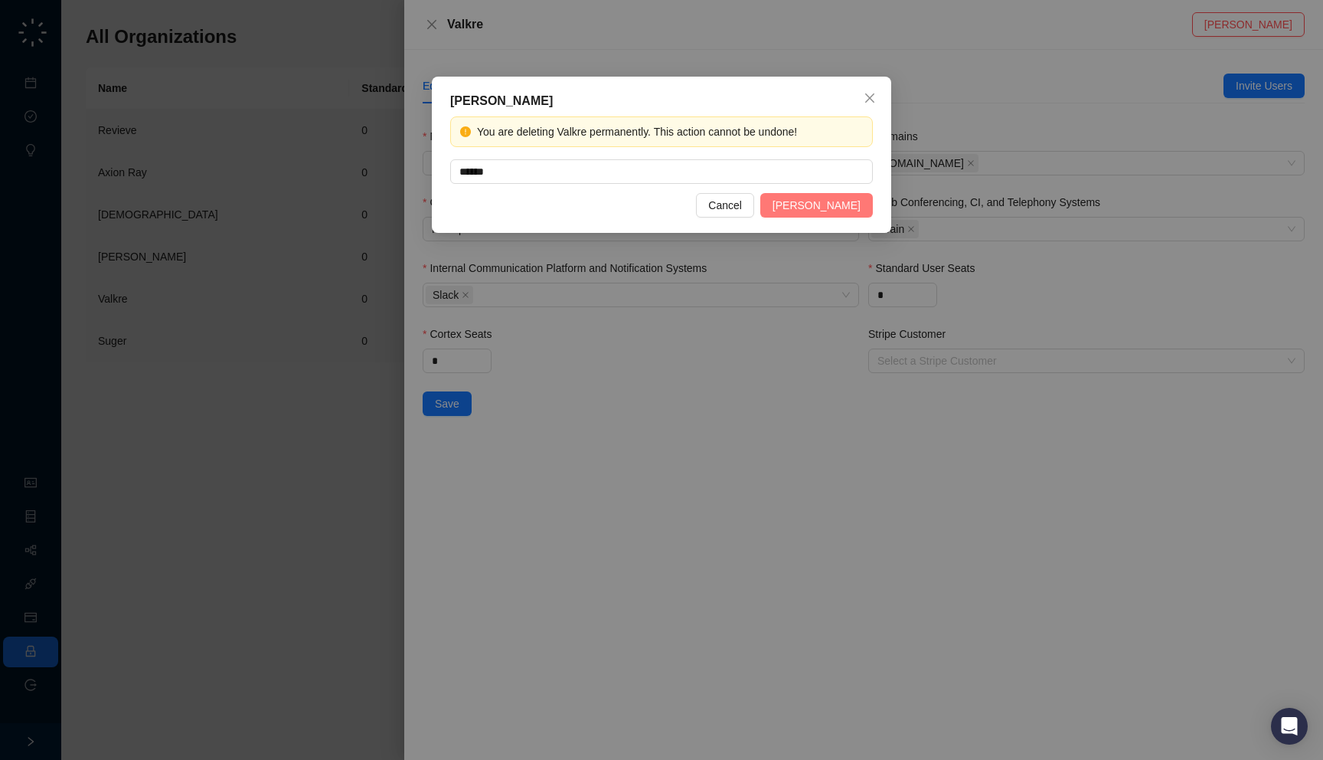
click at [848, 208] on span "Delete Valkre" at bounding box center [817, 205] width 88 height 17
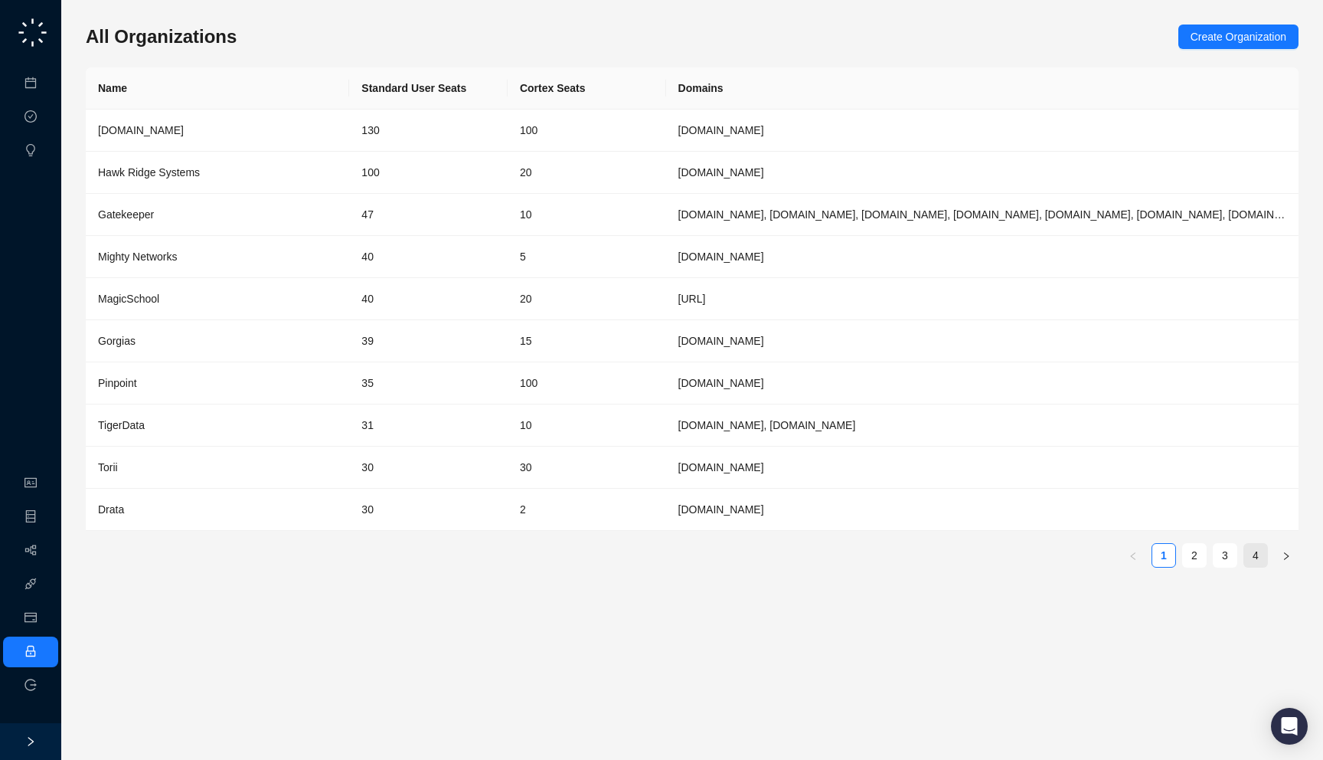
click at [1256, 562] on link "4" at bounding box center [1255, 555] width 23 height 23
click at [1248, 553] on link "4" at bounding box center [1255, 555] width 23 height 23
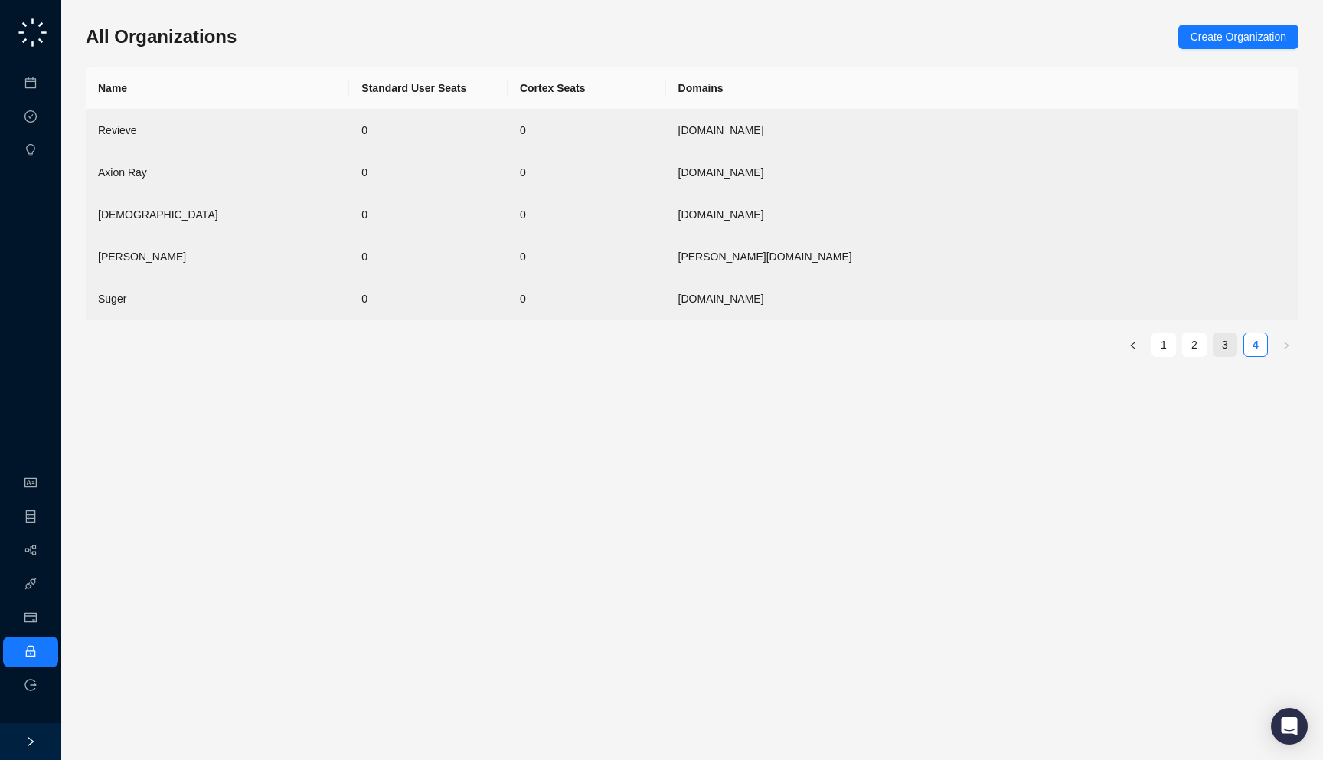
click at [1225, 344] on link "3" at bounding box center [1225, 344] width 23 height 23
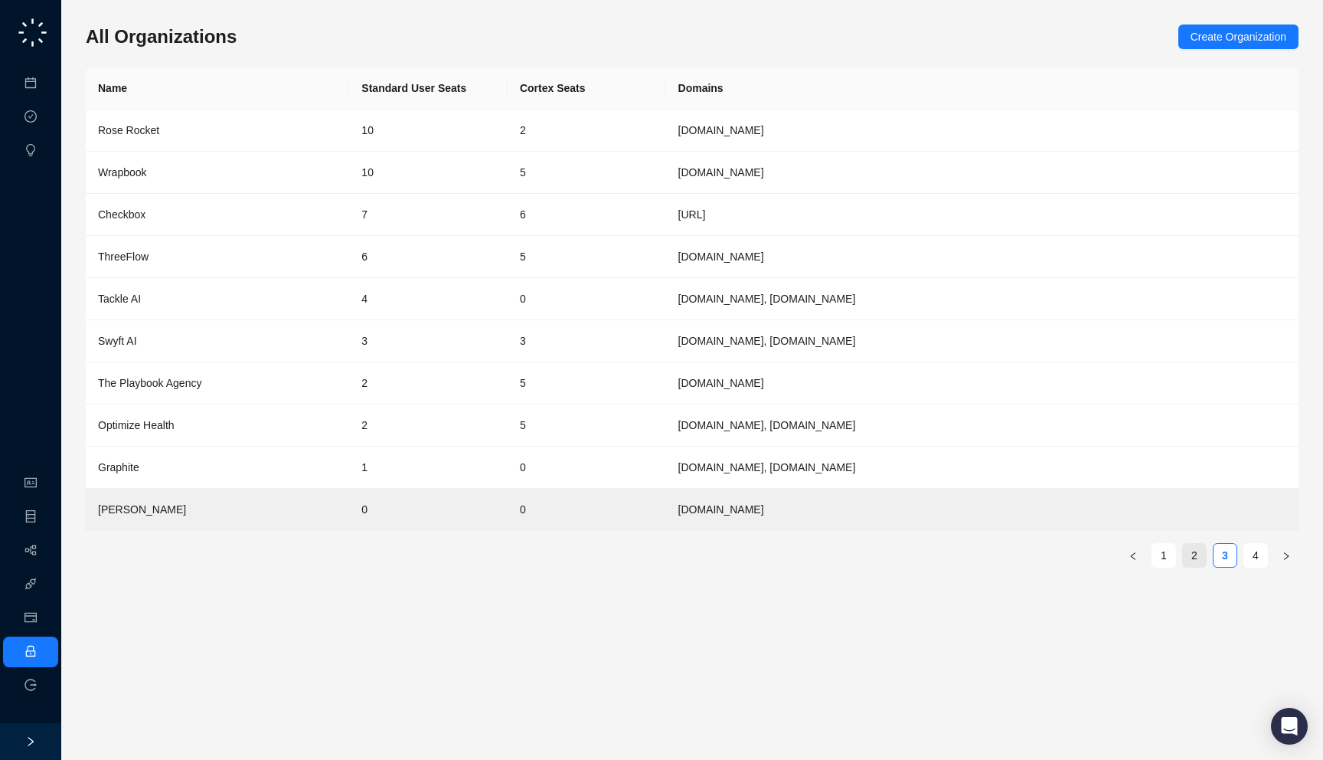
click at [1198, 557] on link "2" at bounding box center [1194, 555] width 23 height 23
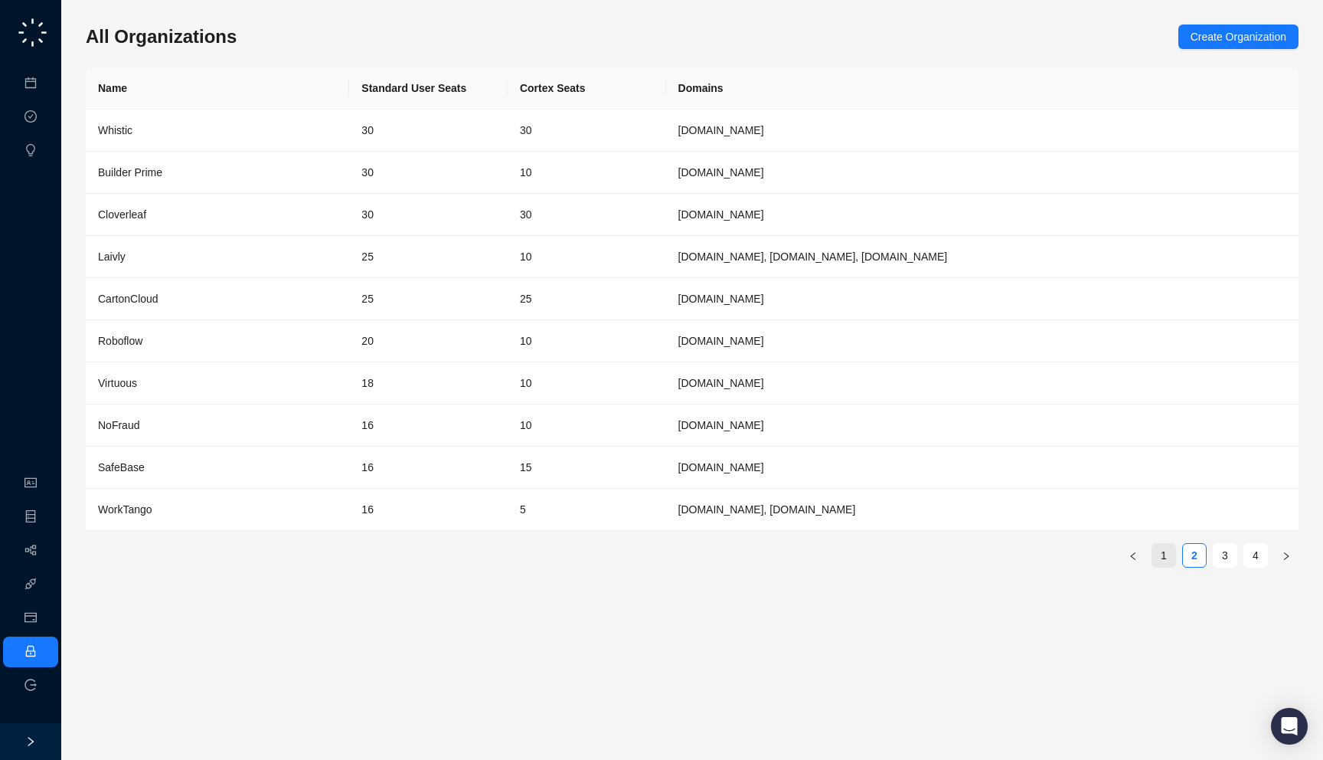
click at [1166, 557] on link "1" at bounding box center [1164, 555] width 23 height 23
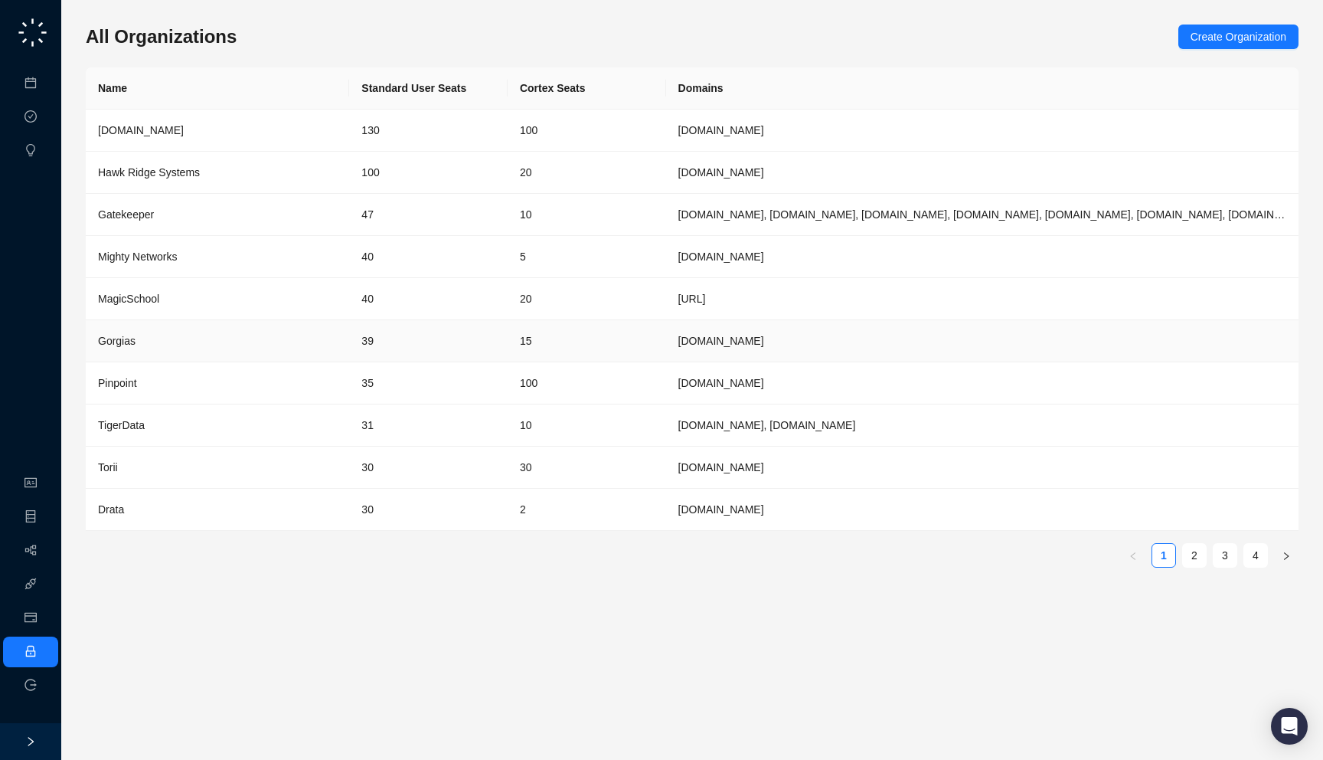
click at [393, 337] on td "39" at bounding box center [428, 341] width 159 height 42
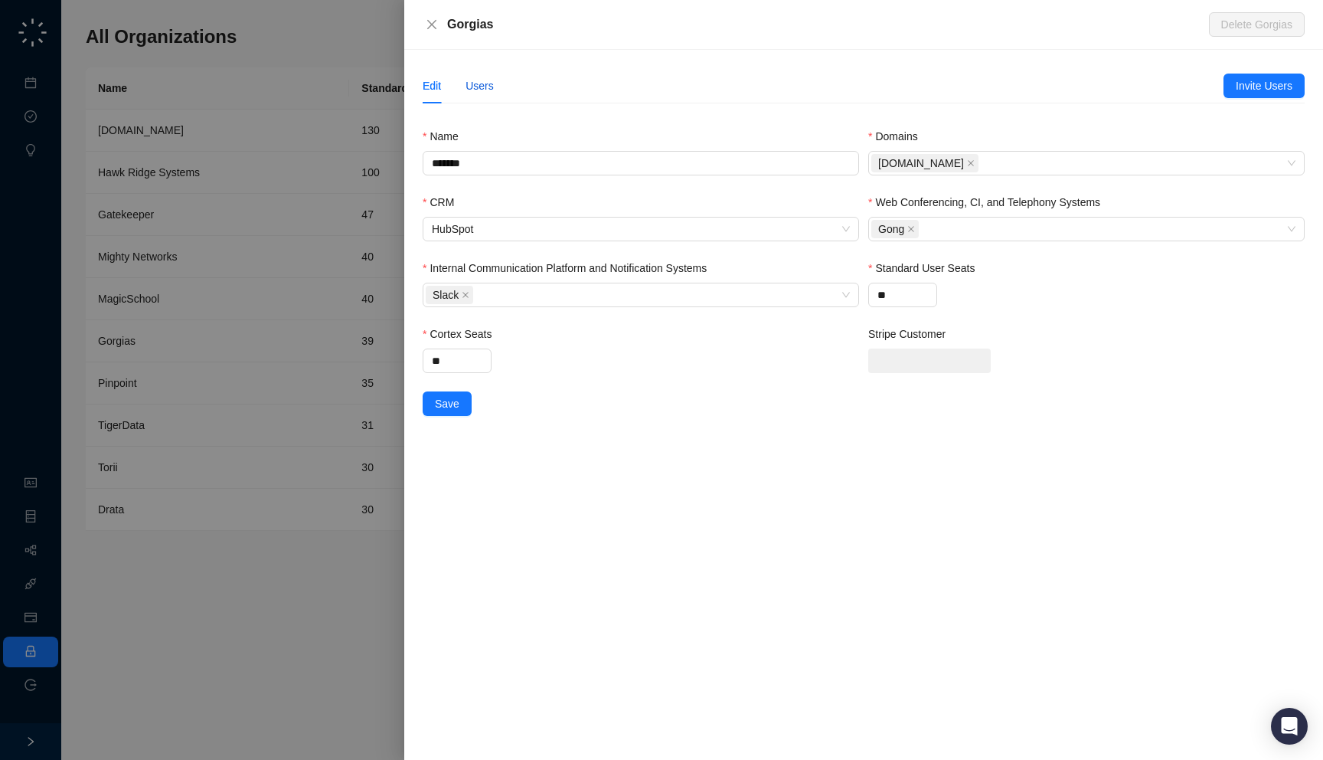
click at [479, 91] on div "Users" at bounding box center [480, 85] width 28 height 17
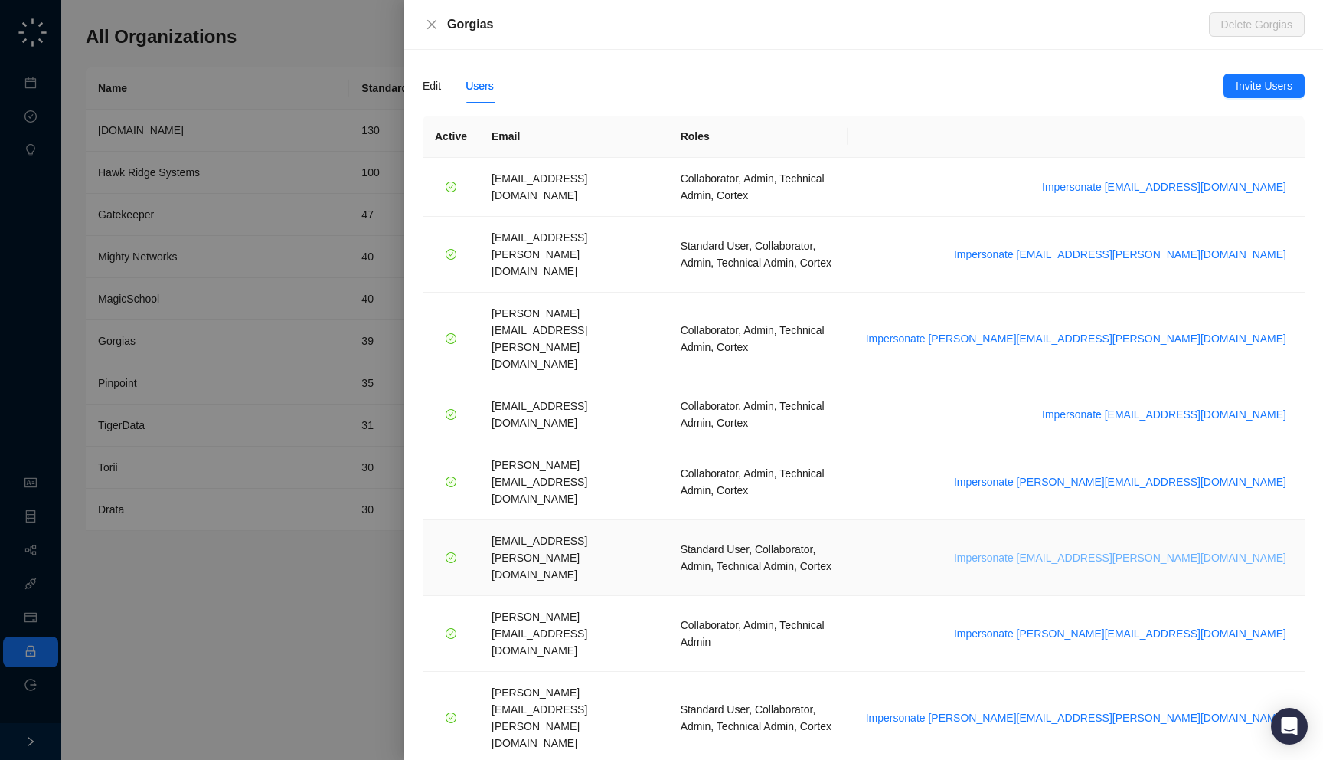
click at [1180, 549] on span "Impersonate janadhi.kuruppu@gorgias.com" at bounding box center [1120, 557] width 332 height 17
